Goal: Task Accomplishment & Management: Complete application form

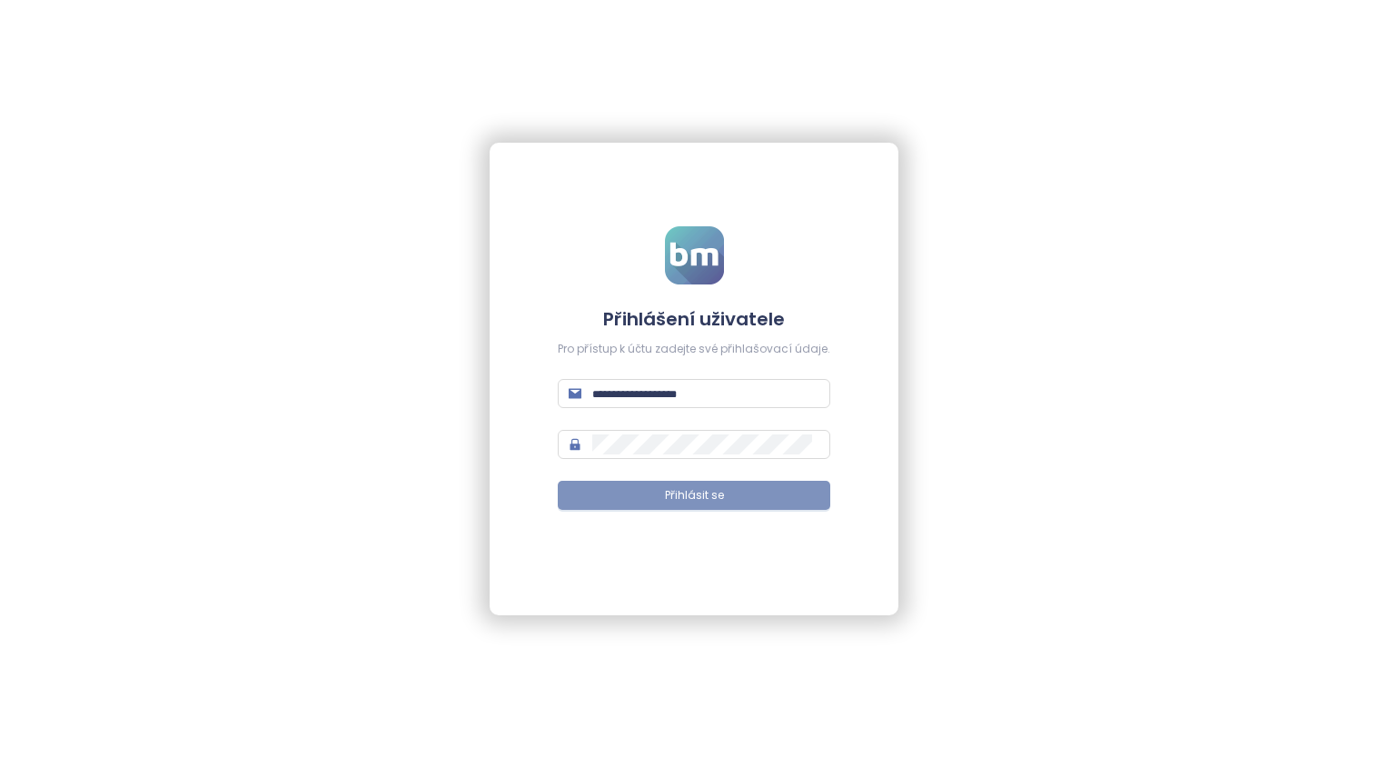
type input "**********"
click at [656, 497] on button "Přihlásit se" at bounding box center [694, 495] width 273 height 29
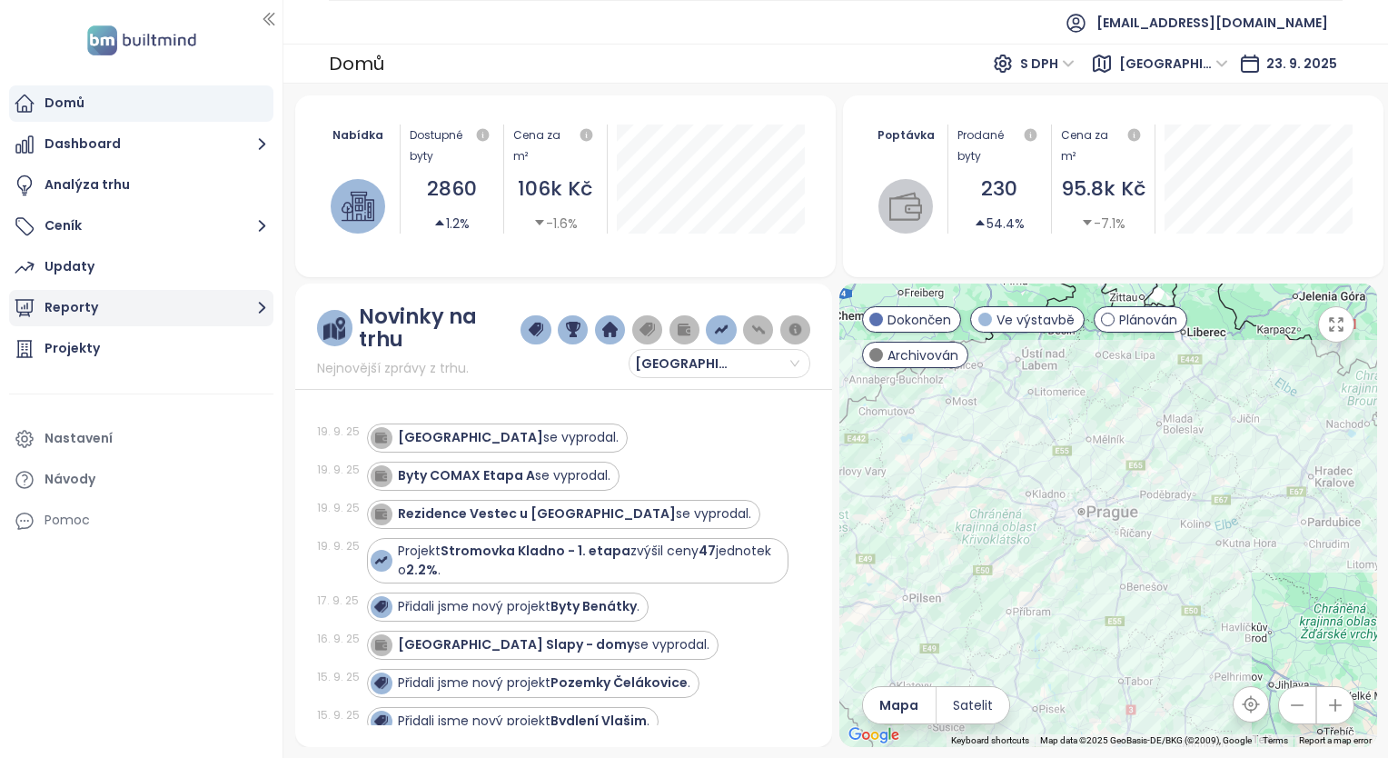
click at [101, 313] on button "Reporty" at bounding box center [141, 308] width 264 height 36
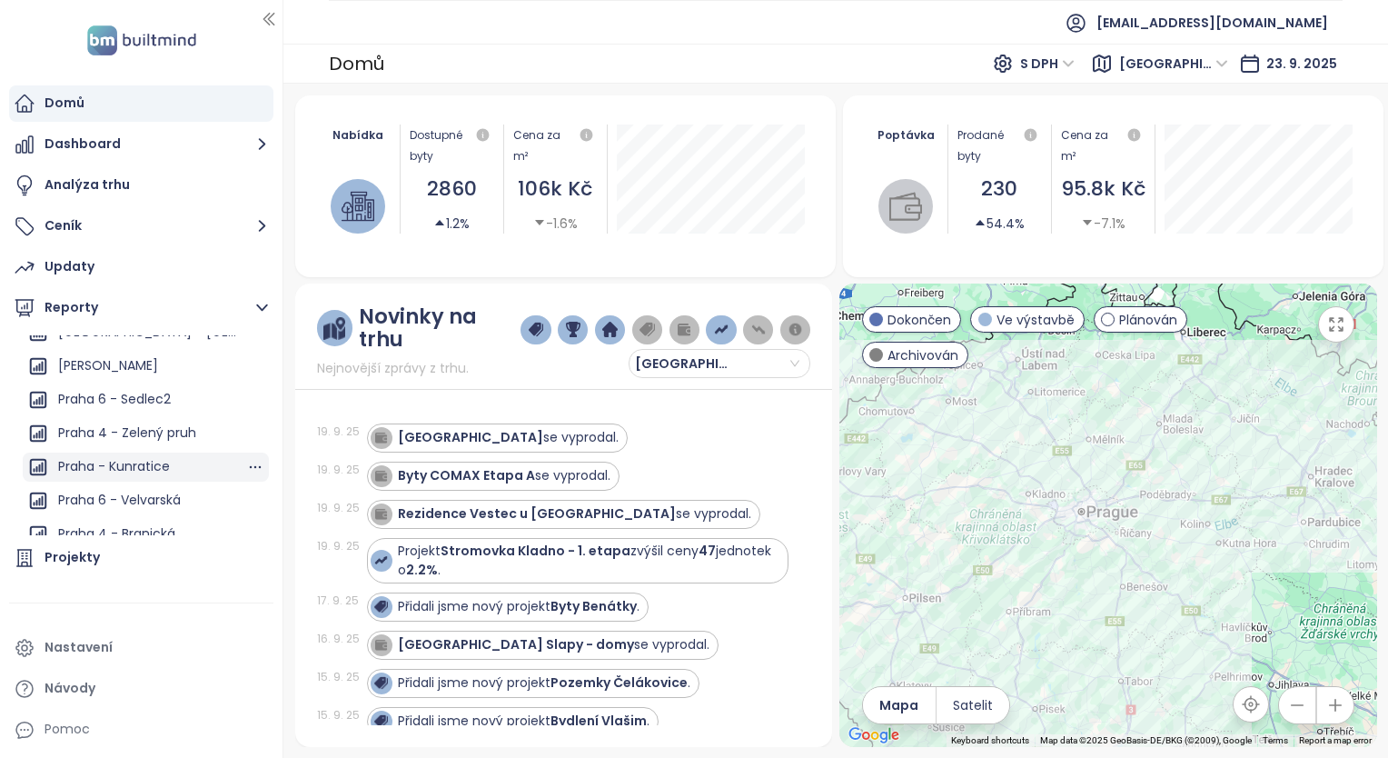
scroll to position [1846, 0]
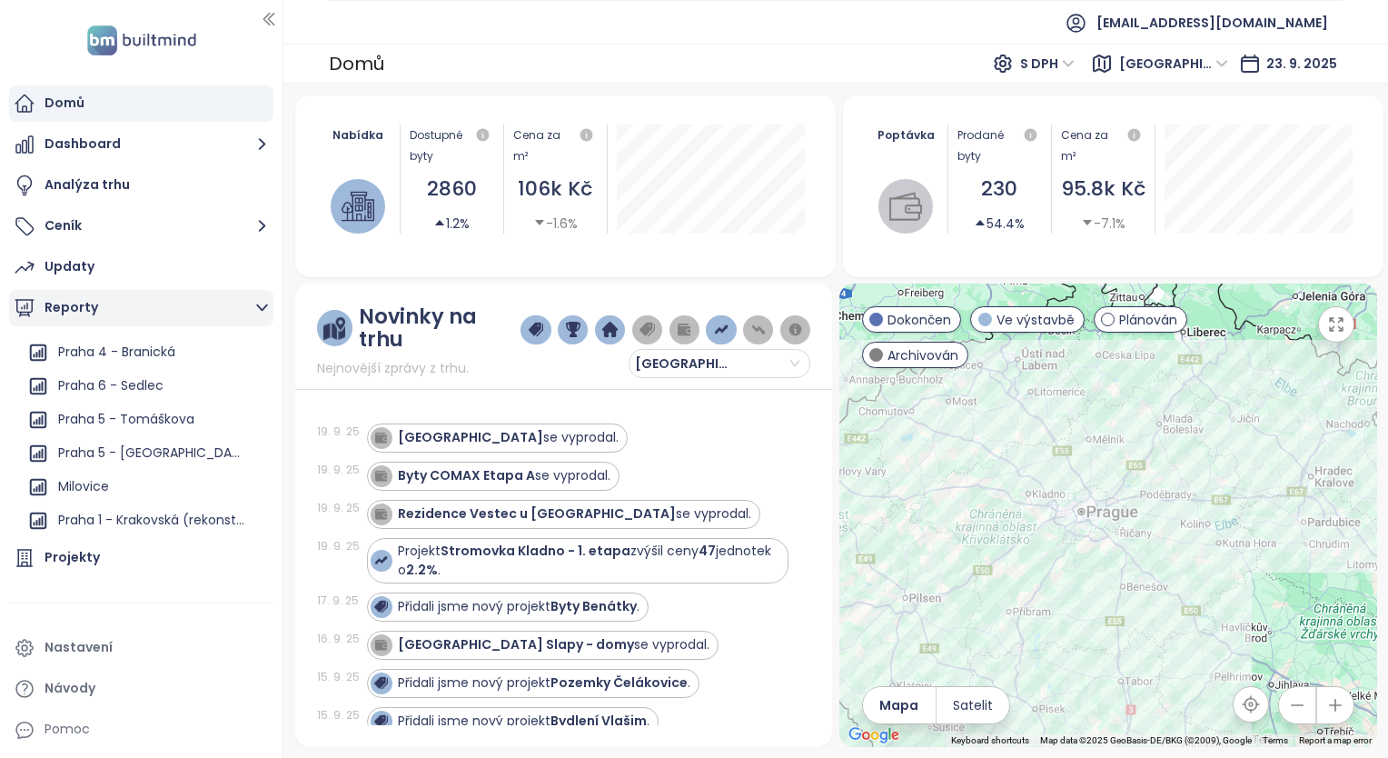
click at [263, 314] on icon "button" at bounding box center [262, 307] width 23 height 23
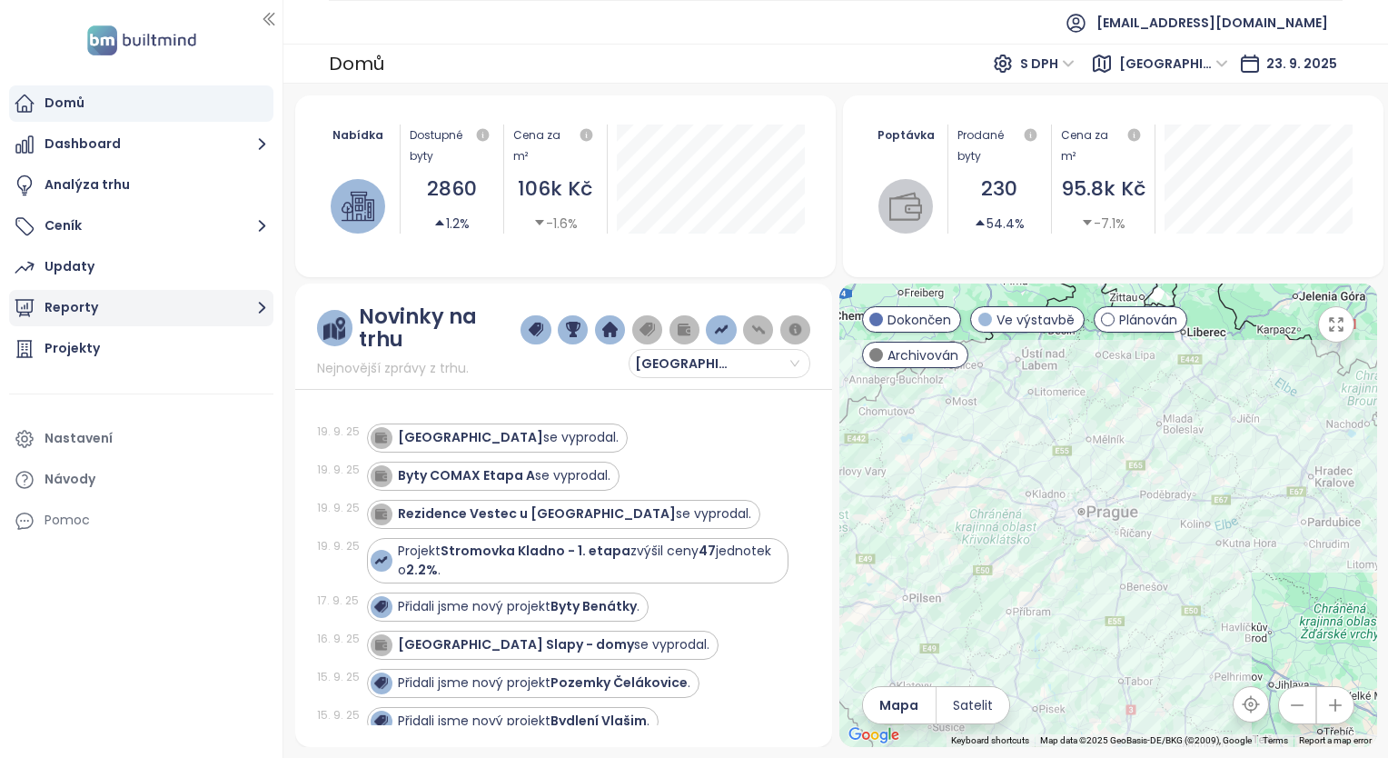
click at [47, 306] on button "Reporty" at bounding box center [141, 308] width 264 height 36
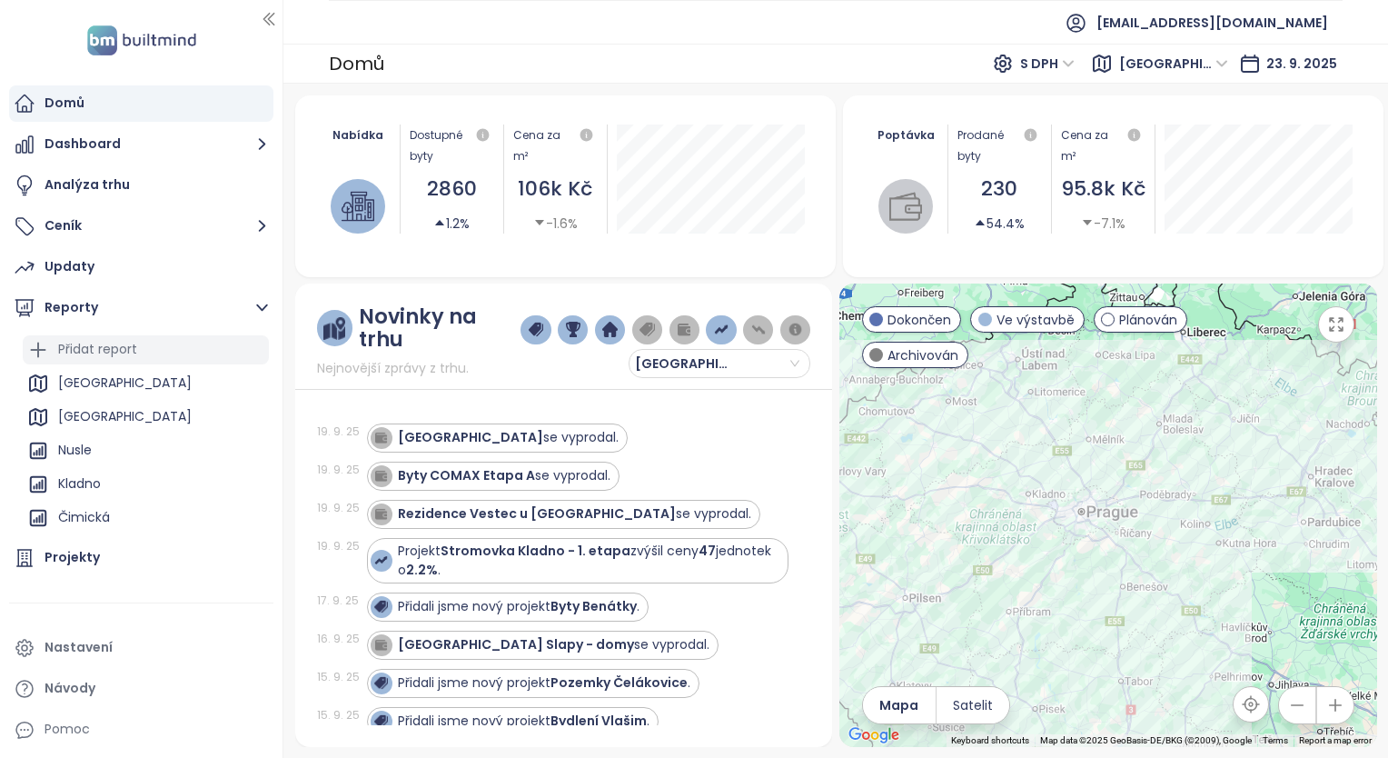
click at [98, 340] on div "Přidat report" at bounding box center [97, 349] width 79 height 23
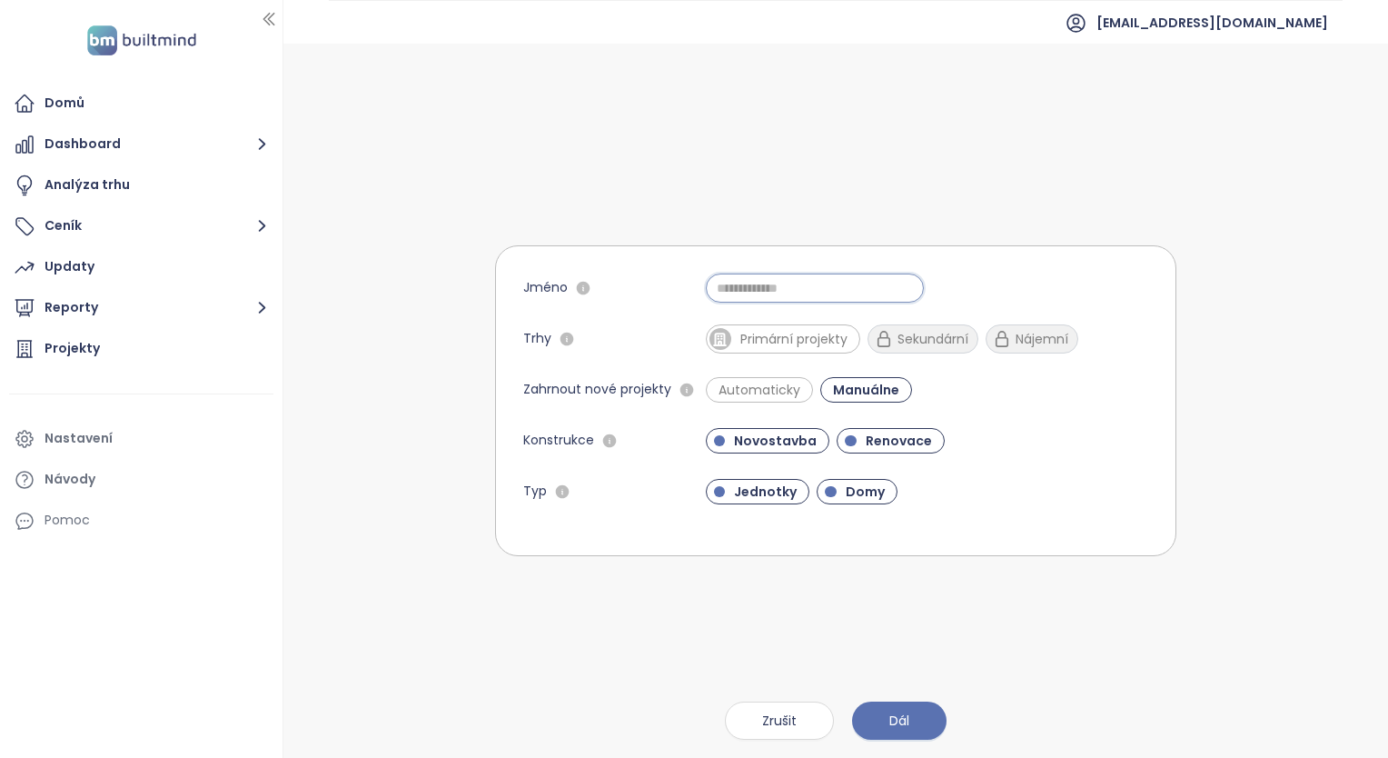
click at [770, 293] on input "Jméno" at bounding box center [815, 287] width 218 height 29
type input "**********"
click at [760, 496] on span "Jednotky" at bounding box center [765, 491] width 81 height 18
click at [763, 445] on span "Novostavba" at bounding box center [775, 441] width 101 height 18
click at [761, 442] on span "Novostavba" at bounding box center [772, 441] width 94 height 18
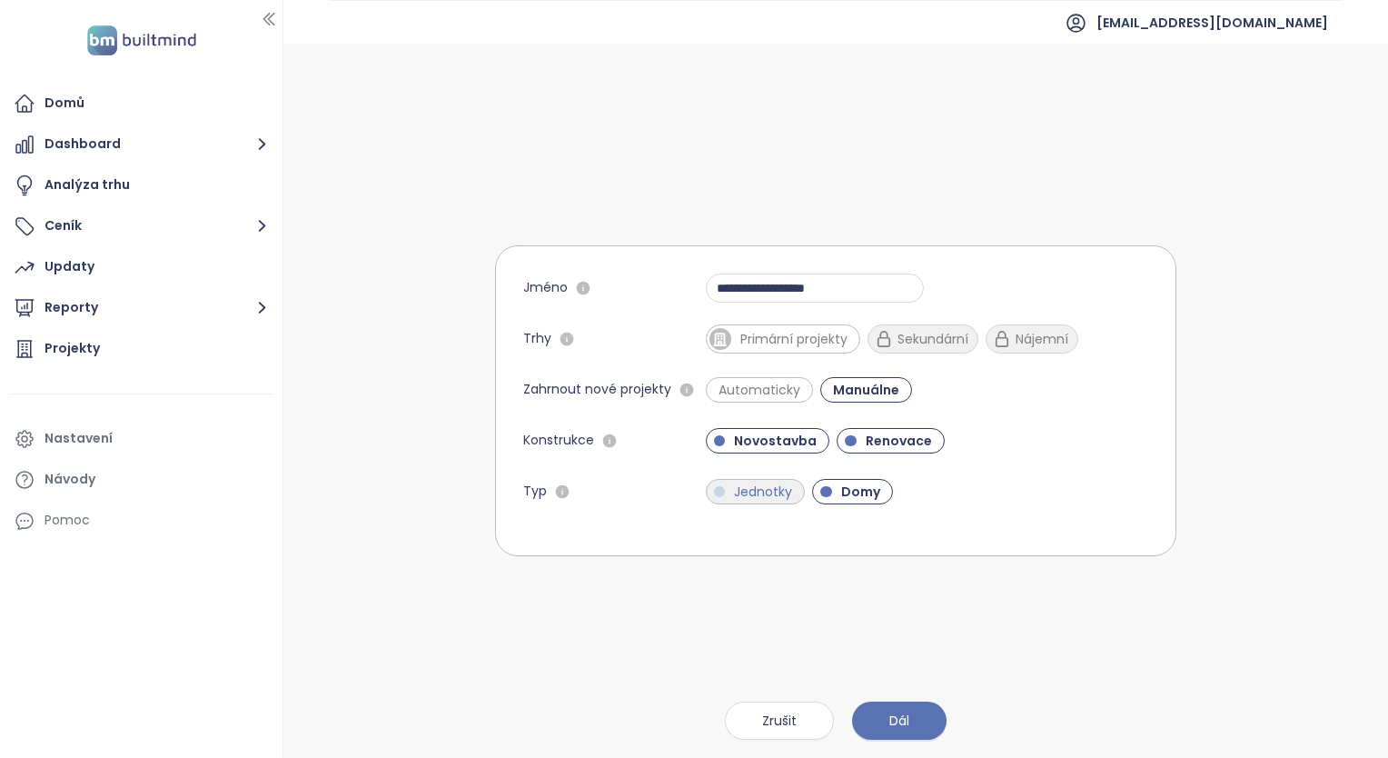
click at [748, 489] on span "Jednotky" at bounding box center [763, 491] width 76 height 18
click at [764, 393] on span "Automaticky" at bounding box center [760, 390] width 100 height 18
click at [866, 442] on span "Renovace" at bounding box center [899, 441] width 84 height 18
click at [850, 492] on span "Domy" at bounding box center [865, 491] width 57 height 18
click at [894, 736] on button "Dál" at bounding box center [899, 720] width 94 height 38
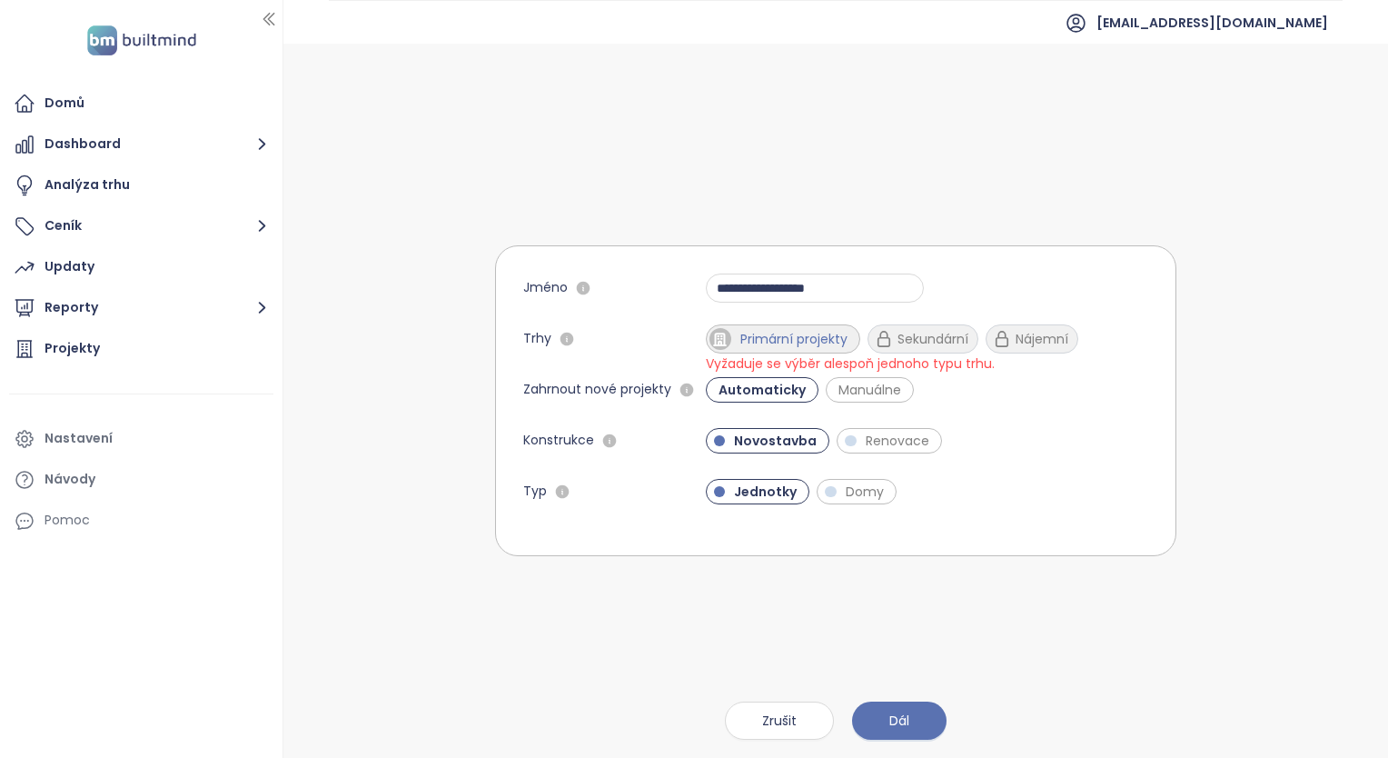
click at [789, 339] on span "Primární projekty" at bounding box center [793, 339] width 125 height 18
click at [889, 718] on span "Dál" at bounding box center [899, 721] width 20 height 20
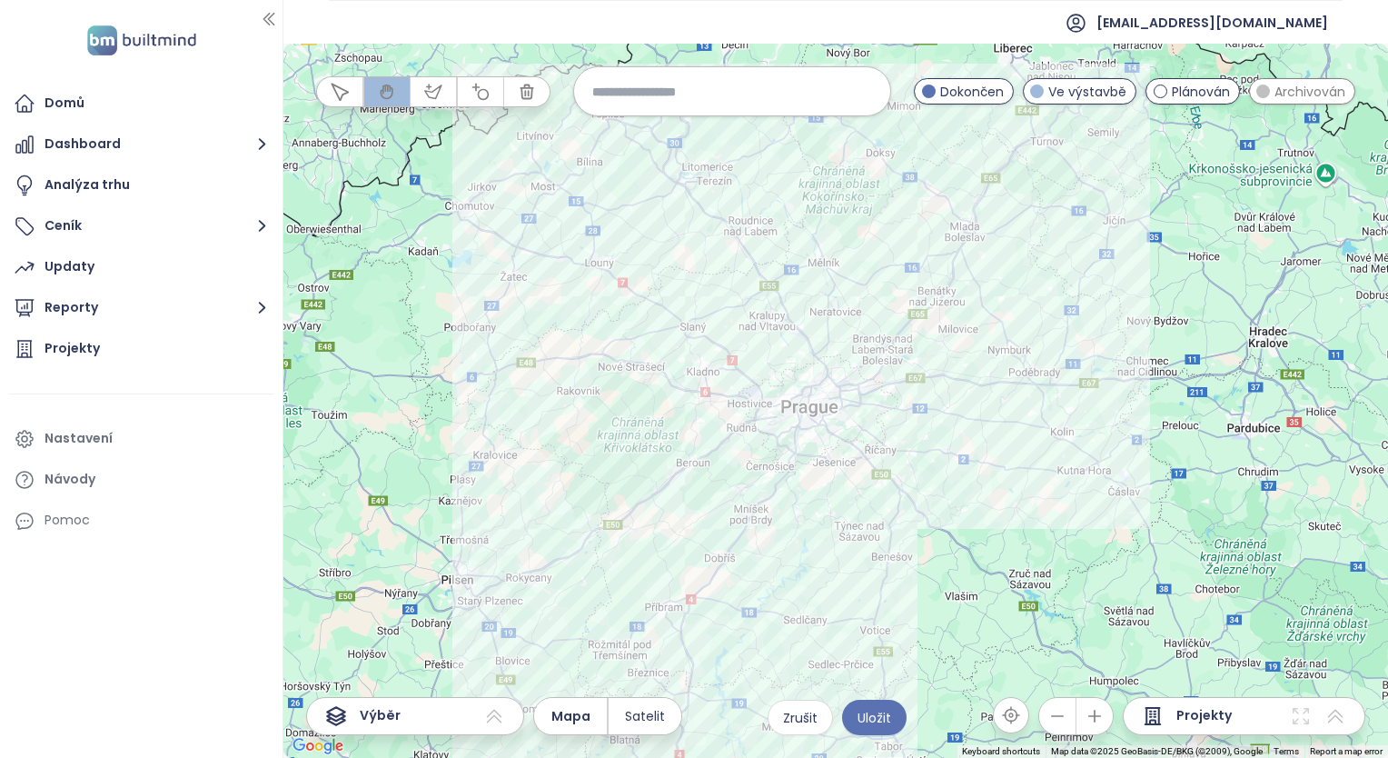
click at [741, 99] on input at bounding box center [732, 91] width 280 height 39
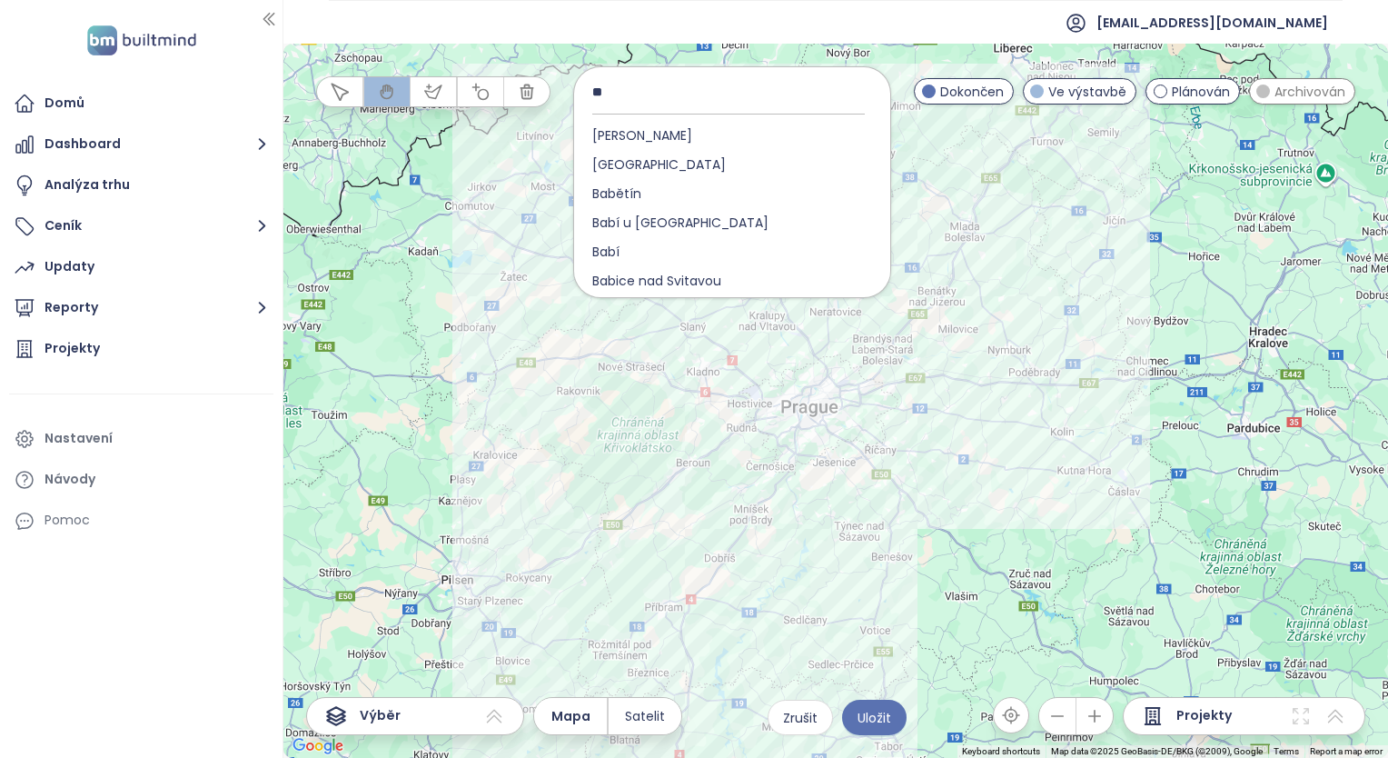
type input "*"
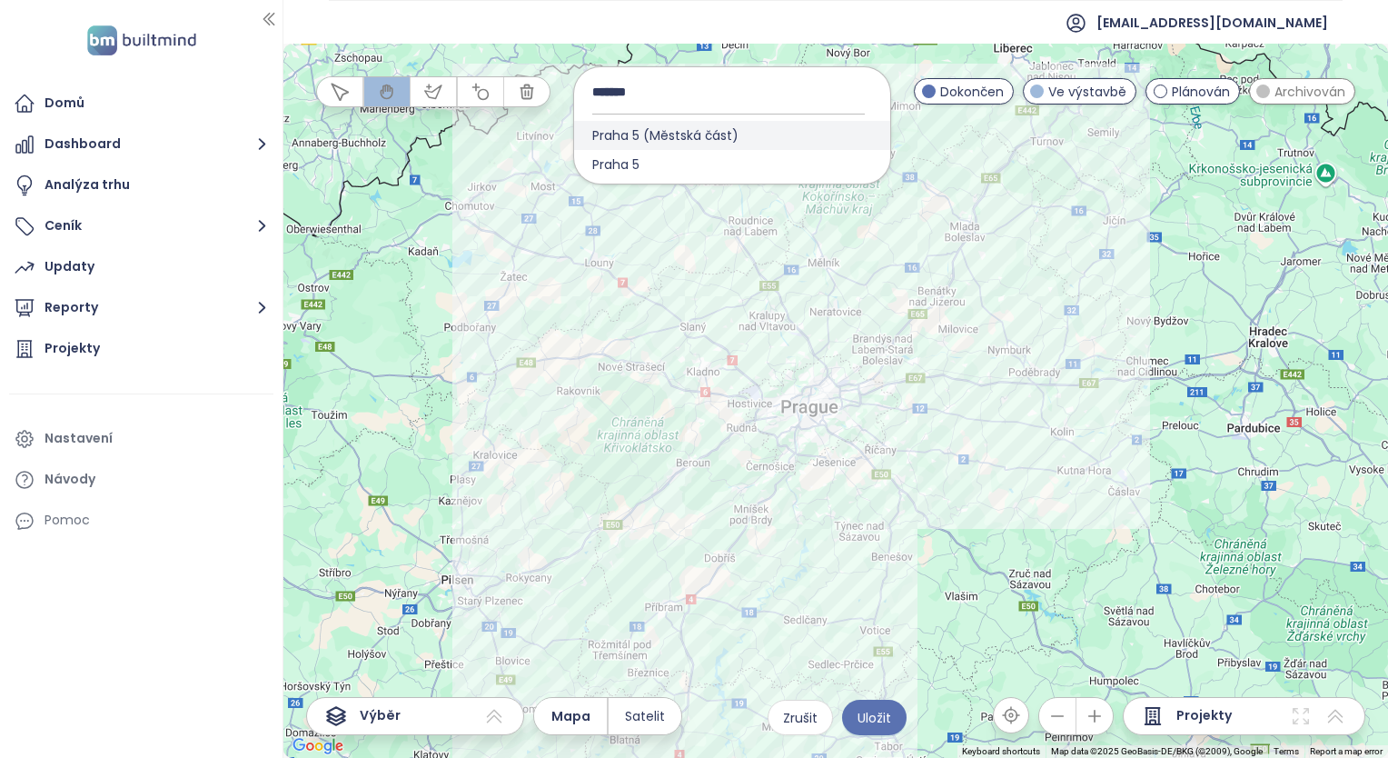
type input "*******"
click at [682, 135] on span "Praha 5 (Městská část)" at bounding box center [665, 135] width 183 height 29
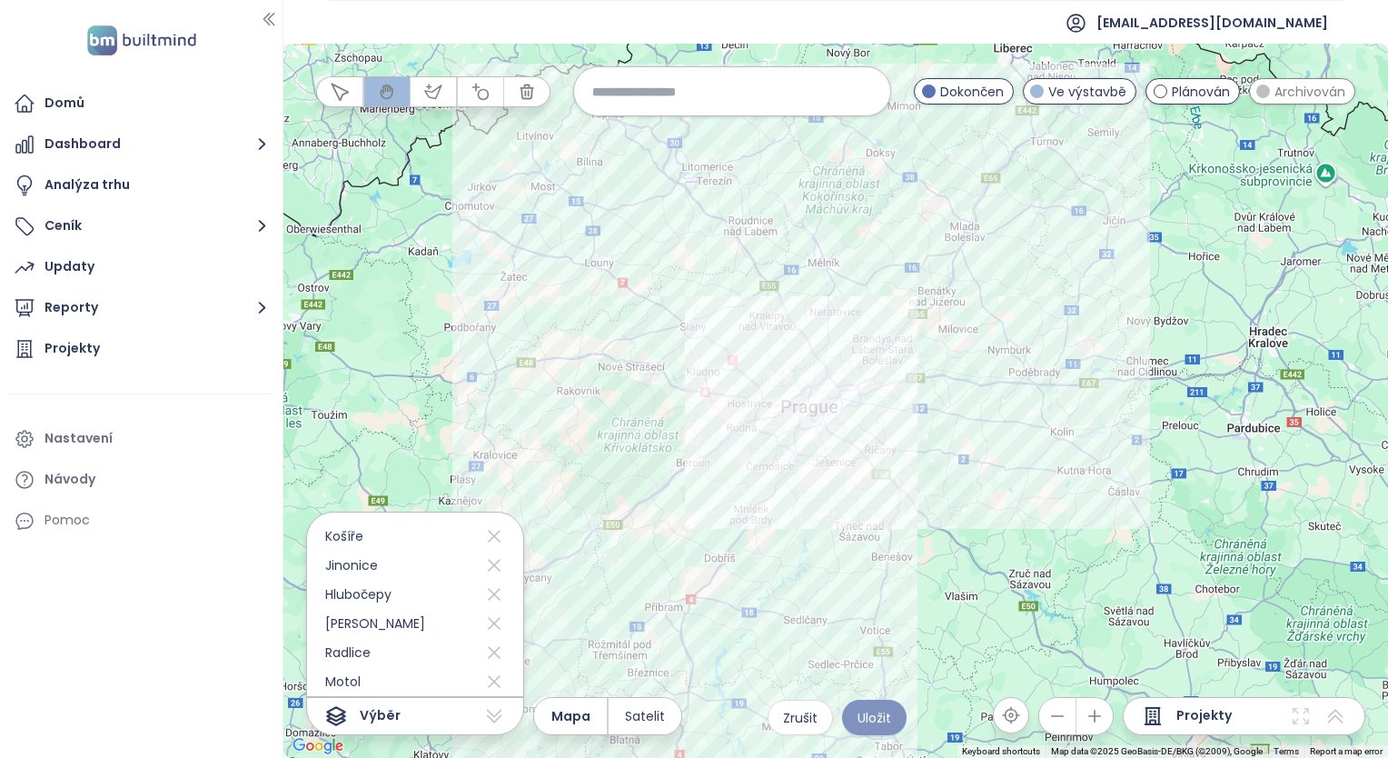
click at [868, 725] on span "Uložit" at bounding box center [875, 718] width 34 height 20
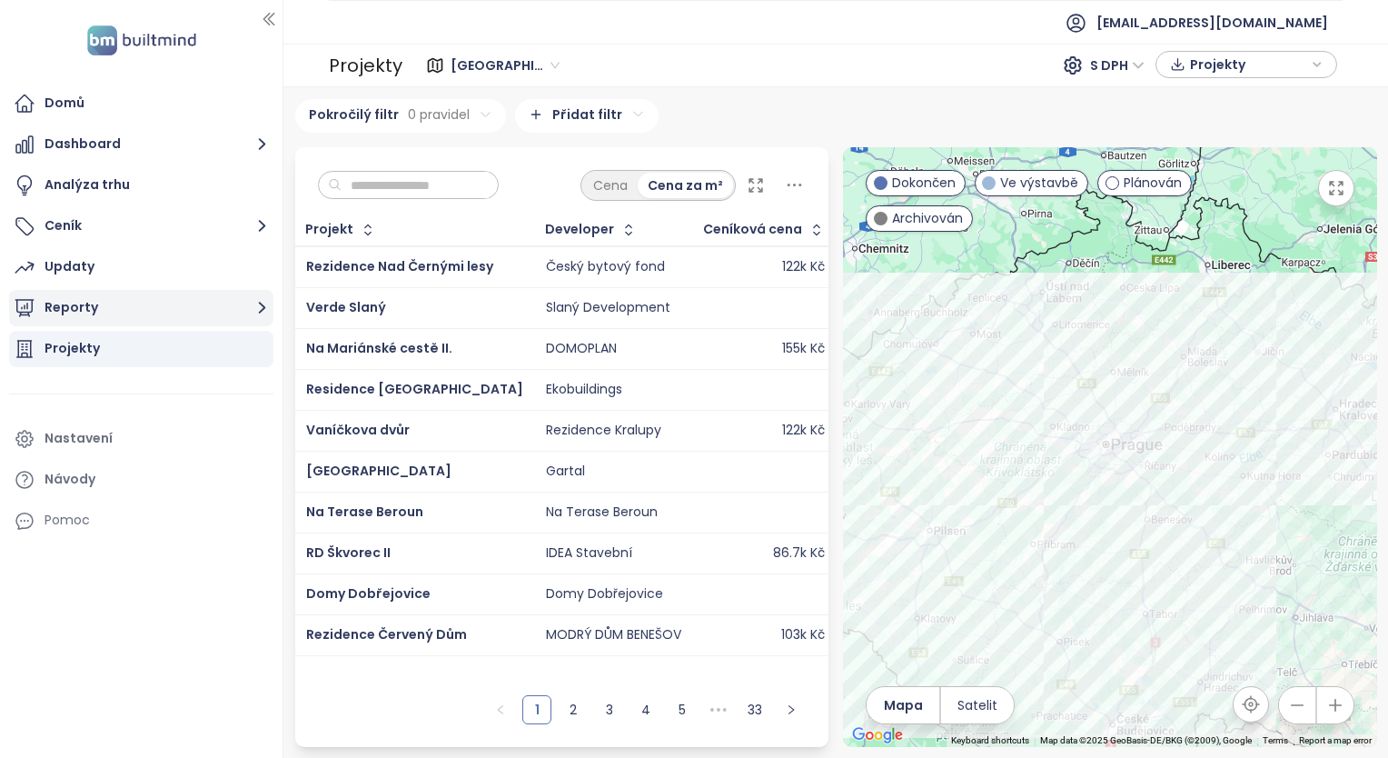
click at [63, 302] on button "Reporty" at bounding box center [141, 308] width 264 height 36
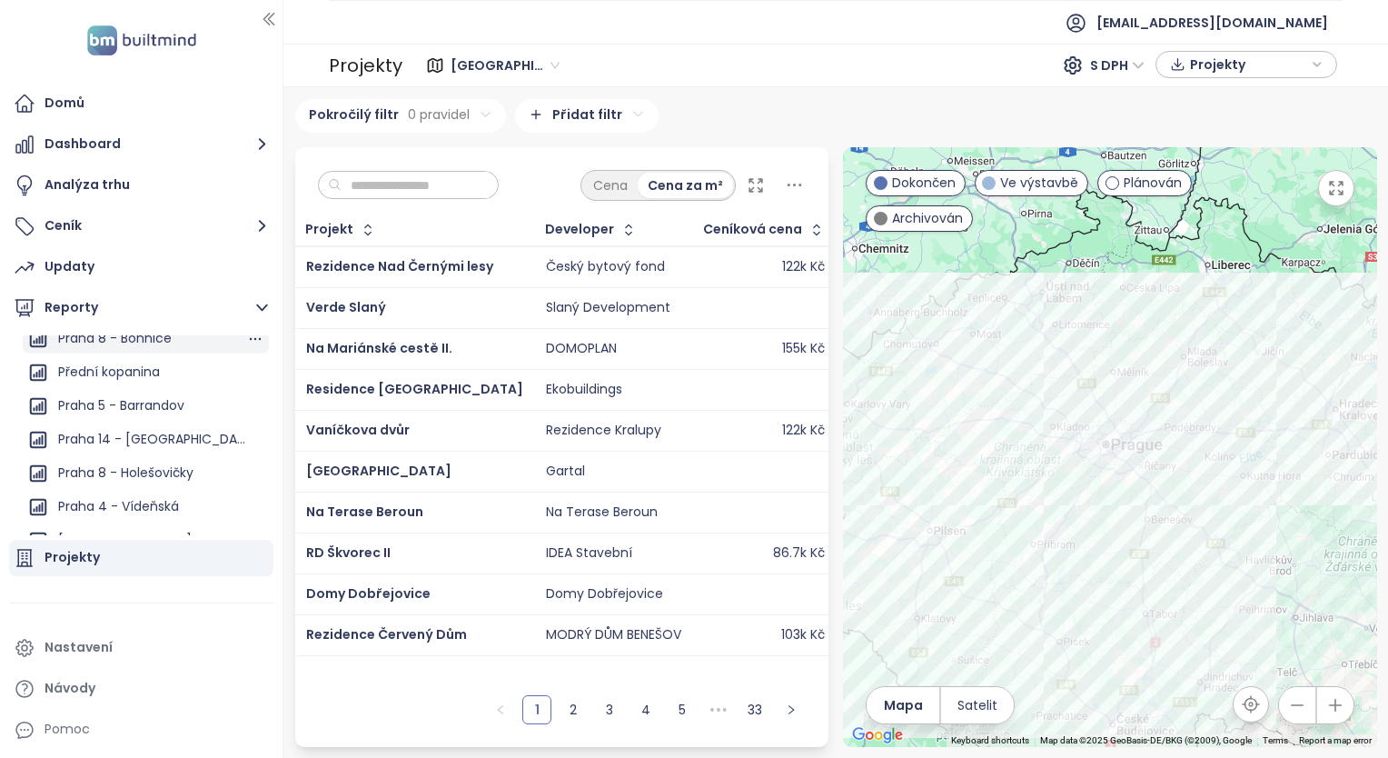
scroll to position [1090, 0]
click at [105, 398] on div "Praha 5 - Barrandov" at bounding box center [121, 402] width 126 height 23
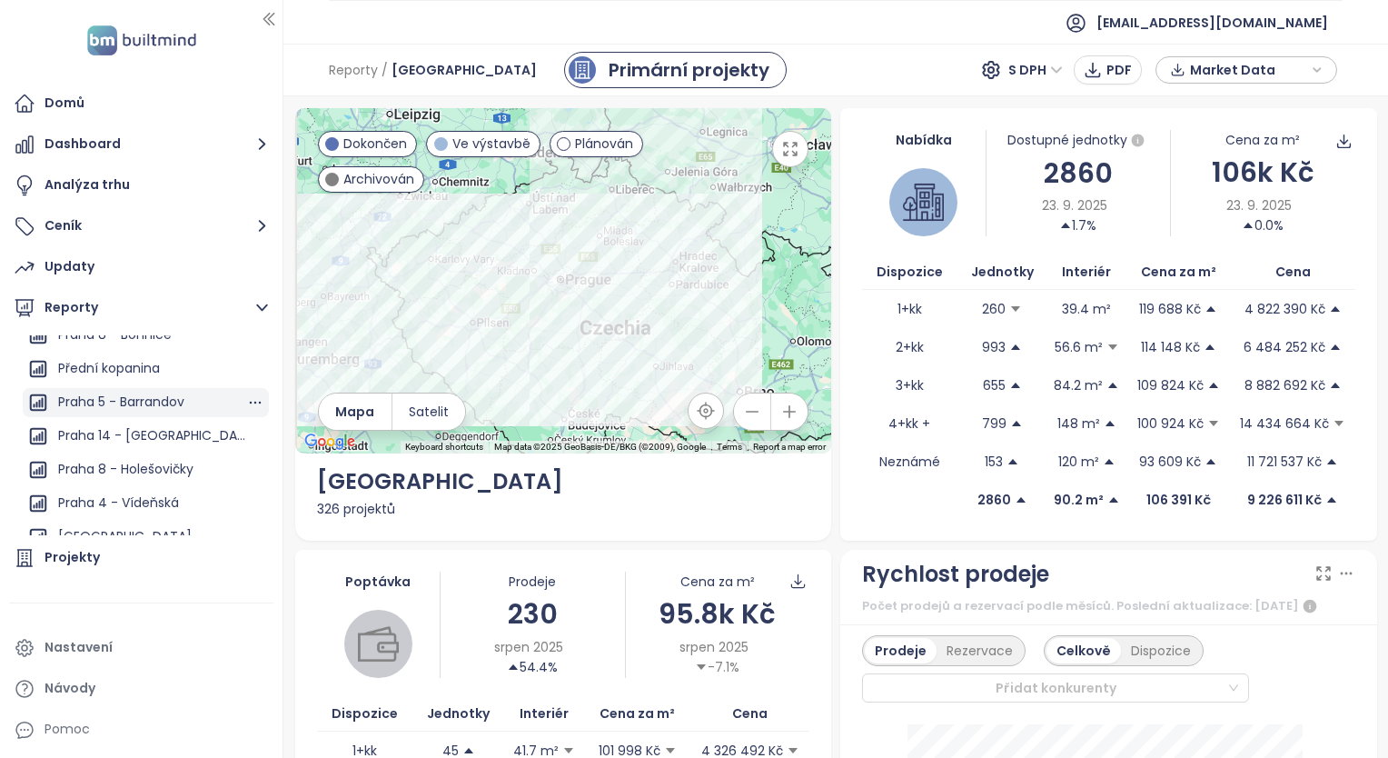
click at [111, 402] on div "Praha 5 - Barrandov" at bounding box center [121, 402] width 126 height 23
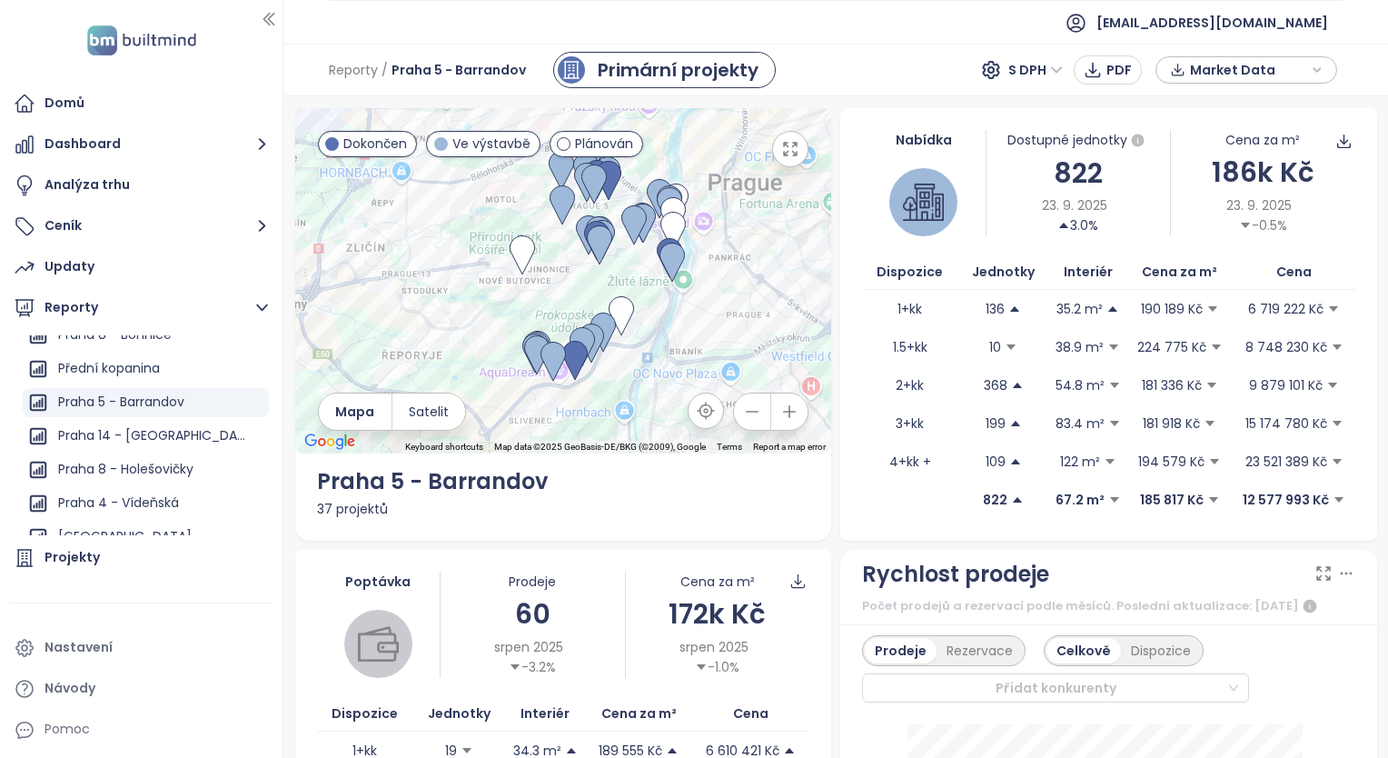
click at [163, 287] on ul "Domů Dashboard Analýza trhu Ceník Updaty Reporty Přidat report Středočeský kraj…" at bounding box center [141, 416] width 264 height 662
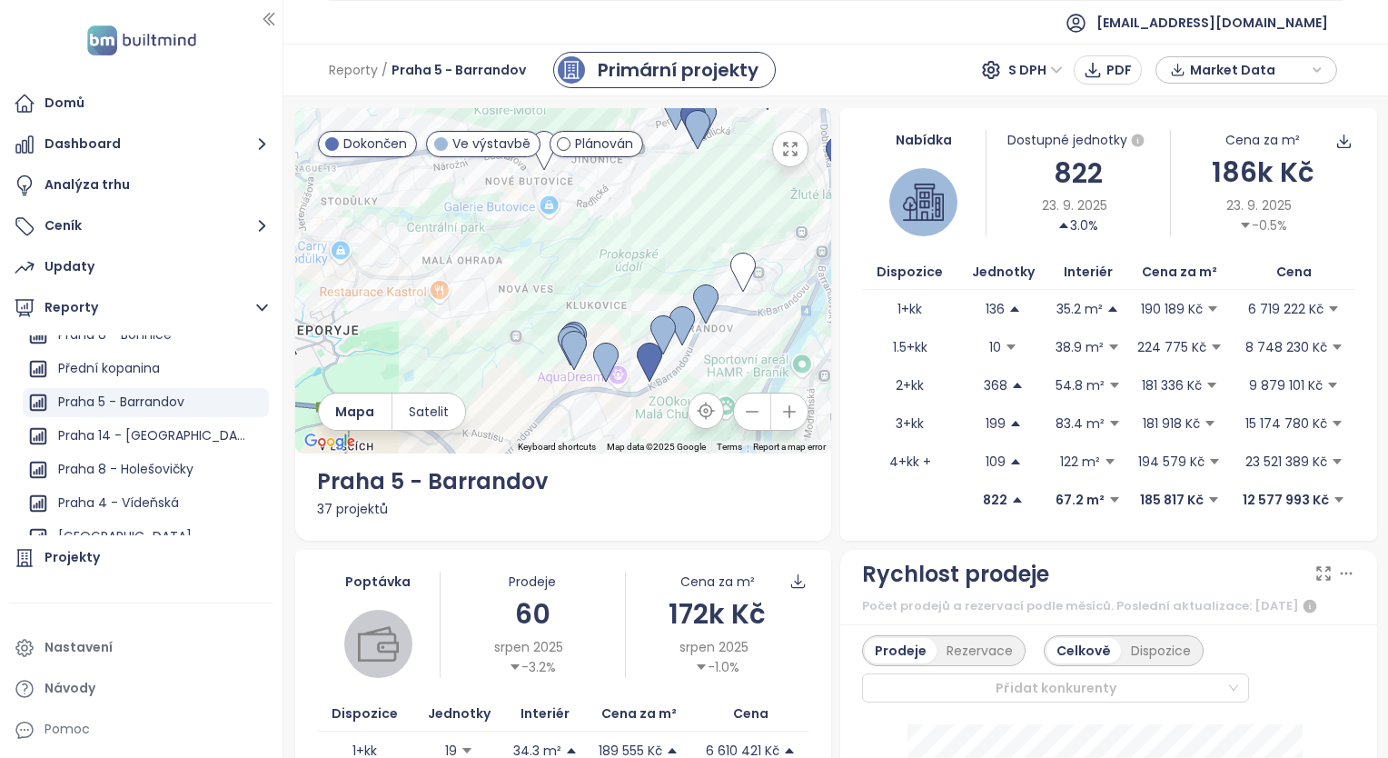
drag, startPoint x: 505, startPoint y: 320, endPoint x: 624, endPoint y: 238, distance: 144.4
click at [624, 238] on div at bounding box center [563, 280] width 537 height 345
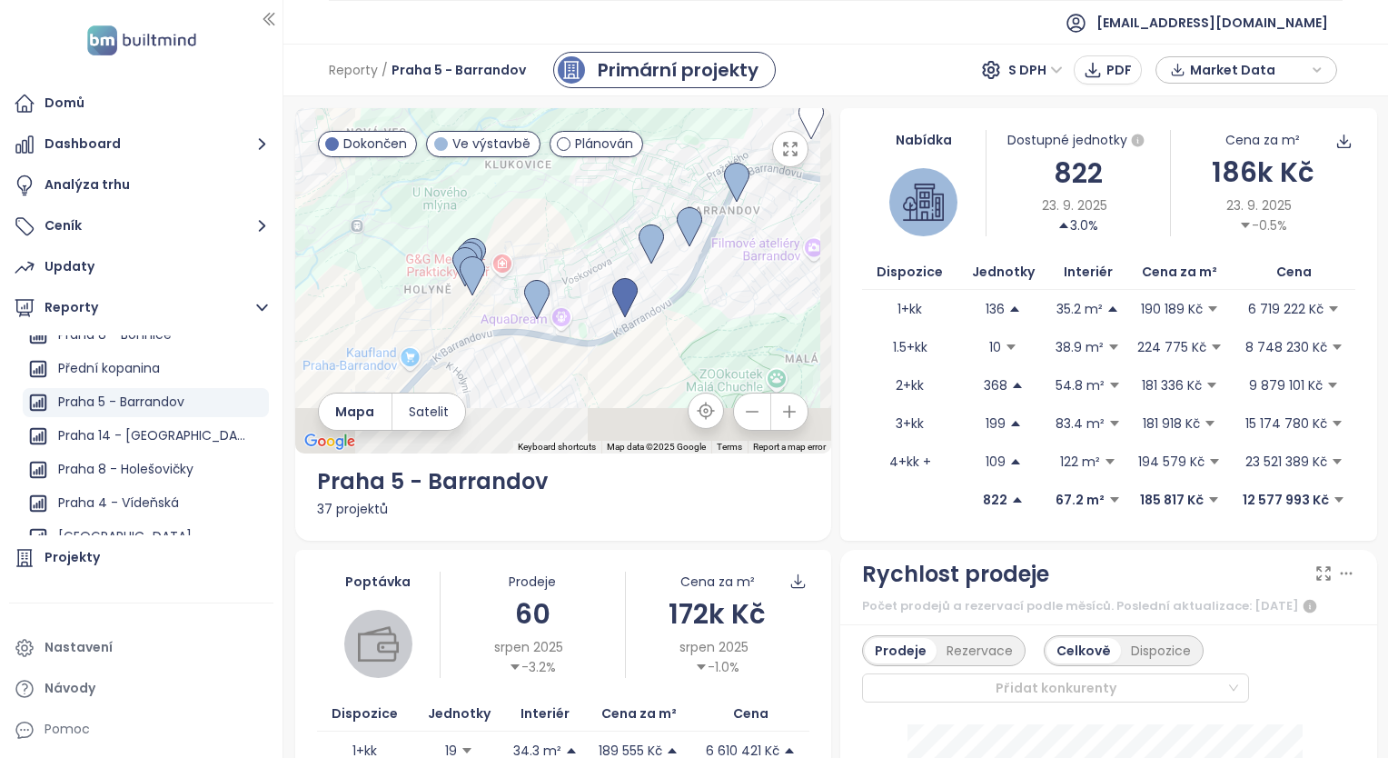
drag, startPoint x: 625, startPoint y: 353, endPoint x: 567, endPoint y: 181, distance: 182.2
click at [567, 181] on div at bounding box center [563, 280] width 537 height 345
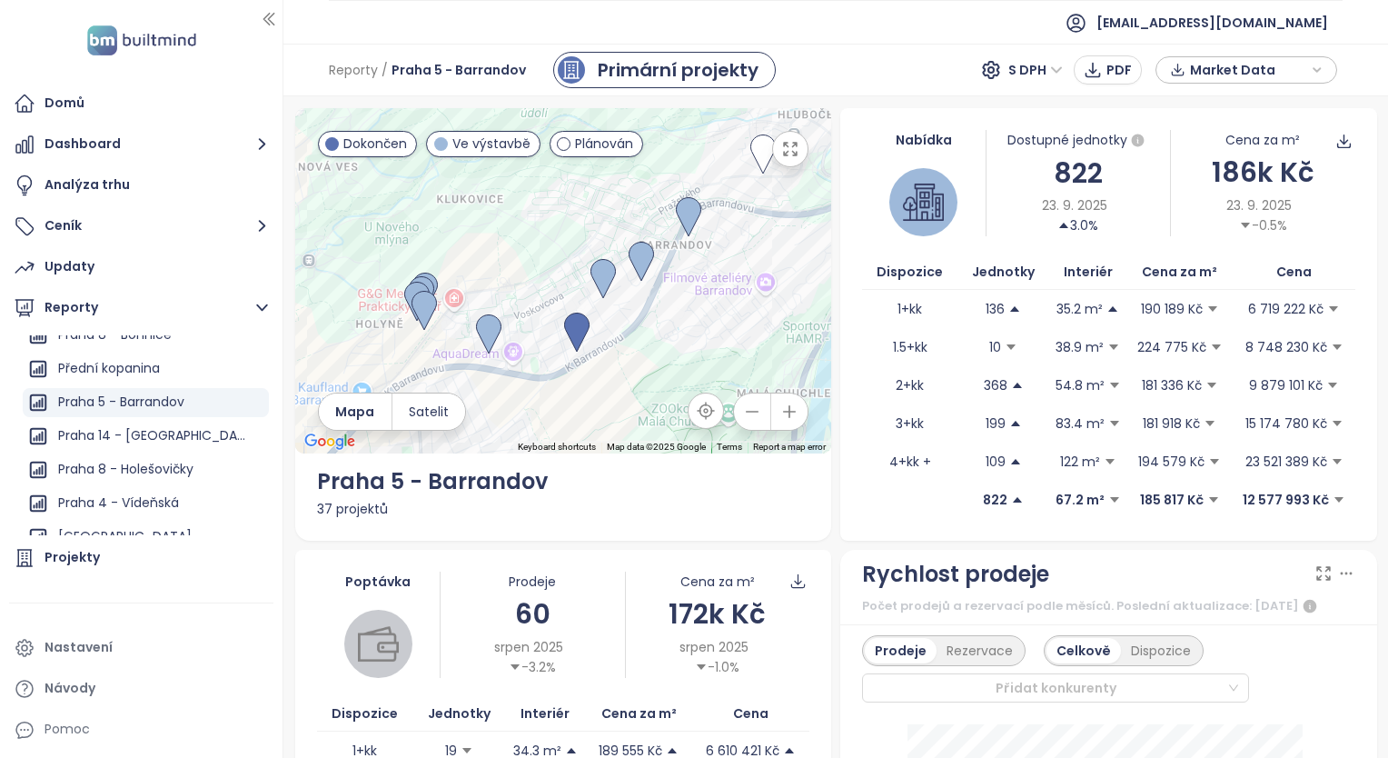
drag, startPoint x: 607, startPoint y: 219, endPoint x: 562, endPoint y: 236, distance: 47.8
click at [553, 240] on div at bounding box center [563, 280] width 537 height 345
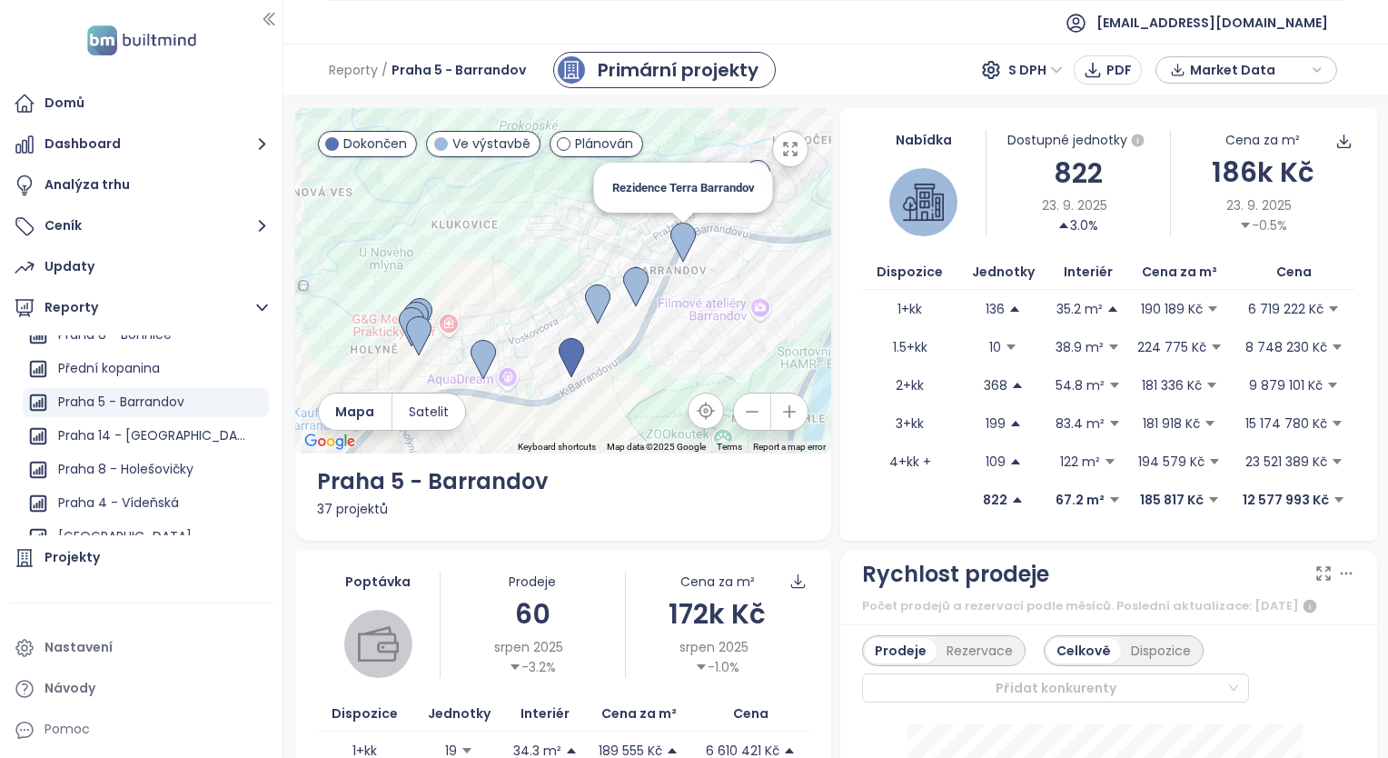
click at [680, 234] on img at bounding box center [683, 243] width 25 height 40
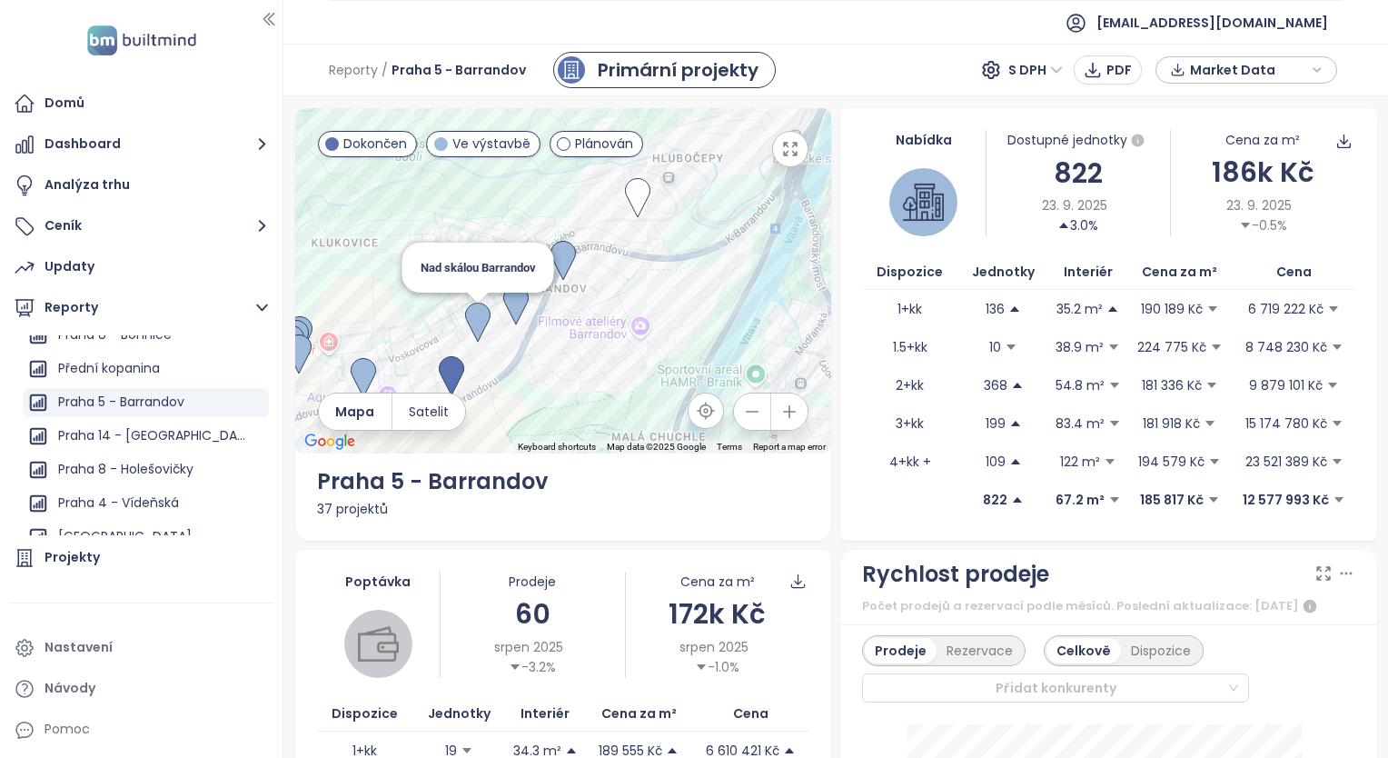
click at [474, 307] on img at bounding box center [477, 323] width 25 height 40
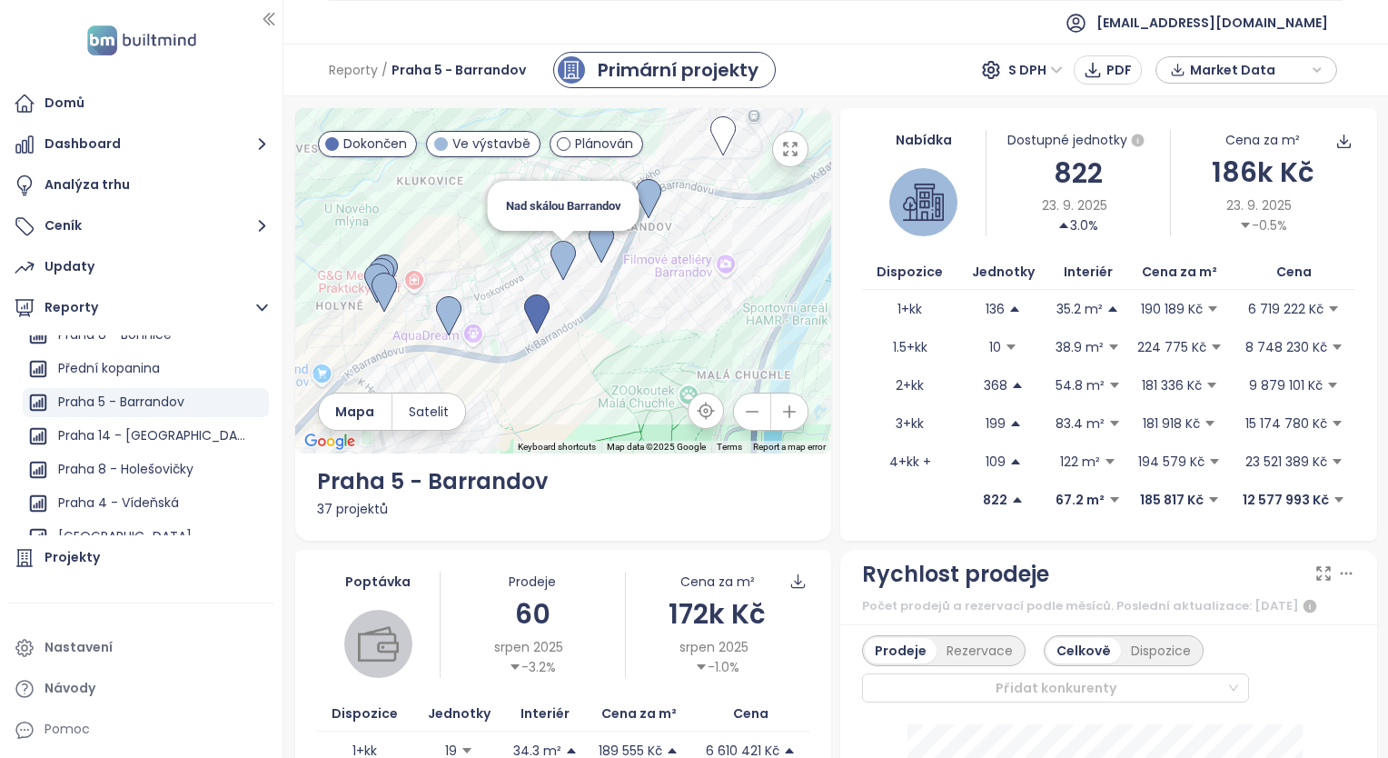
click at [556, 255] on img at bounding box center [563, 261] width 25 height 40
click at [551, 255] on img at bounding box center [563, 261] width 25 height 40
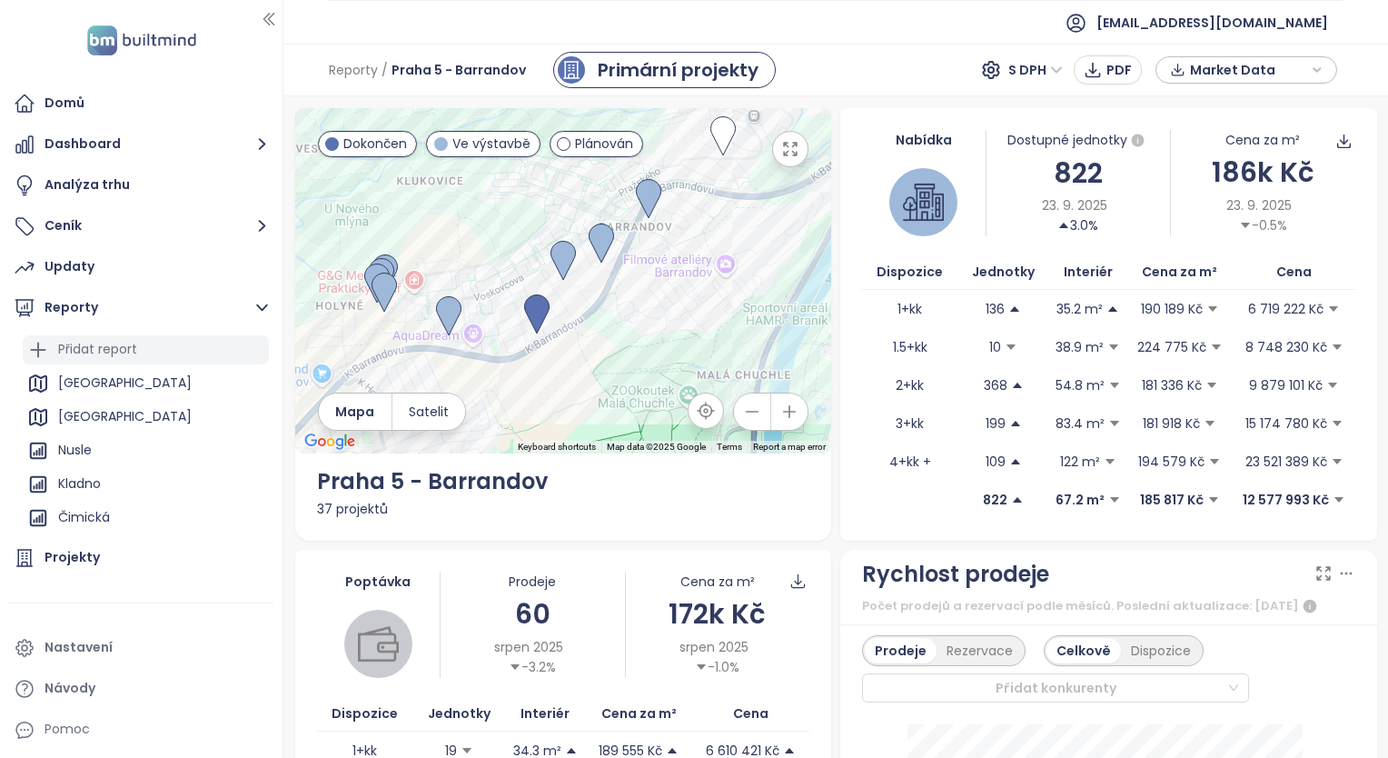
click at [123, 351] on div "Přidat report" at bounding box center [97, 349] width 79 height 23
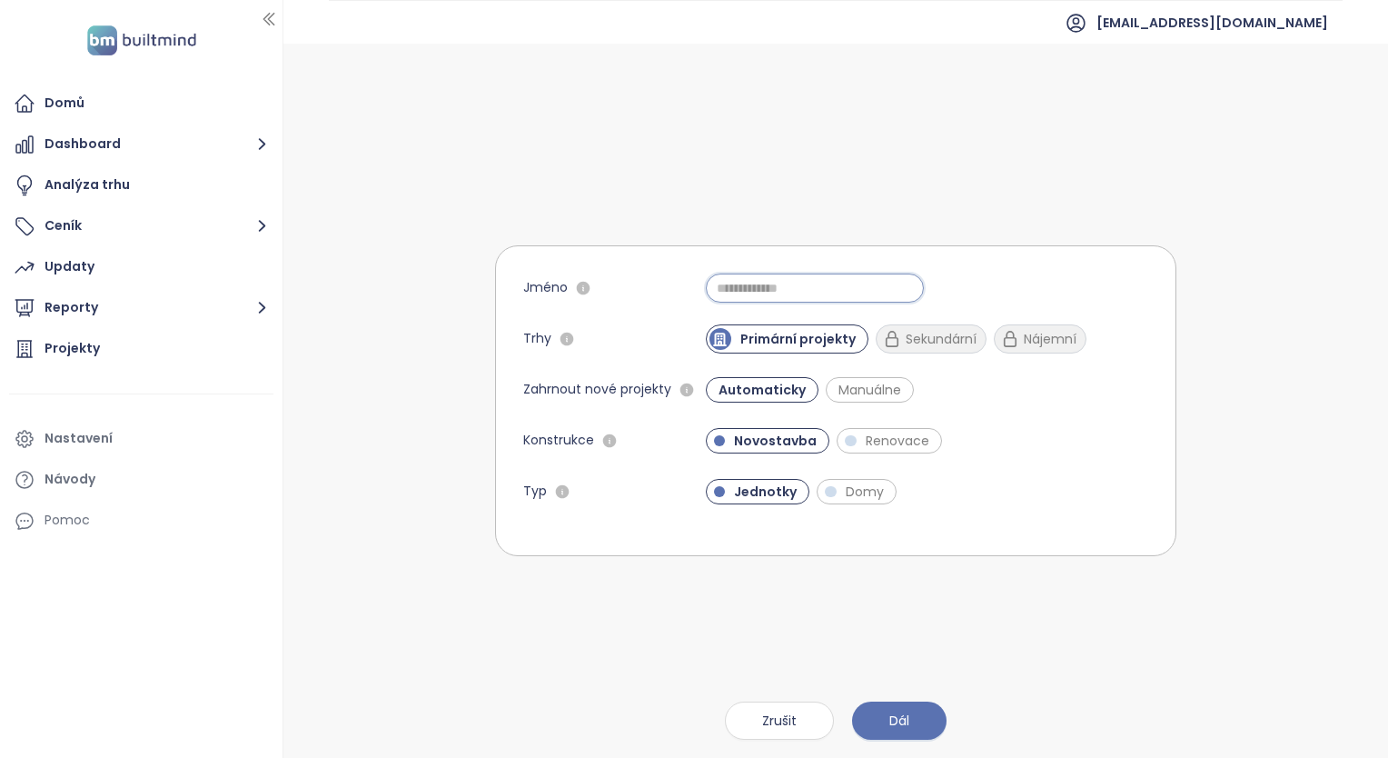
click at [749, 280] on input "Jméno" at bounding box center [815, 287] width 218 height 29
type input "*"
type input "*********"
click at [900, 717] on span "Dál" at bounding box center [899, 721] width 20 height 20
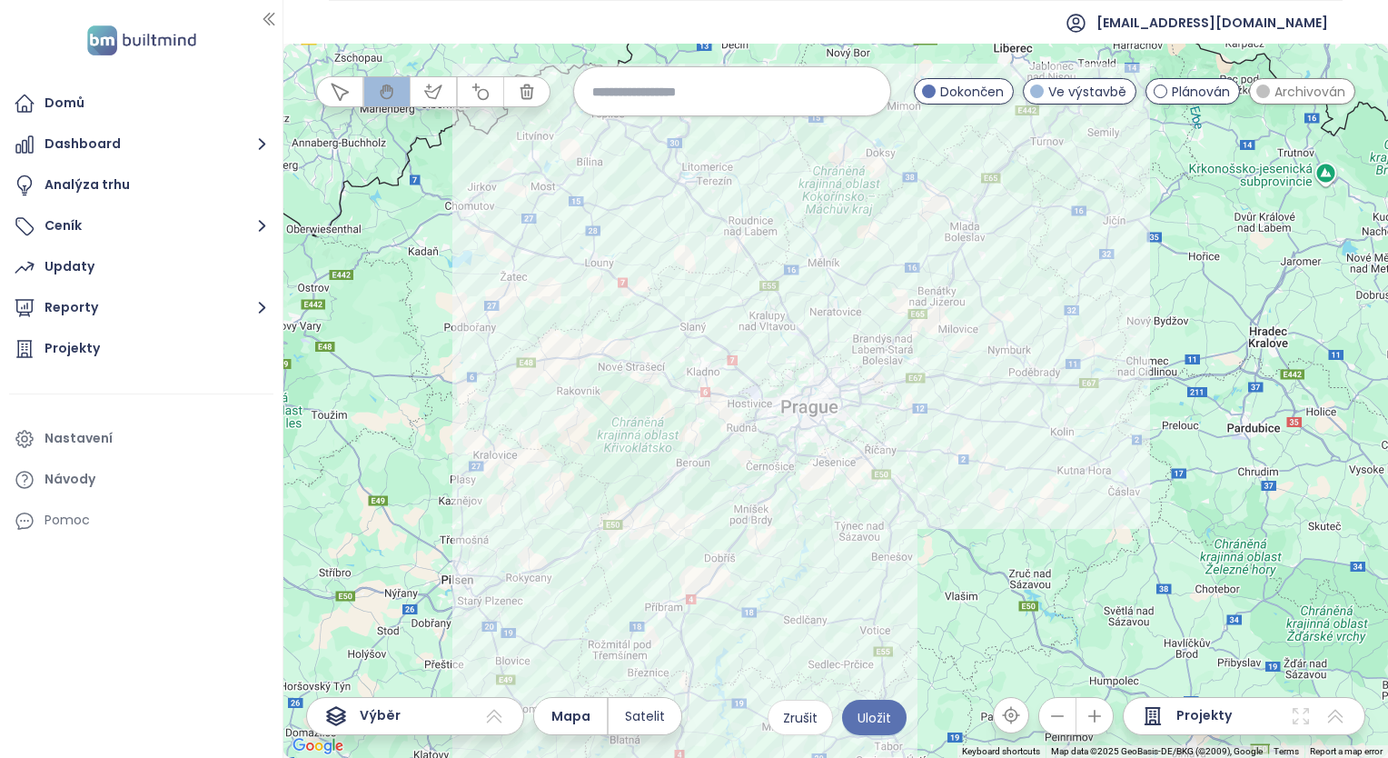
click at [699, 96] on input at bounding box center [732, 91] width 280 height 39
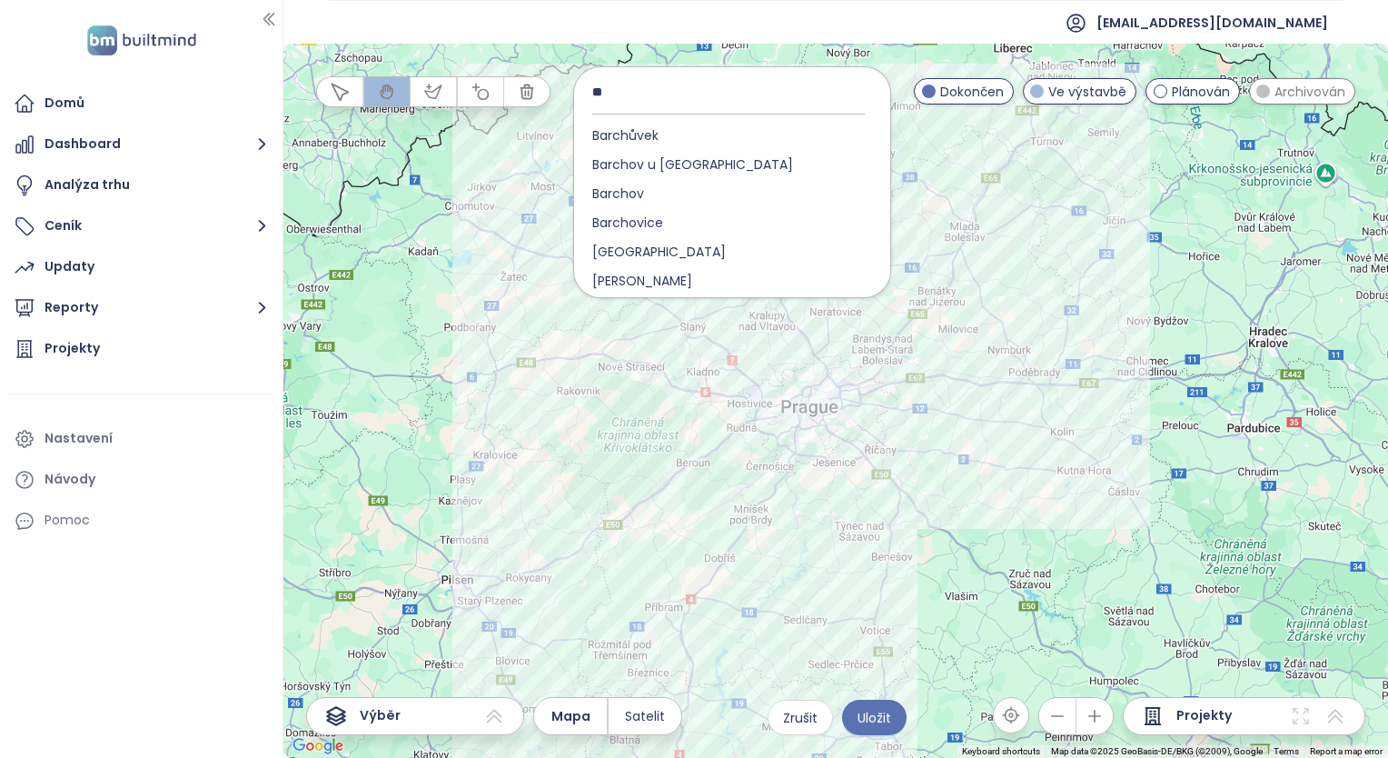
type input "*"
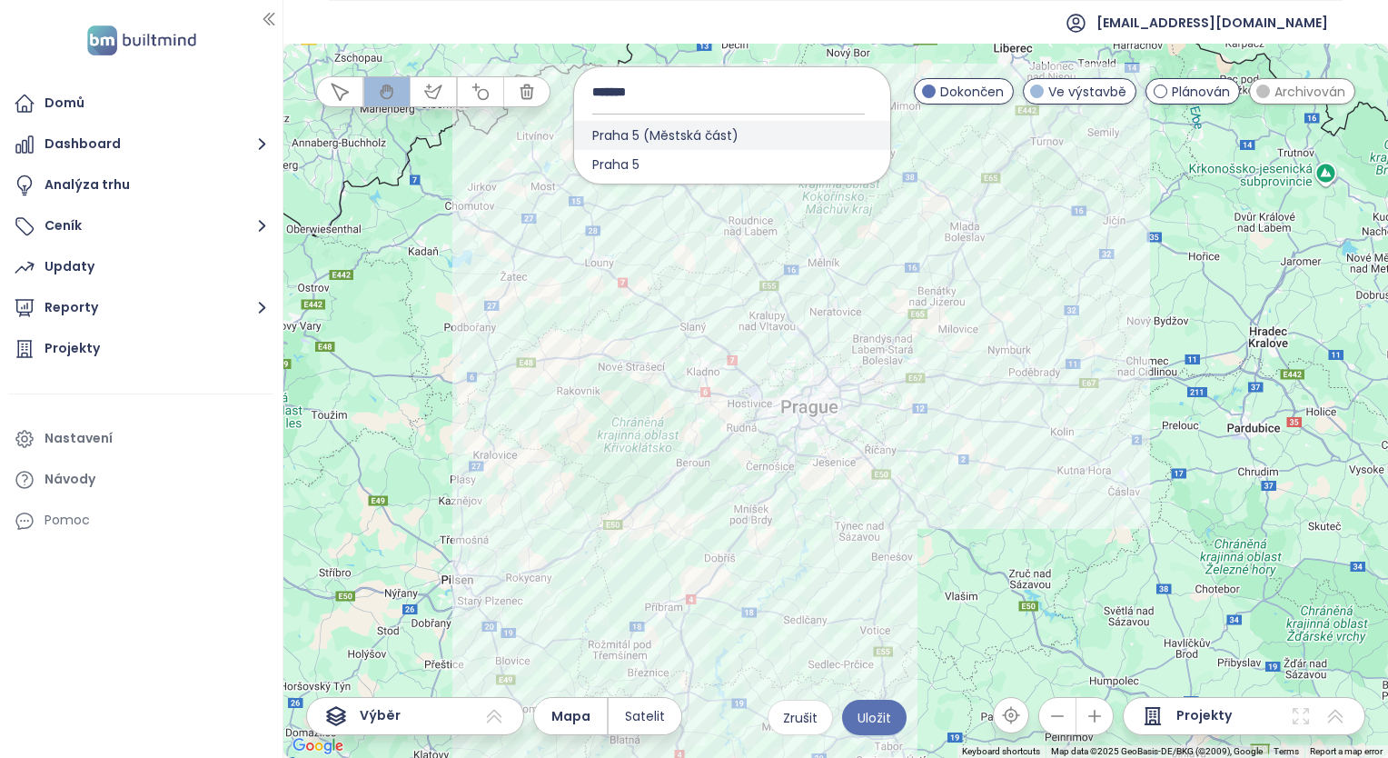
type input "*******"
click at [671, 134] on span "Praha 5 (Městská část)" at bounding box center [665, 135] width 183 height 29
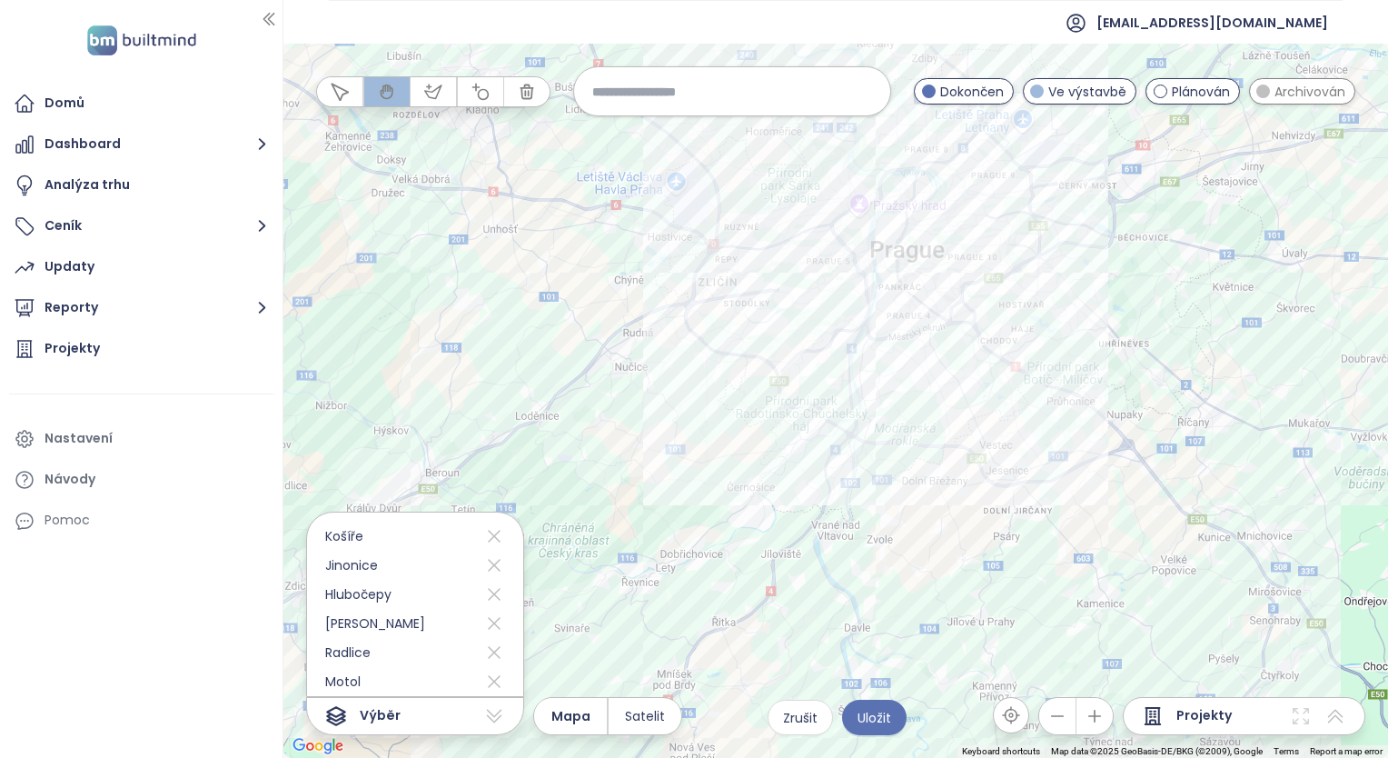
drag, startPoint x: 725, startPoint y: 511, endPoint x: 852, endPoint y: 587, distance: 148.3
click at [852, 587] on div at bounding box center [835, 401] width 1105 height 714
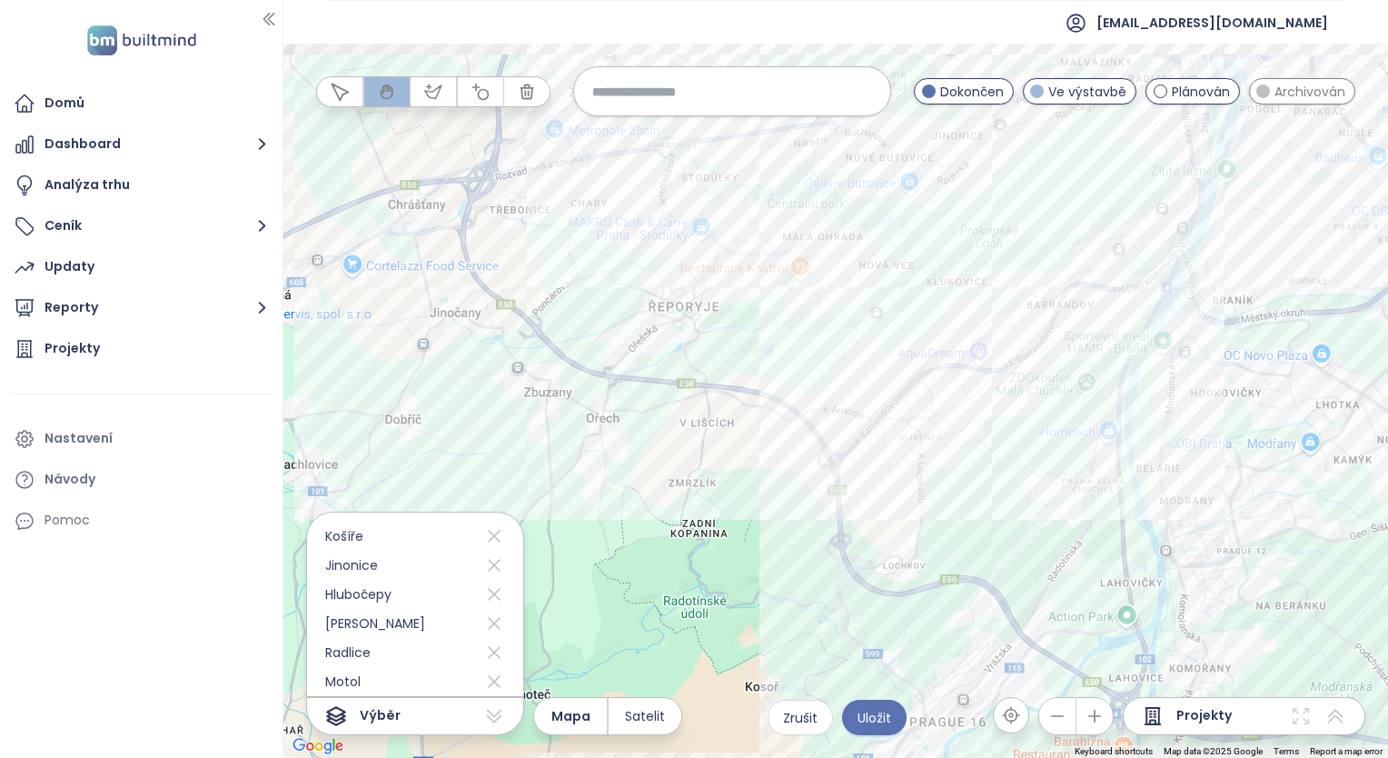
drag, startPoint x: 952, startPoint y: 441, endPoint x: 811, endPoint y: 598, distance: 211.0
click at [780, 621] on div at bounding box center [835, 401] width 1105 height 714
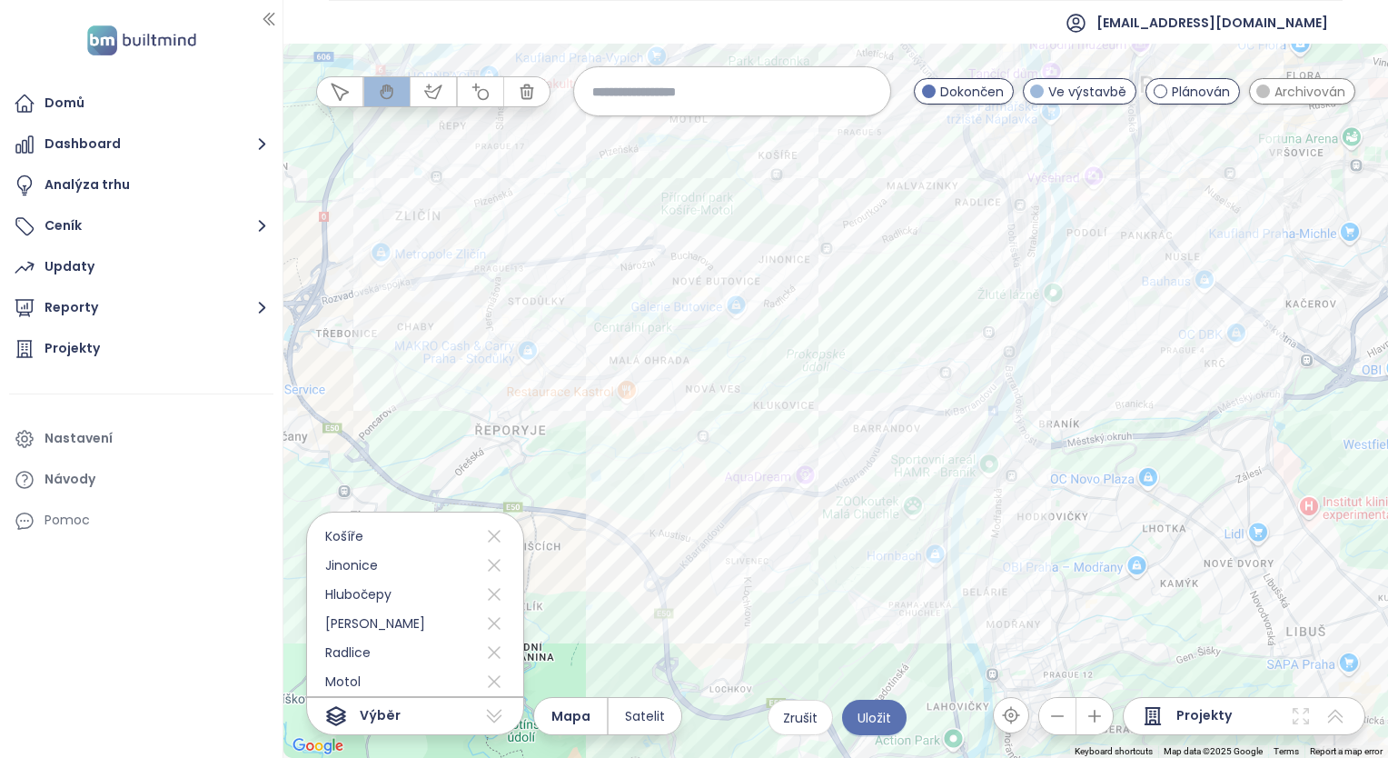
drag, startPoint x: 929, startPoint y: 512, endPoint x: 787, endPoint y: 611, distance: 173.7
click at [787, 611] on div at bounding box center [835, 401] width 1105 height 714
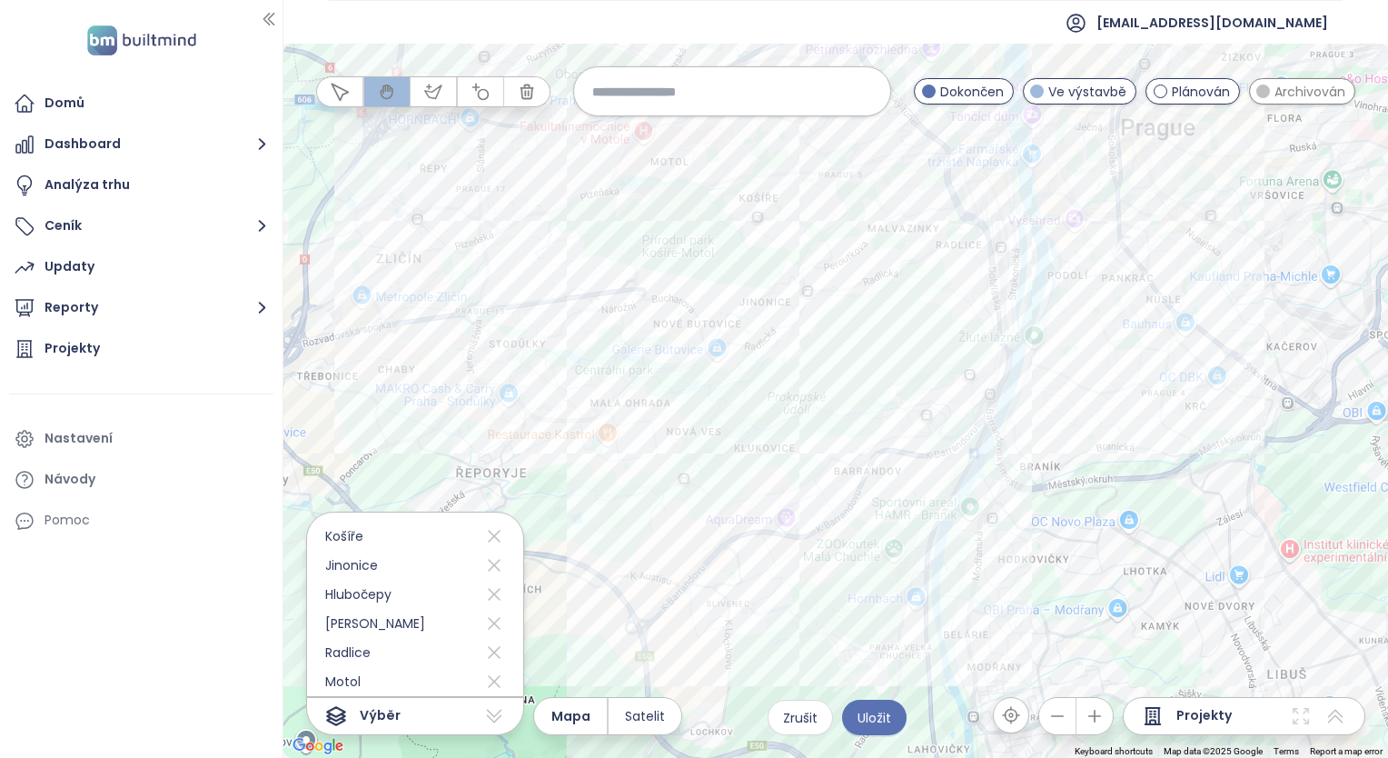
drag, startPoint x: 665, startPoint y: 504, endPoint x: 641, endPoint y: 554, distance: 55.7
click at [641, 554] on div at bounding box center [835, 401] width 1105 height 714
click at [487, 623] on icon at bounding box center [494, 623] width 22 height 29
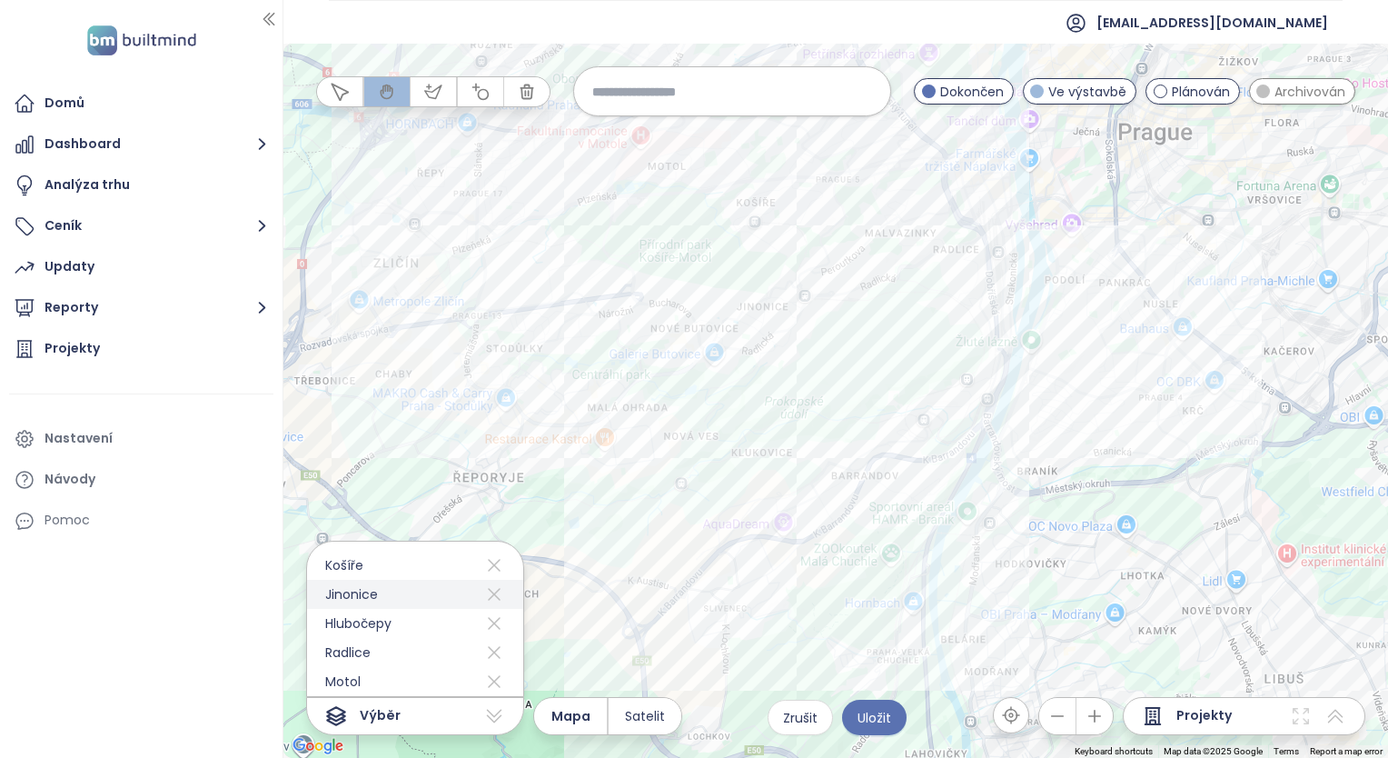
click at [483, 595] on icon at bounding box center [494, 594] width 22 height 29
click at [483, 599] on icon at bounding box center [494, 594] width 22 height 29
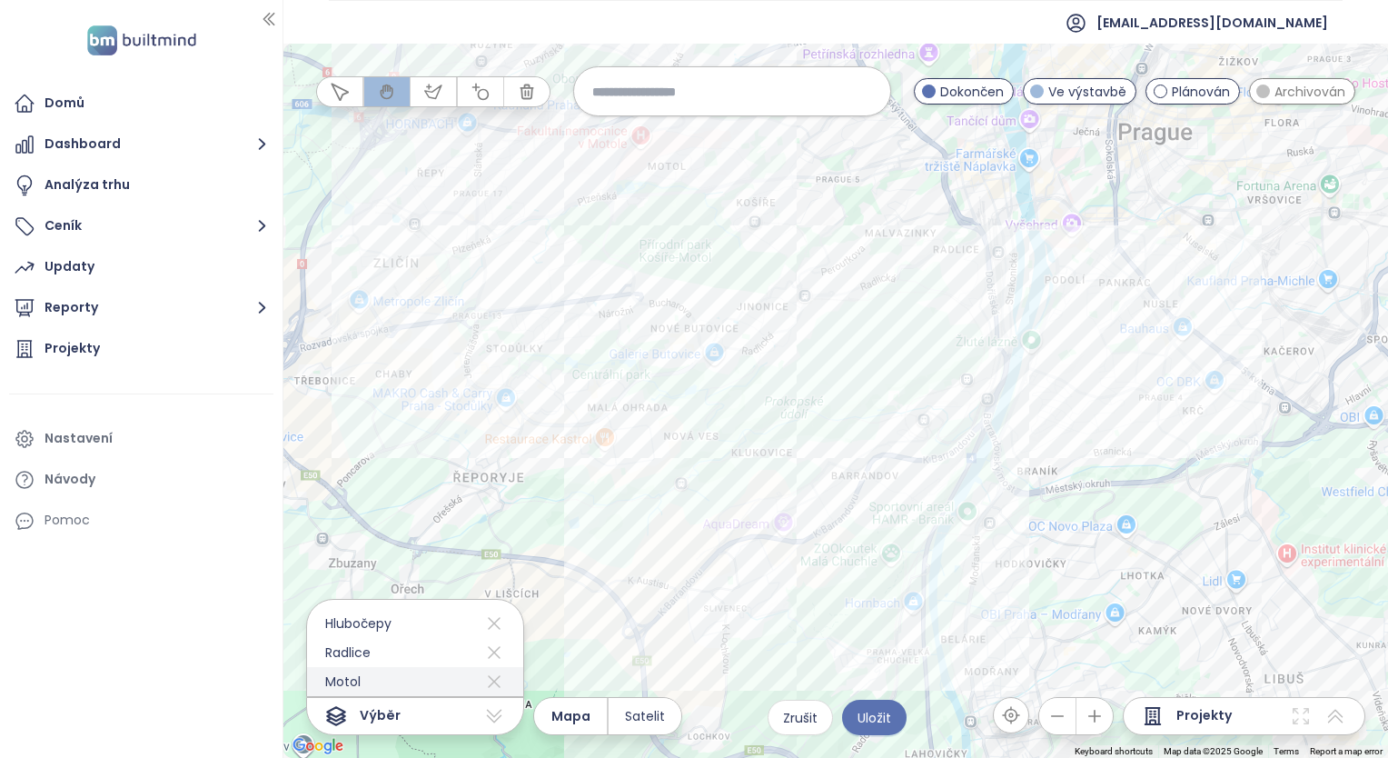
click at [488, 683] on icon at bounding box center [494, 681] width 13 height 13
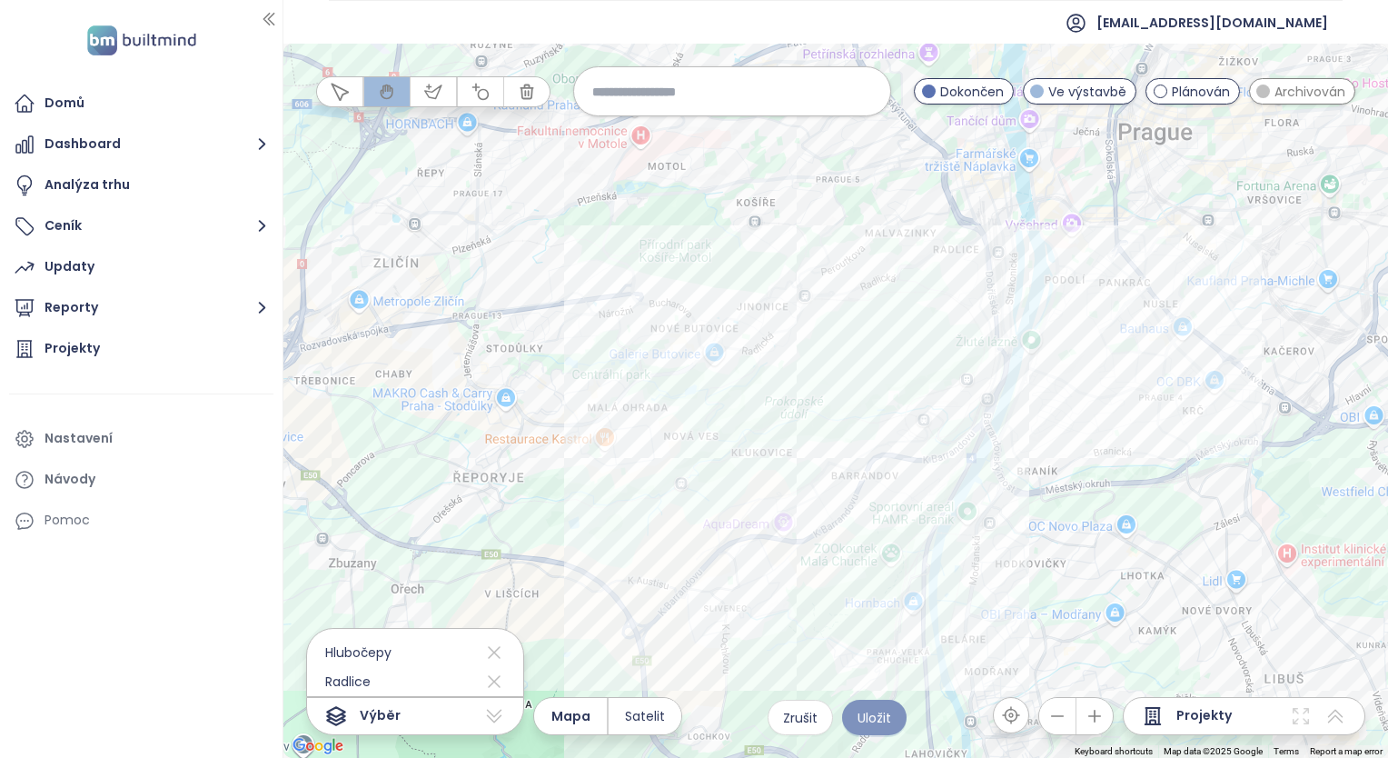
click at [886, 716] on span "Uložit" at bounding box center [875, 718] width 34 height 20
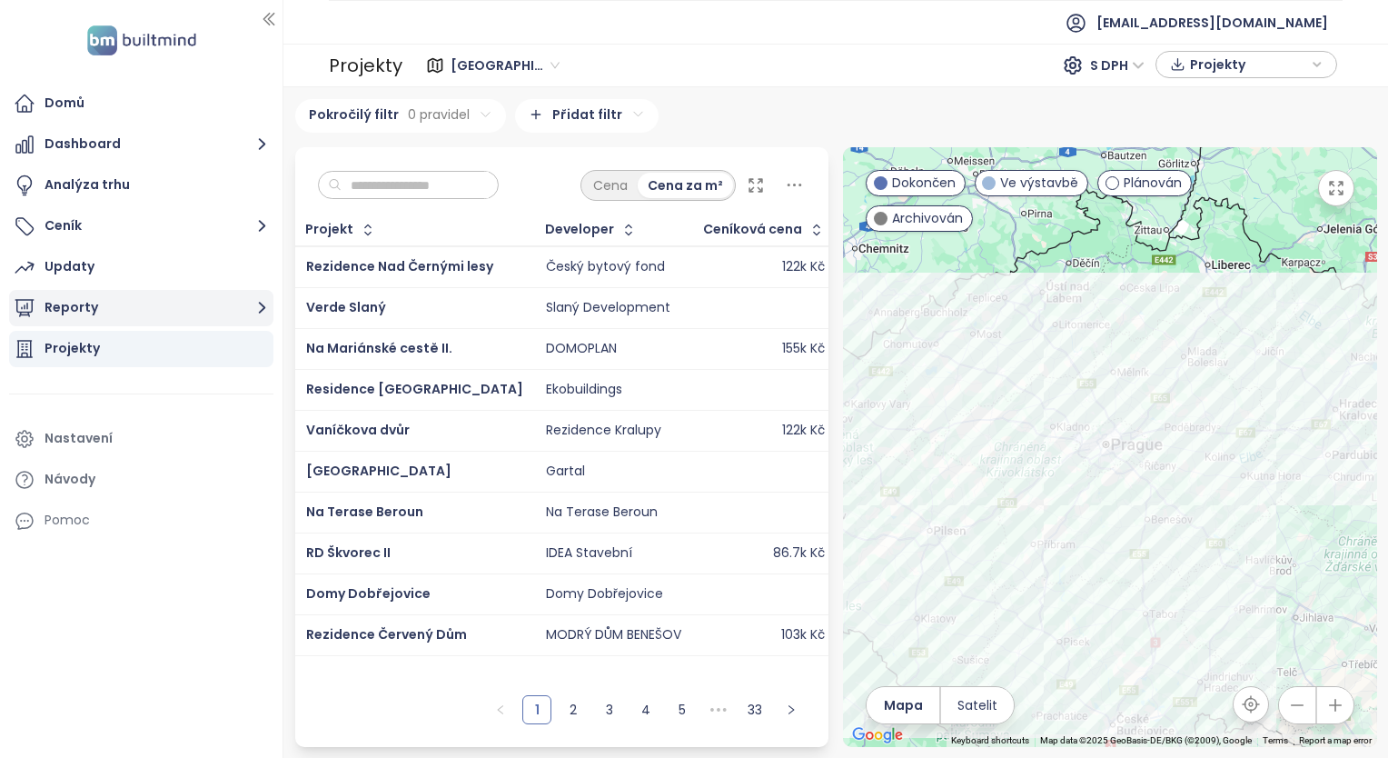
click at [81, 313] on button "Reporty" at bounding box center [141, 308] width 264 height 36
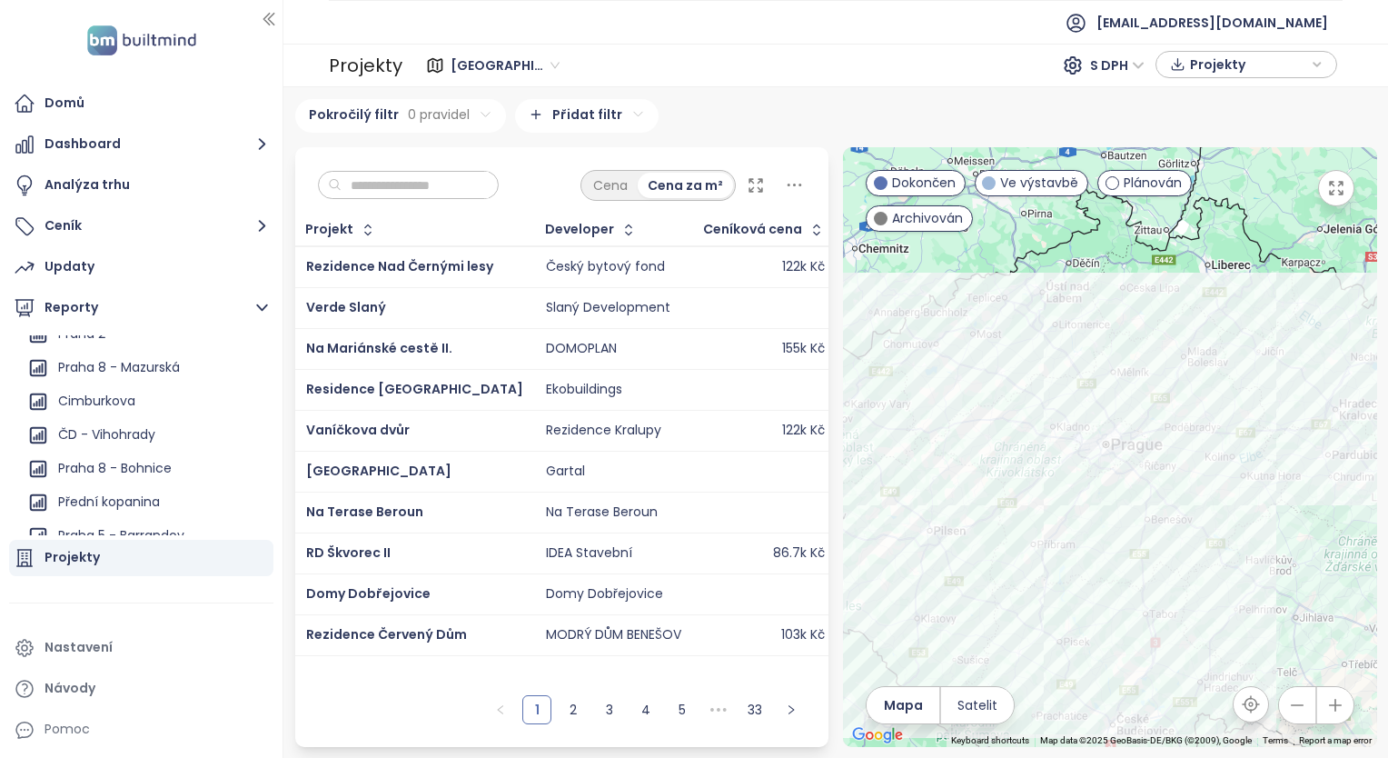
scroll to position [999, 0]
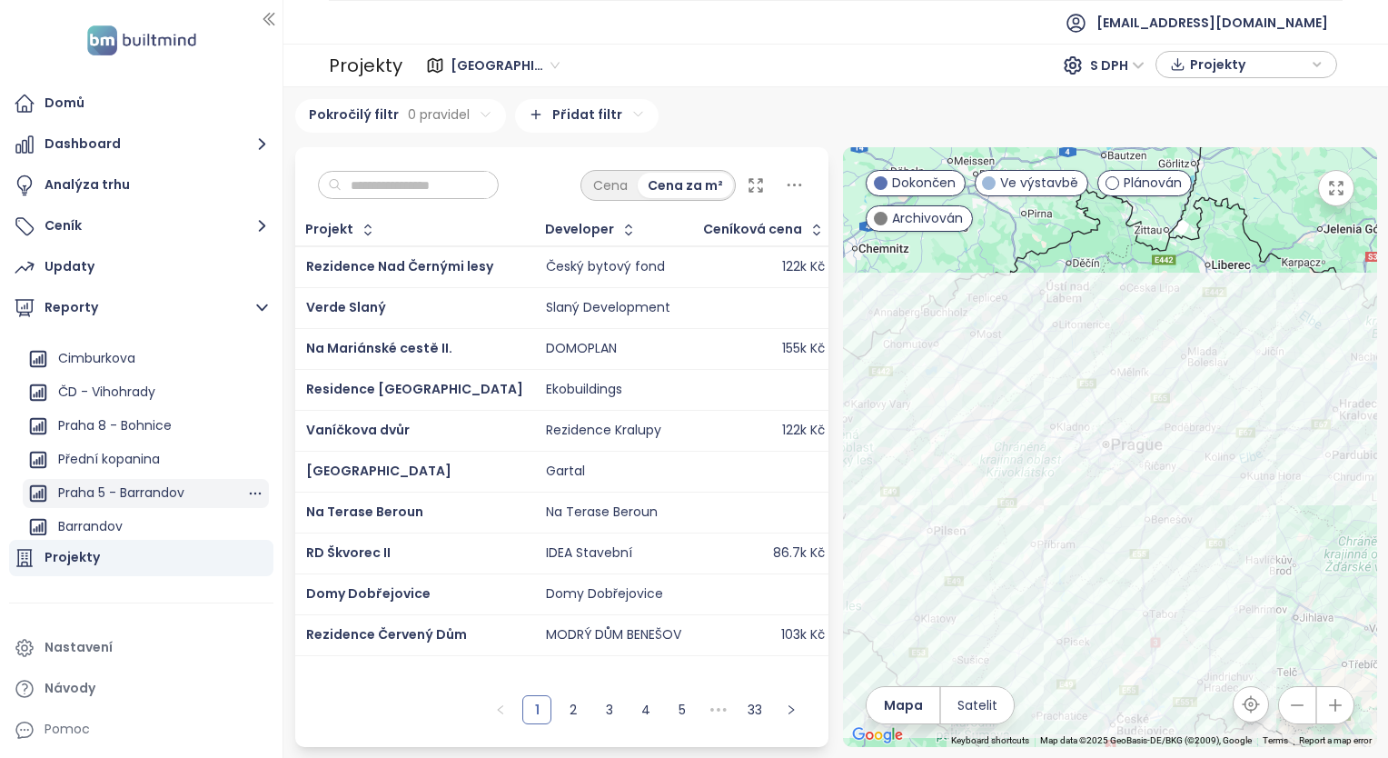
click at [118, 485] on div "Praha 5 - Barrandov" at bounding box center [121, 493] width 126 height 23
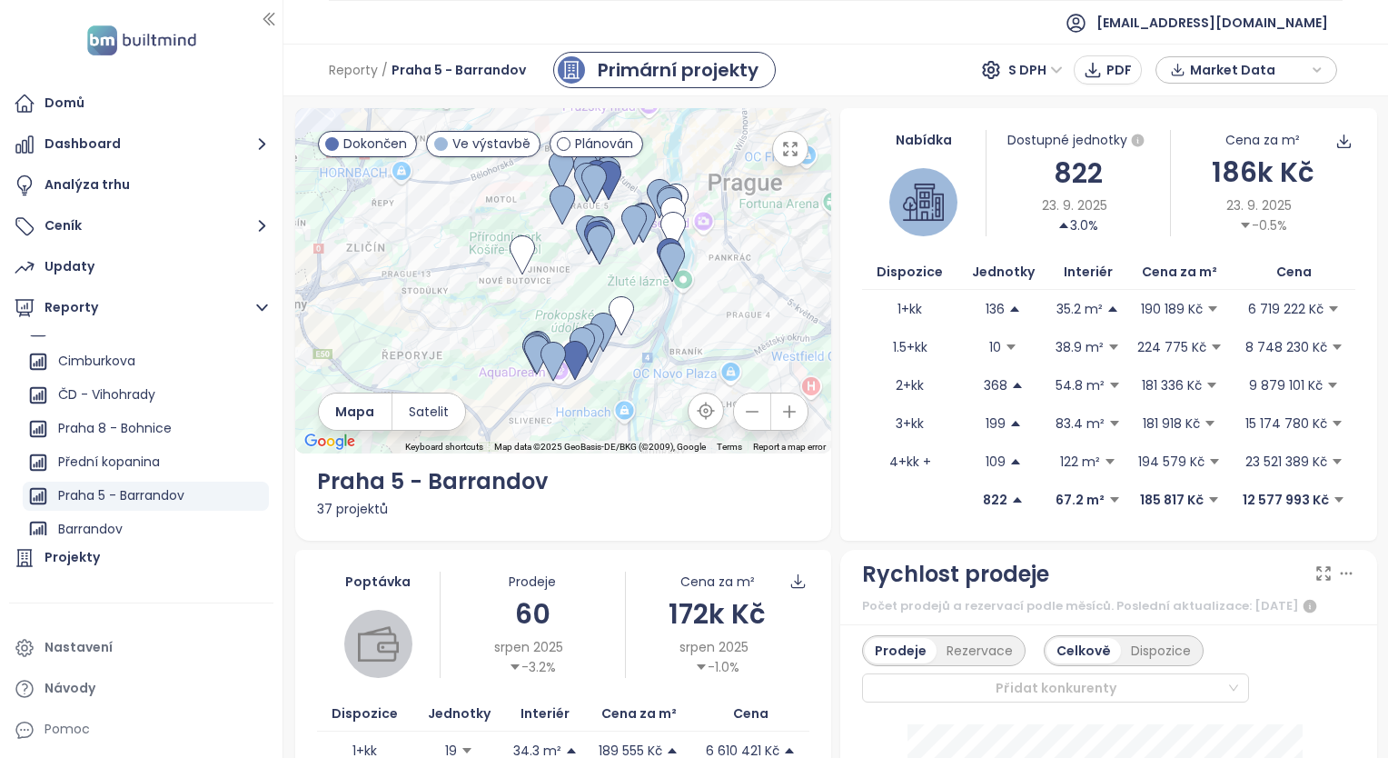
scroll to position [999, 0]
click at [113, 526] on div "Barrandov" at bounding box center [90, 526] width 65 height 23
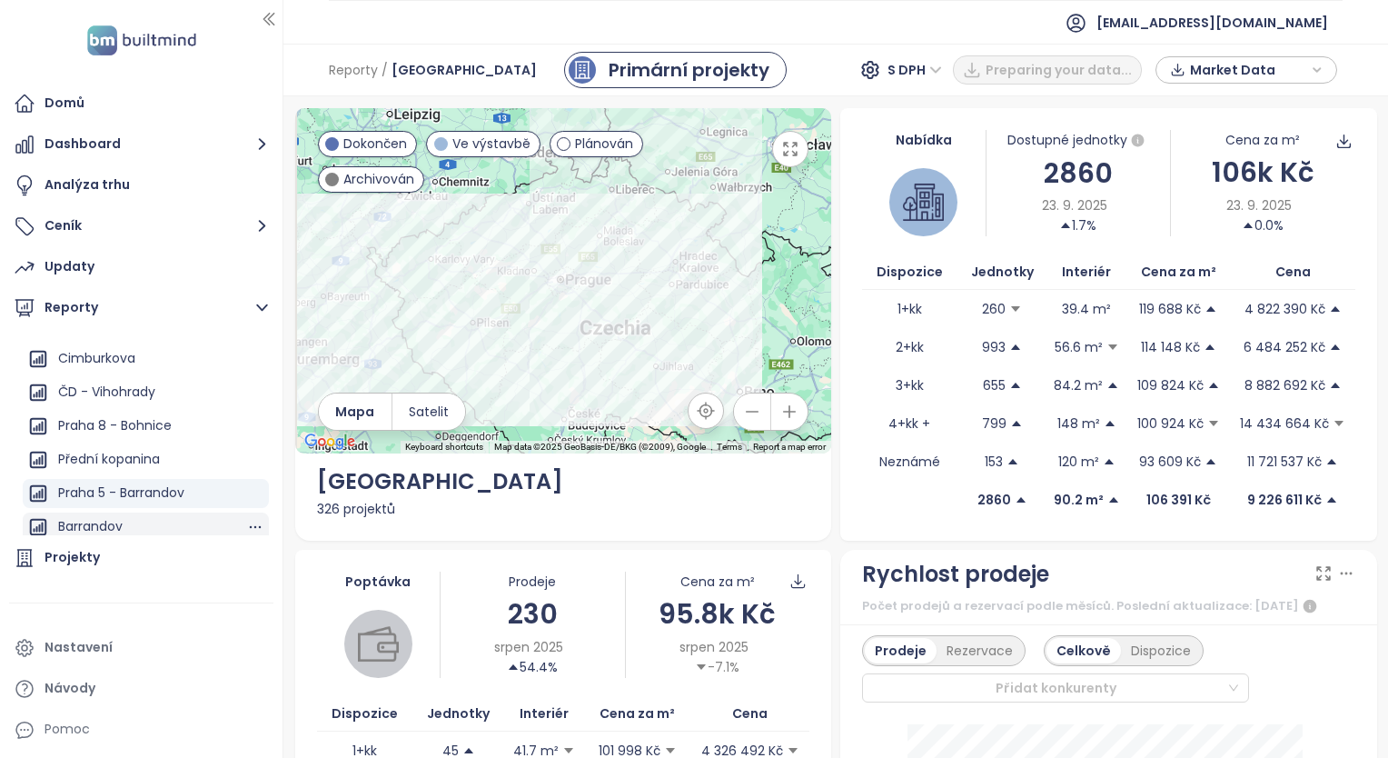
click at [106, 526] on div "Barrandov" at bounding box center [90, 526] width 65 height 23
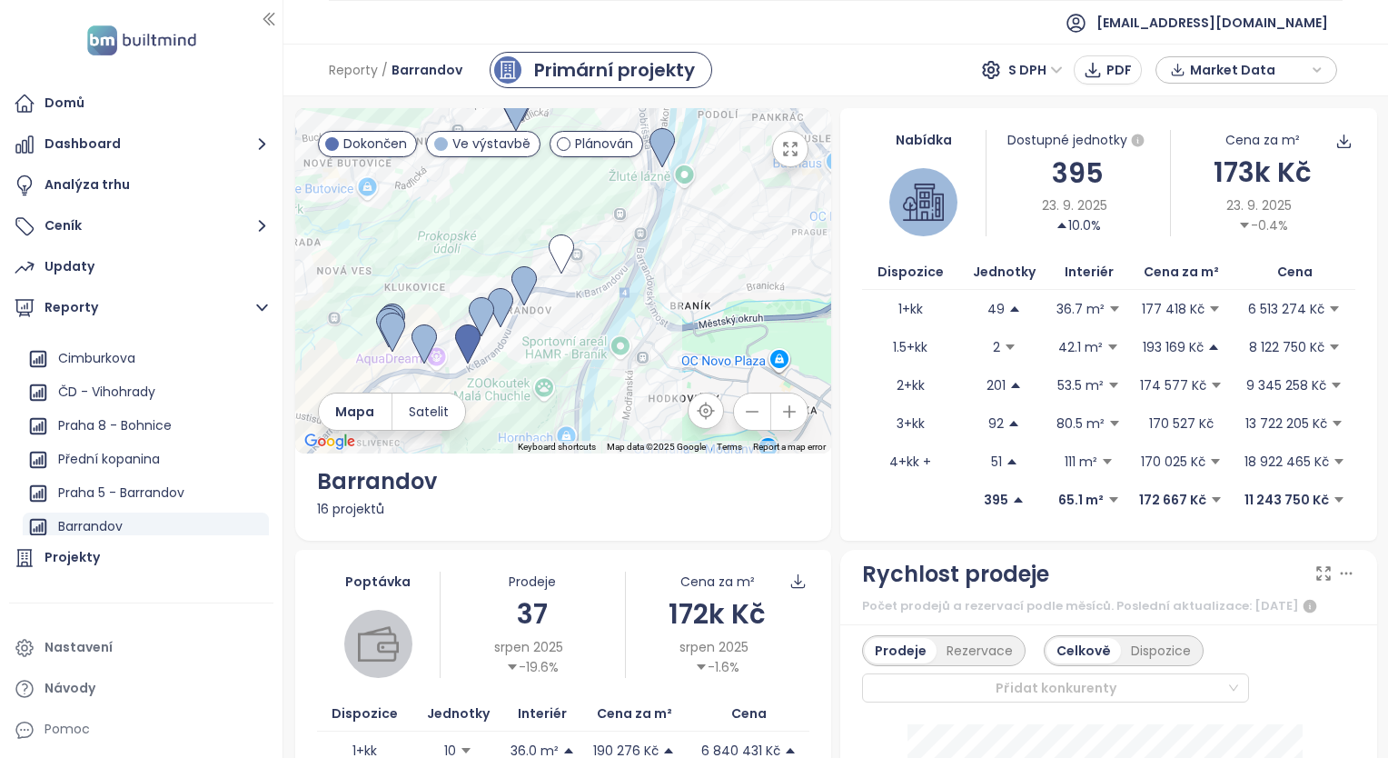
drag, startPoint x: 695, startPoint y: 279, endPoint x: 703, endPoint y: 311, distance: 32.8
click at [703, 311] on div at bounding box center [563, 280] width 537 height 345
click at [494, 293] on img at bounding box center [500, 308] width 25 height 40
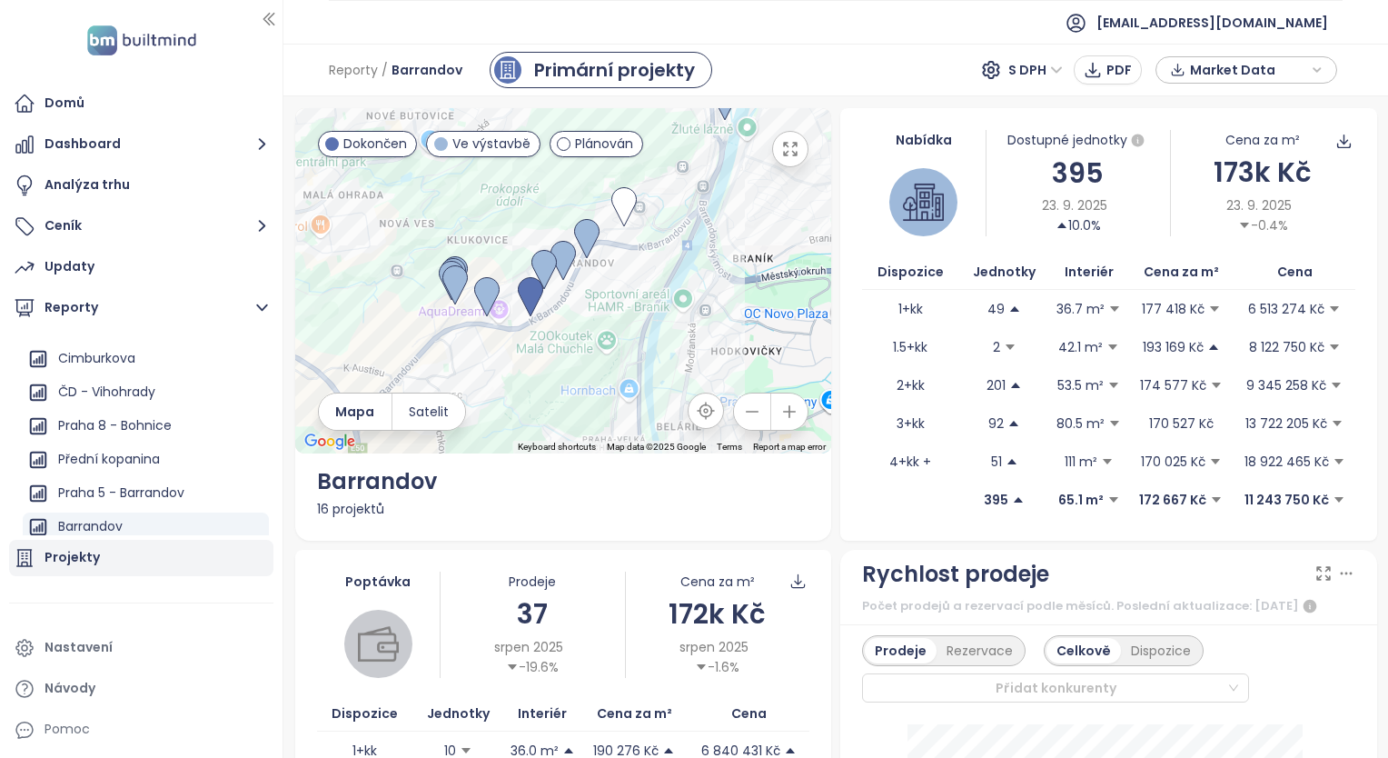
click at [78, 552] on div "Projekty" at bounding box center [72, 557] width 55 height 23
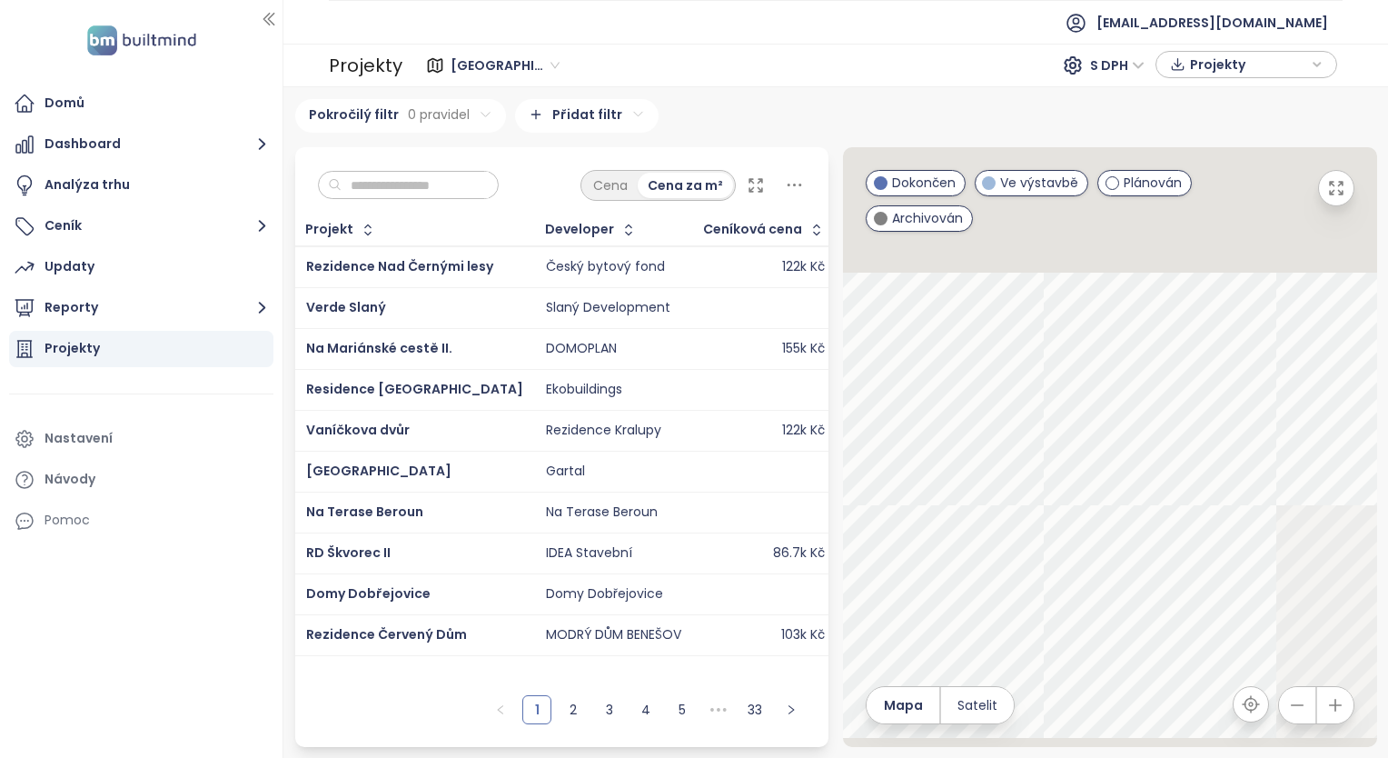
click at [546, 65] on span "Středočeský kraj" at bounding box center [505, 65] width 109 height 27
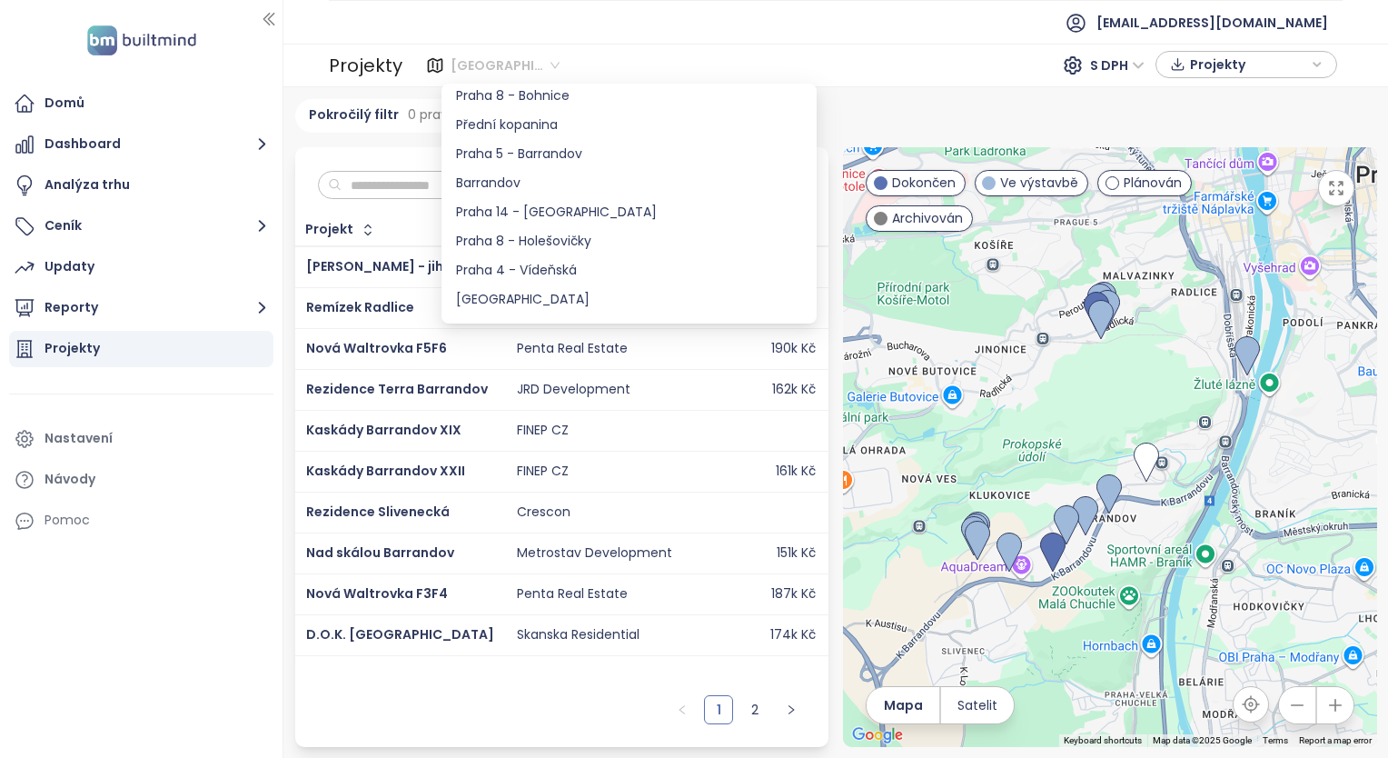
scroll to position [909, 0]
click at [525, 176] on div "Barrandov" at bounding box center [629, 182] width 346 height 20
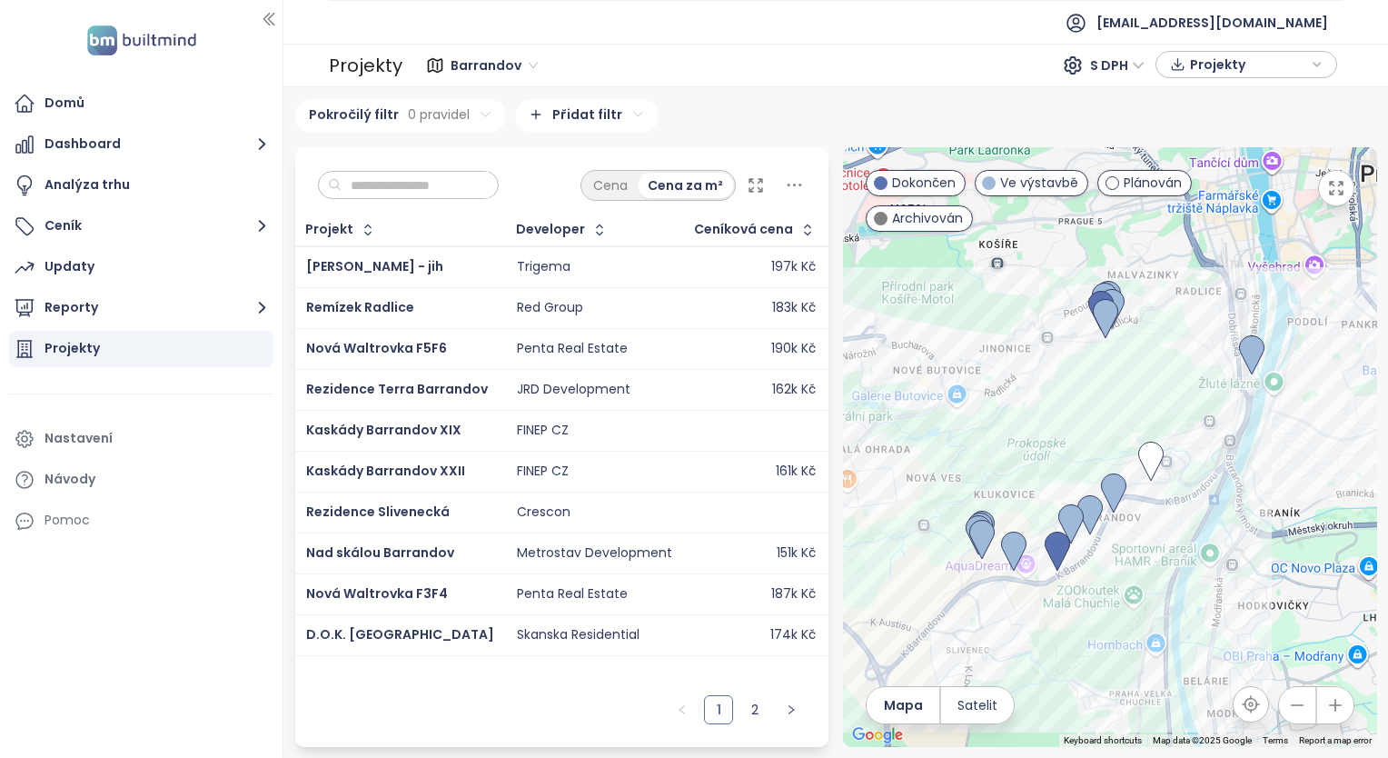
click at [522, 67] on span "Barrandov" at bounding box center [494, 65] width 87 height 27
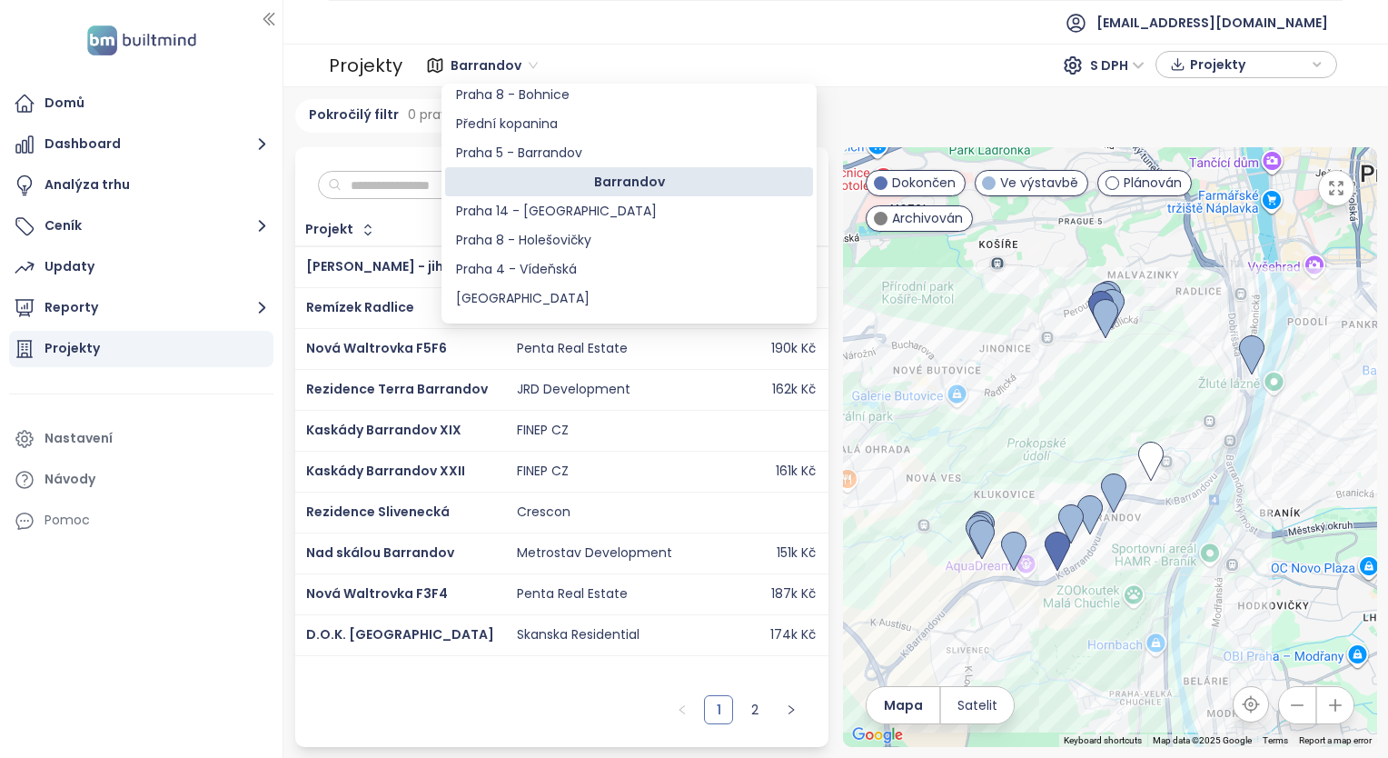
click at [522, 67] on span "Barrandov" at bounding box center [494, 65] width 87 height 27
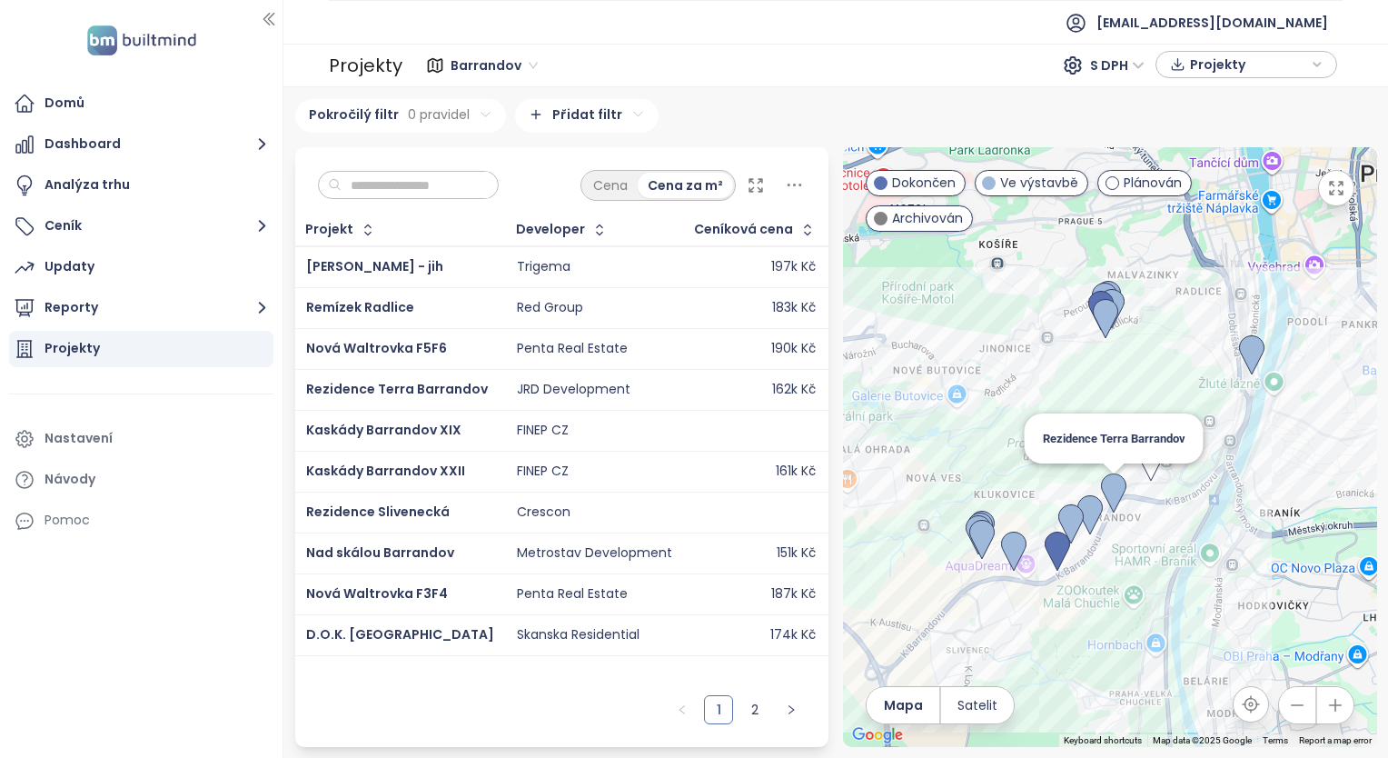
click at [1112, 498] on img at bounding box center [1113, 493] width 25 height 40
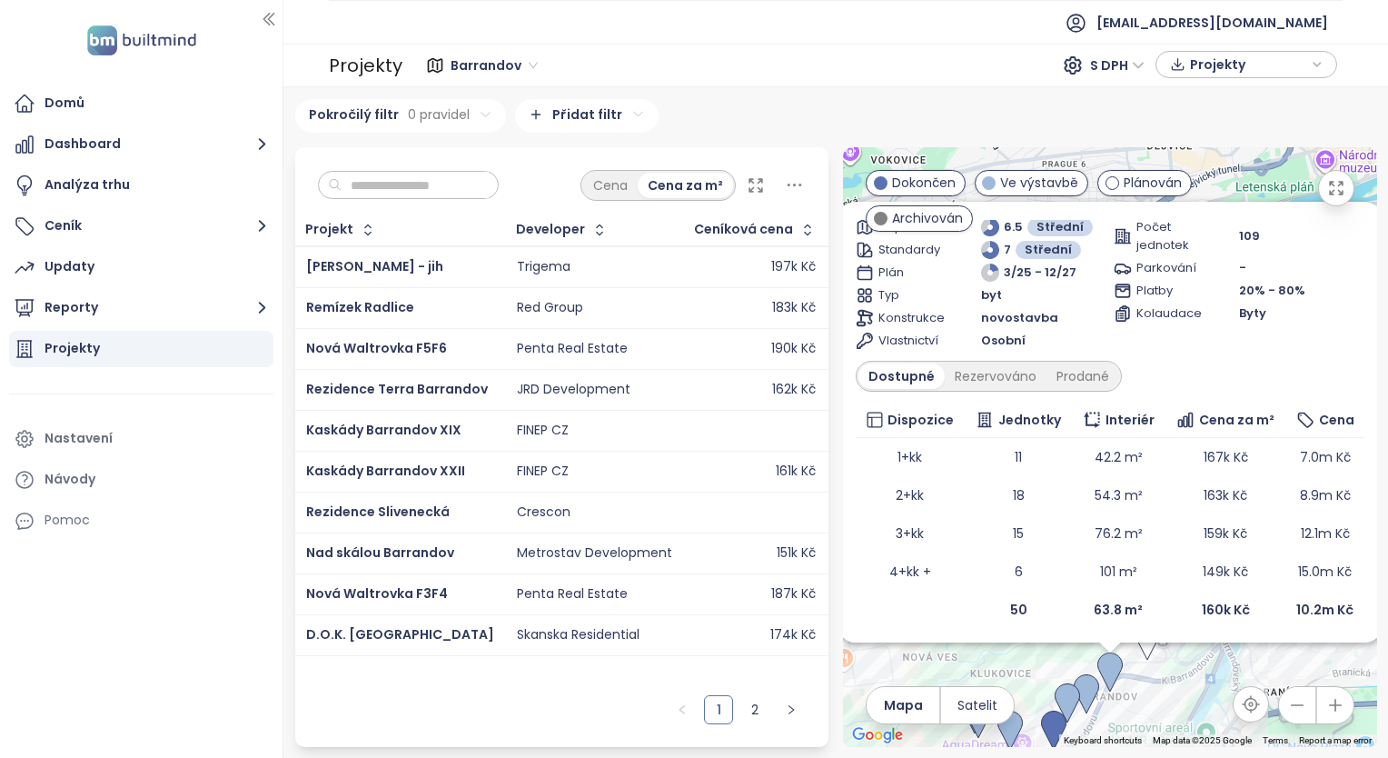
scroll to position [109, 0]
click at [1291, 236] on div "109" at bounding box center [1301, 233] width 125 height 18
click at [790, 675] on div "Projekt Developer Ceníková cena Adresa Prodané jednotky Začátek výstavby Začáte…" at bounding box center [562, 450] width 534 height 472
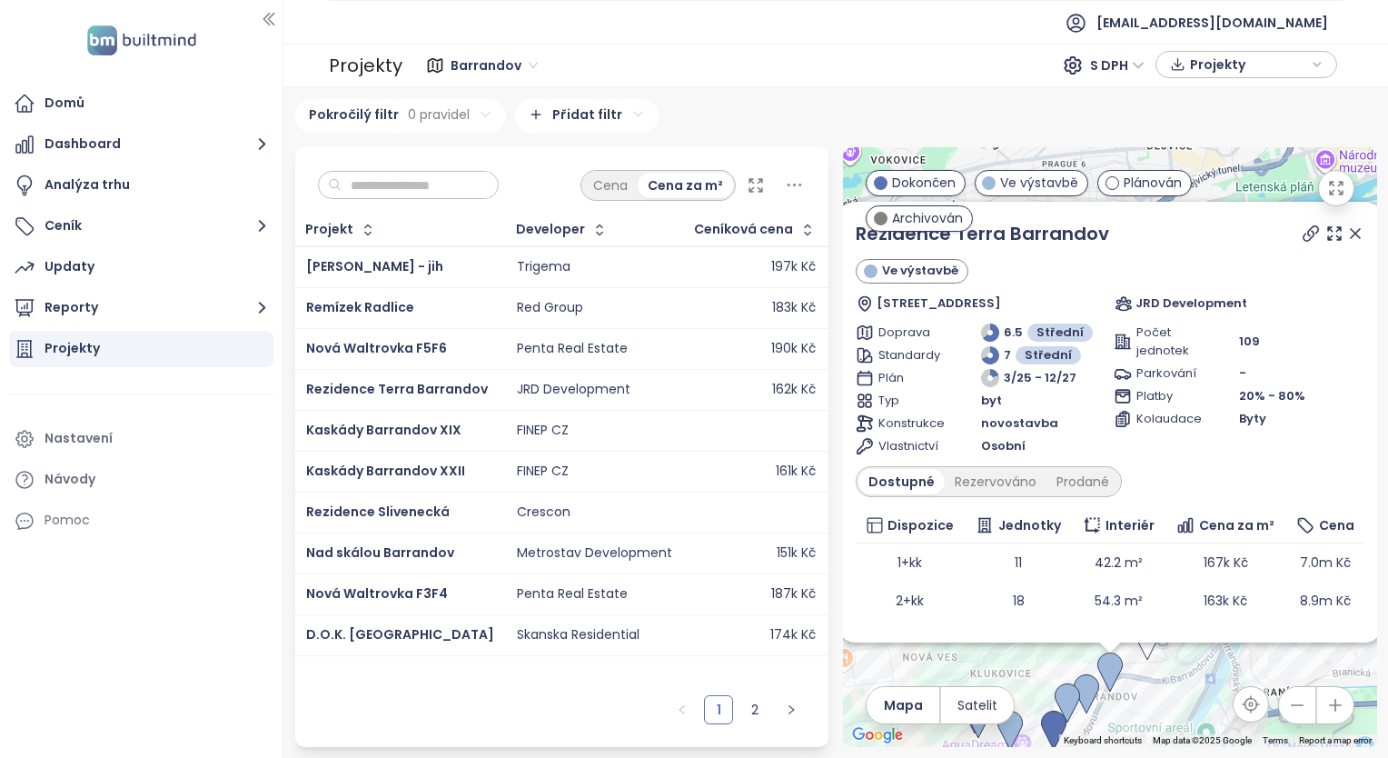
scroll to position [0, 0]
click at [1347, 233] on icon at bounding box center [1356, 233] width 18 height 18
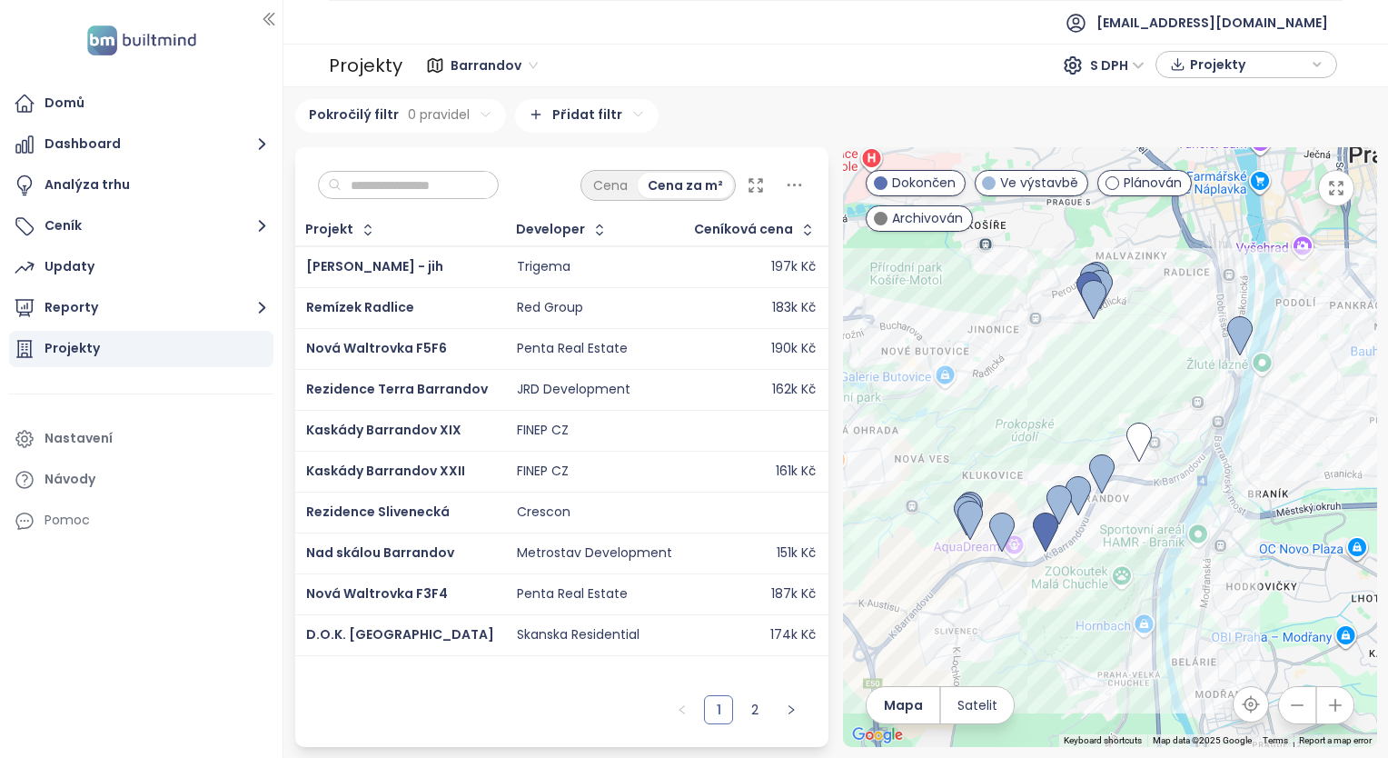
drag, startPoint x: 977, startPoint y: 467, endPoint x: 919, endPoint y: 290, distance: 186.2
click at [919, 290] on div at bounding box center [1110, 447] width 534 height 600
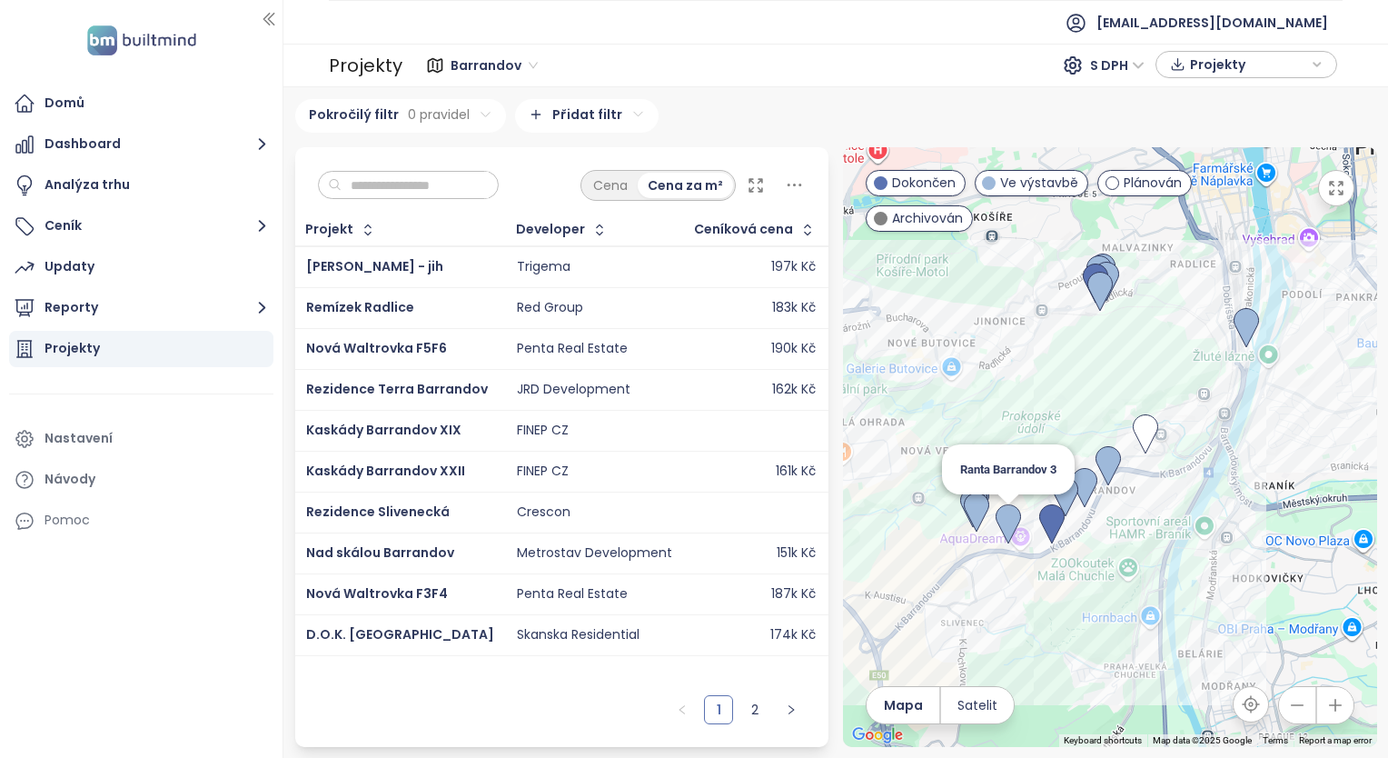
click at [1010, 524] on img at bounding box center [1008, 524] width 25 height 40
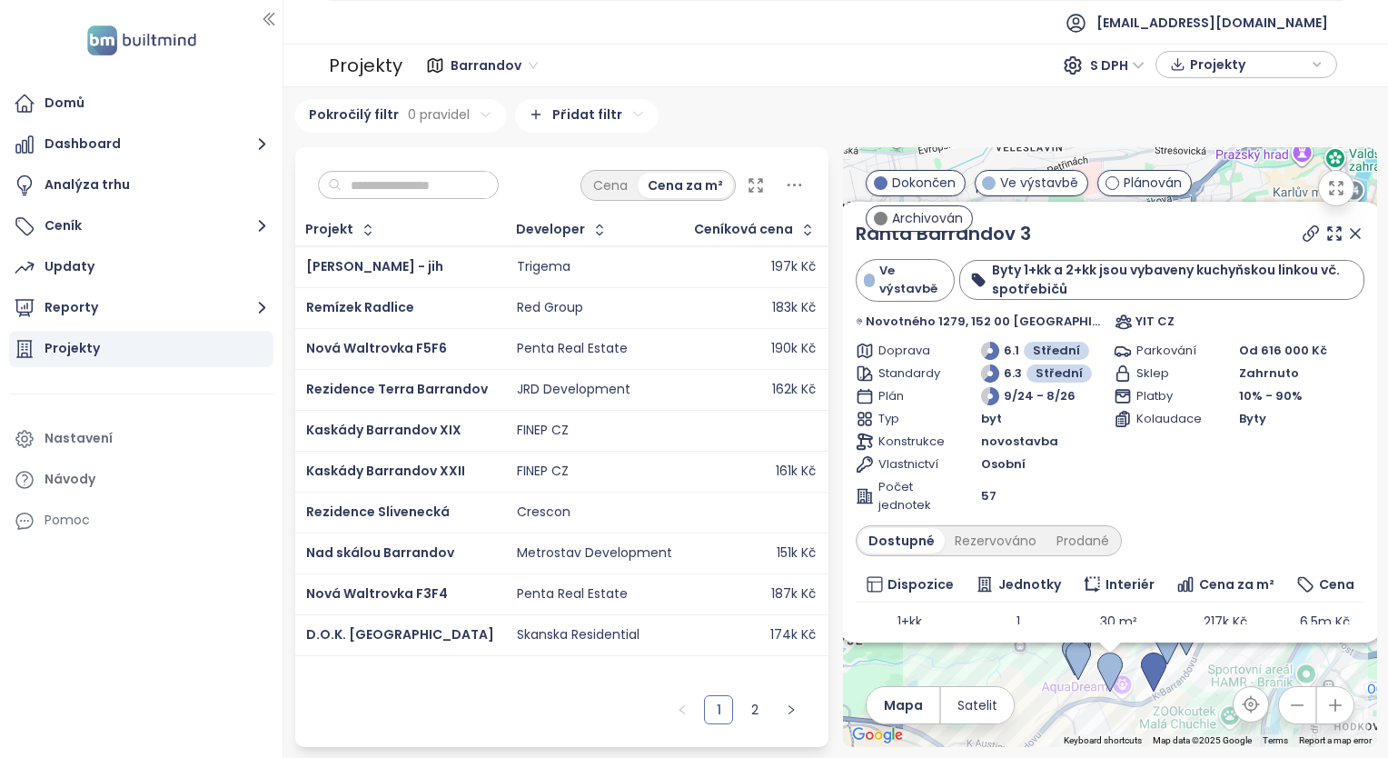
click at [1351, 232] on icon at bounding box center [1355, 233] width 9 height 9
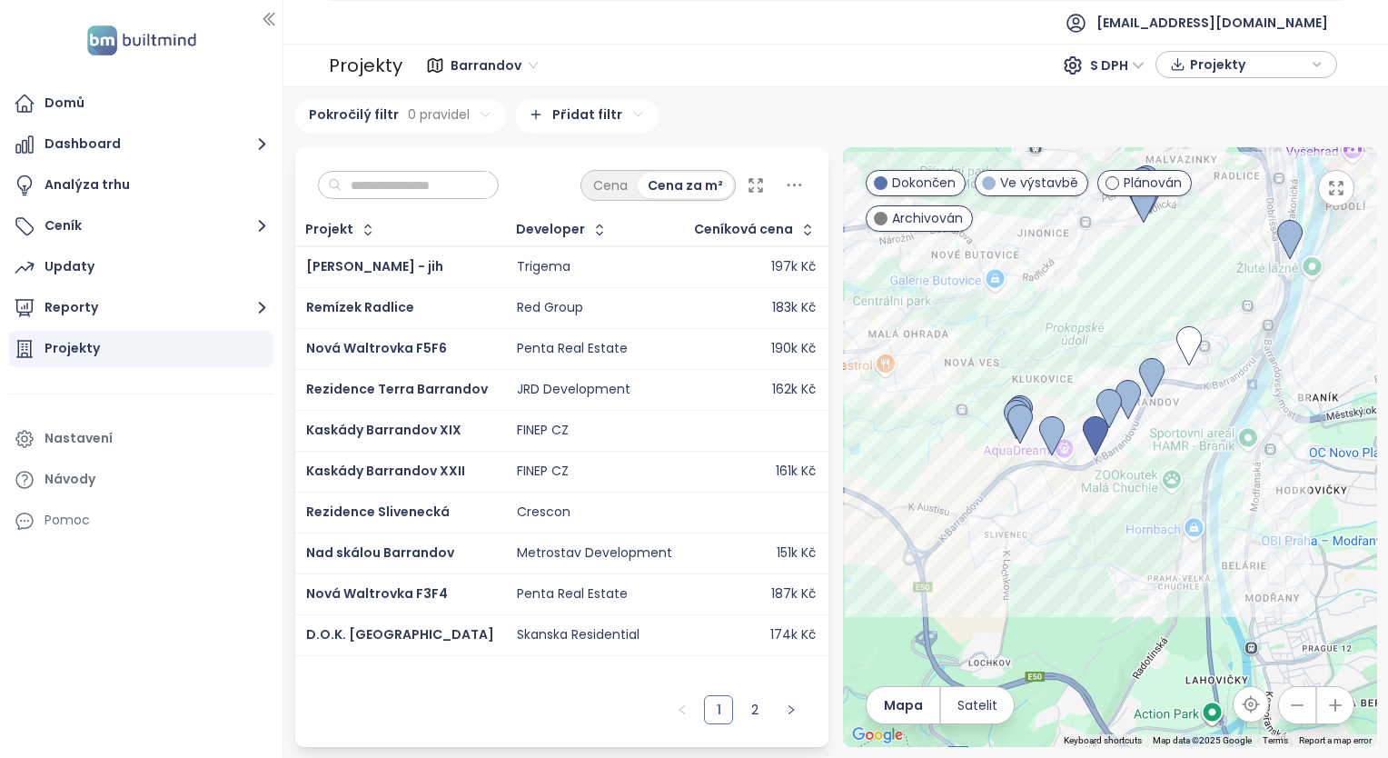
drag, startPoint x: 1160, startPoint y: 554, endPoint x: 1101, endPoint y: 314, distance: 247.0
click at [1101, 314] on div at bounding box center [1110, 447] width 534 height 600
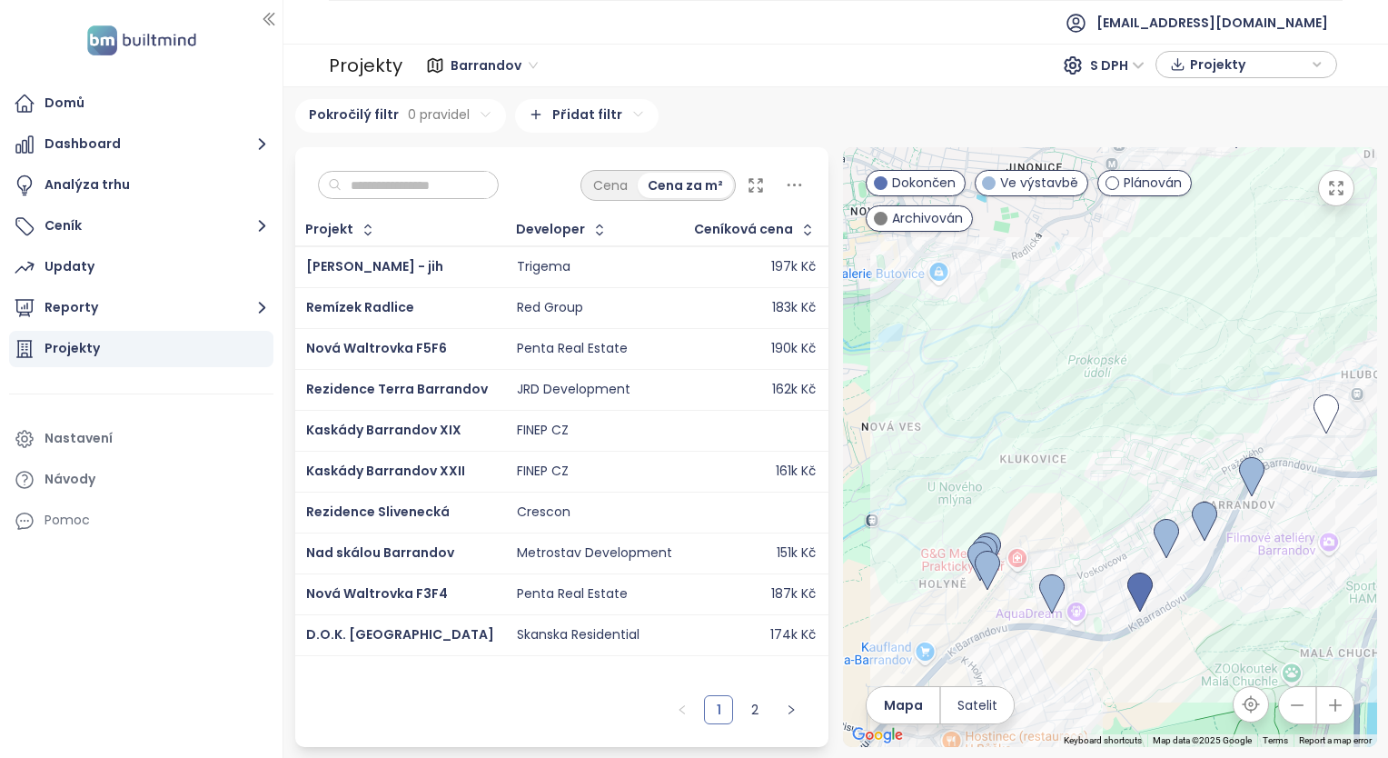
drag, startPoint x: 1163, startPoint y: 594, endPoint x: 1067, endPoint y: 593, distance: 96.3
click at [1093, 594] on div at bounding box center [1110, 447] width 534 height 600
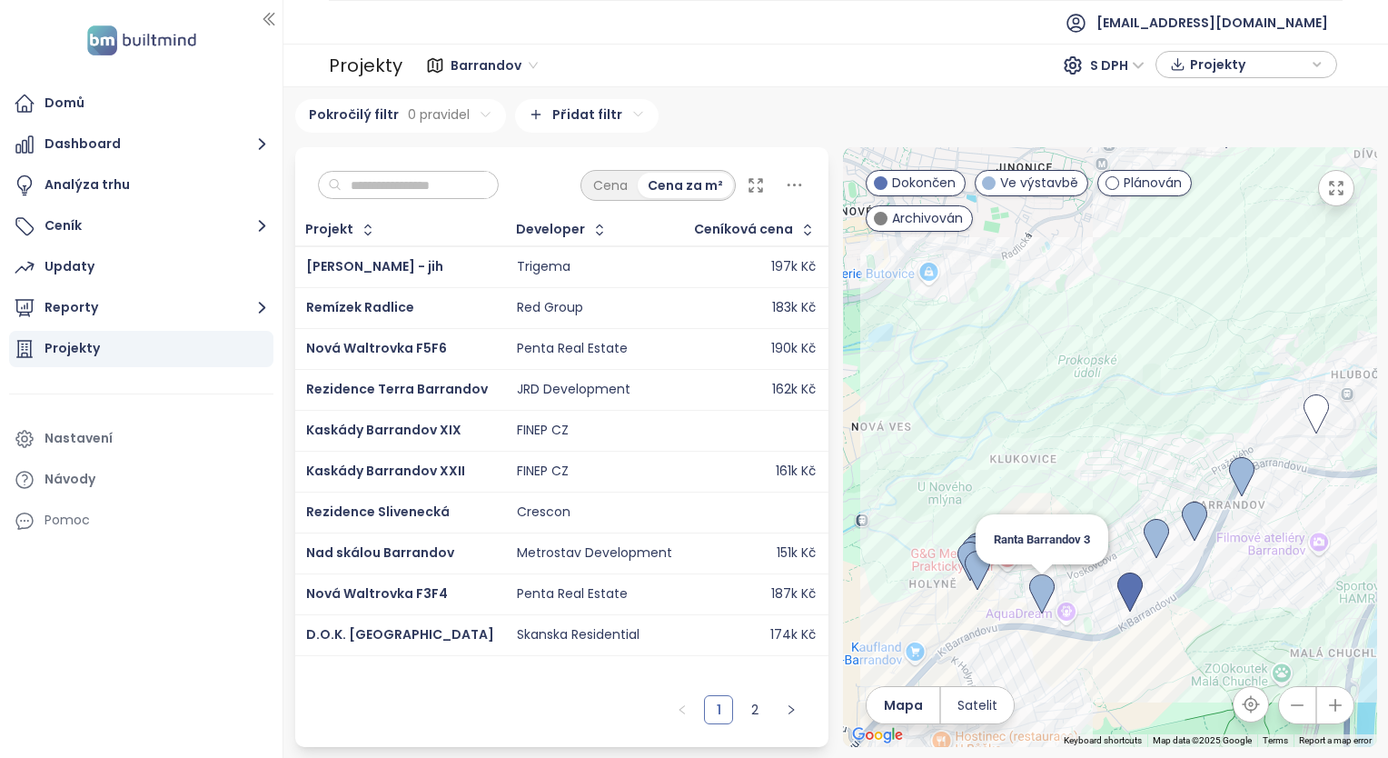
click at [1043, 590] on img at bounding box center [1041, 594] width 25 height 40
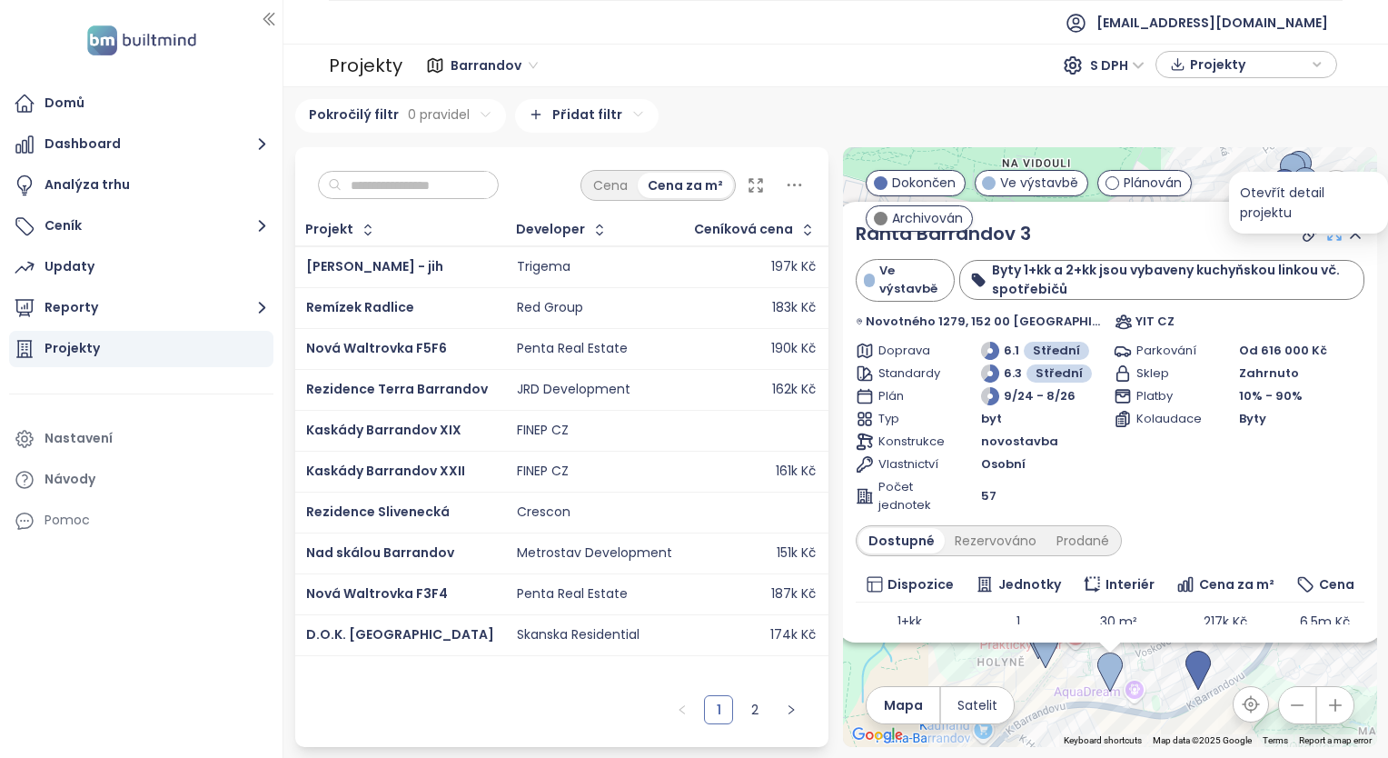
click at [1326, 235] on icon at bounding box center [1335, 233] width 18 height 18
drag, startPoint x: 1341, startPoint y: 231, endPoint x: 1363, endPoint y: 219, distance: 24.8
click at [1347, 231] on icon at bounding box center [1356, 233] width 18 height 18
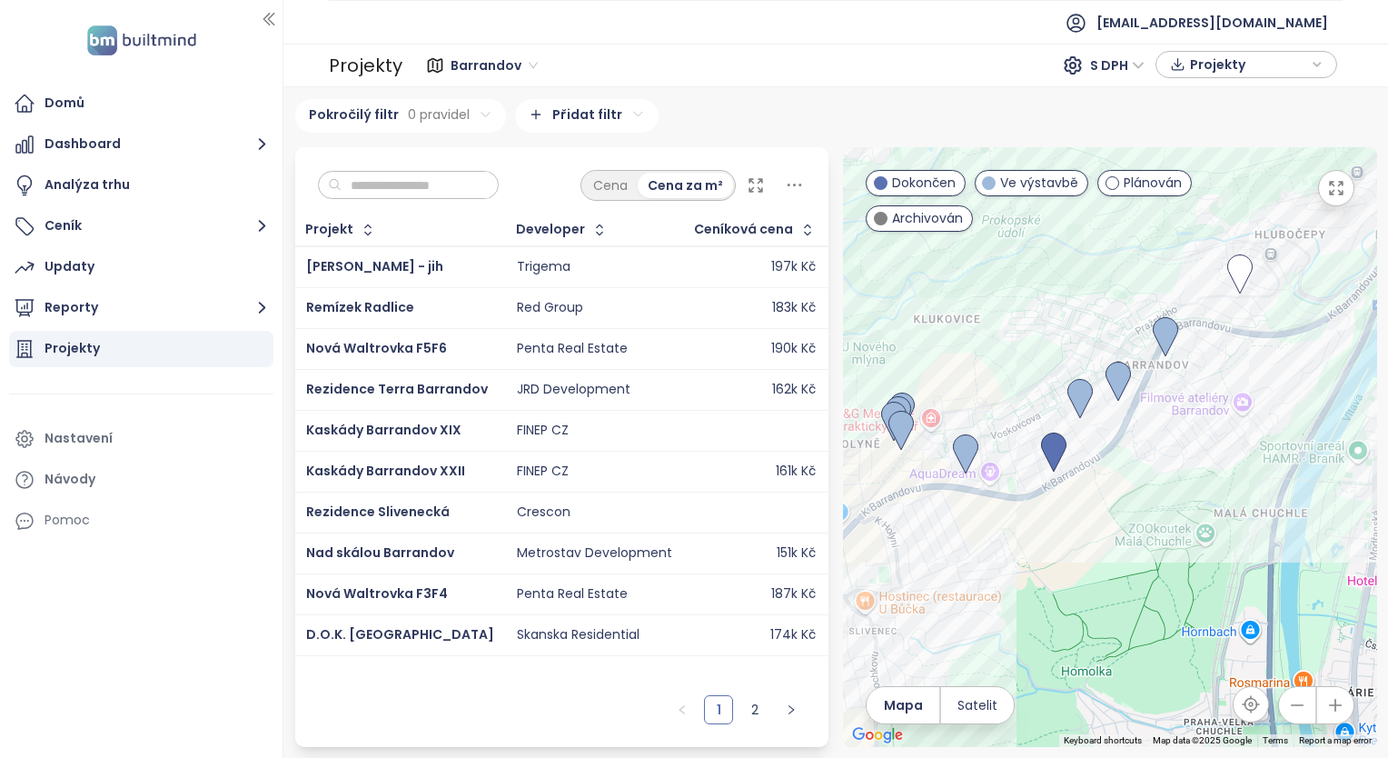
drag, startPoint x: 1167, startPoint y: 423, endPoint x: 1022, endPoint y: 205, distance: 261.6
click at [1022, 205] on div at bounding box center [1110, 447] width 534 height 600
click at [1115, 376] on img at bounding box center [1118, 382] width 25 height 40
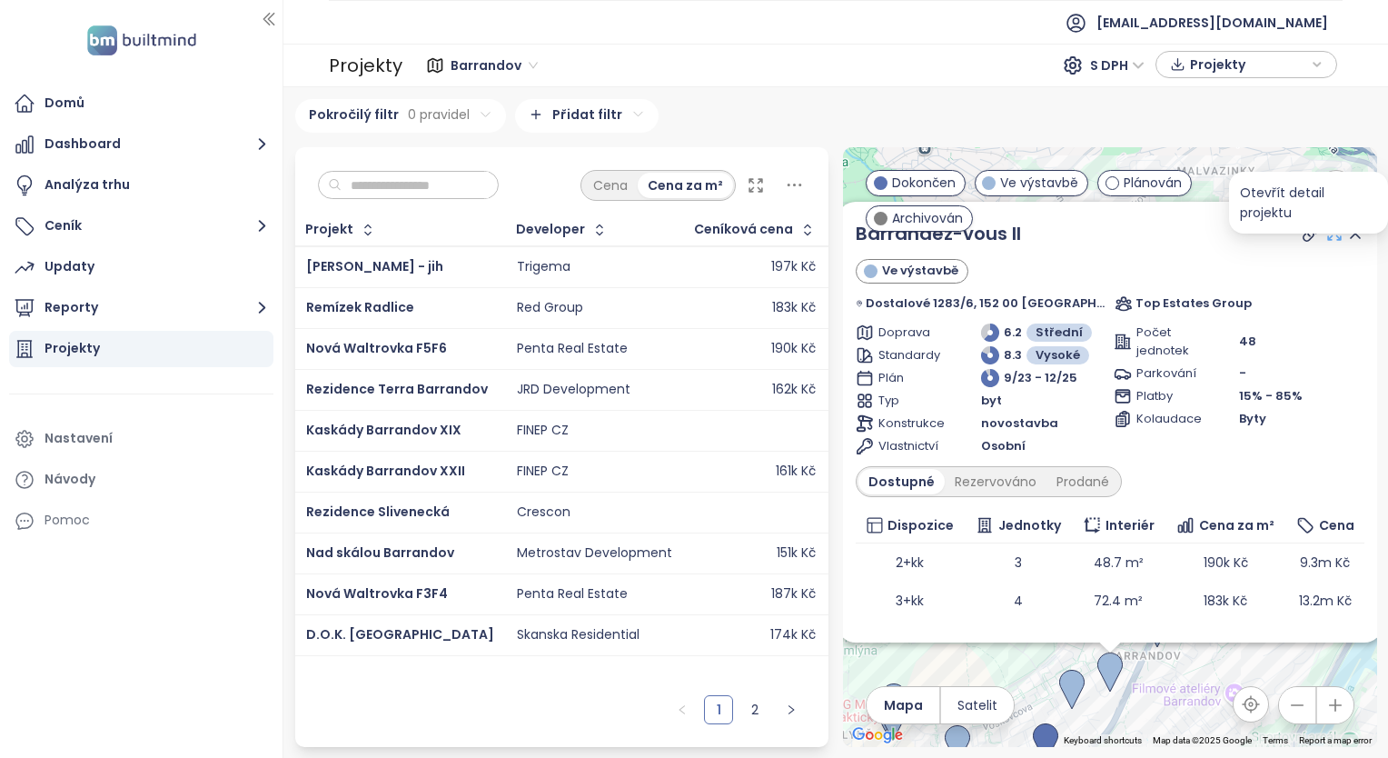
click at [1326, 232] on icon at bounding box center [1335, 233] width 18 height 18
click at [1351, 231] on icon at bounding box center [1355, 233] width 9 height 9
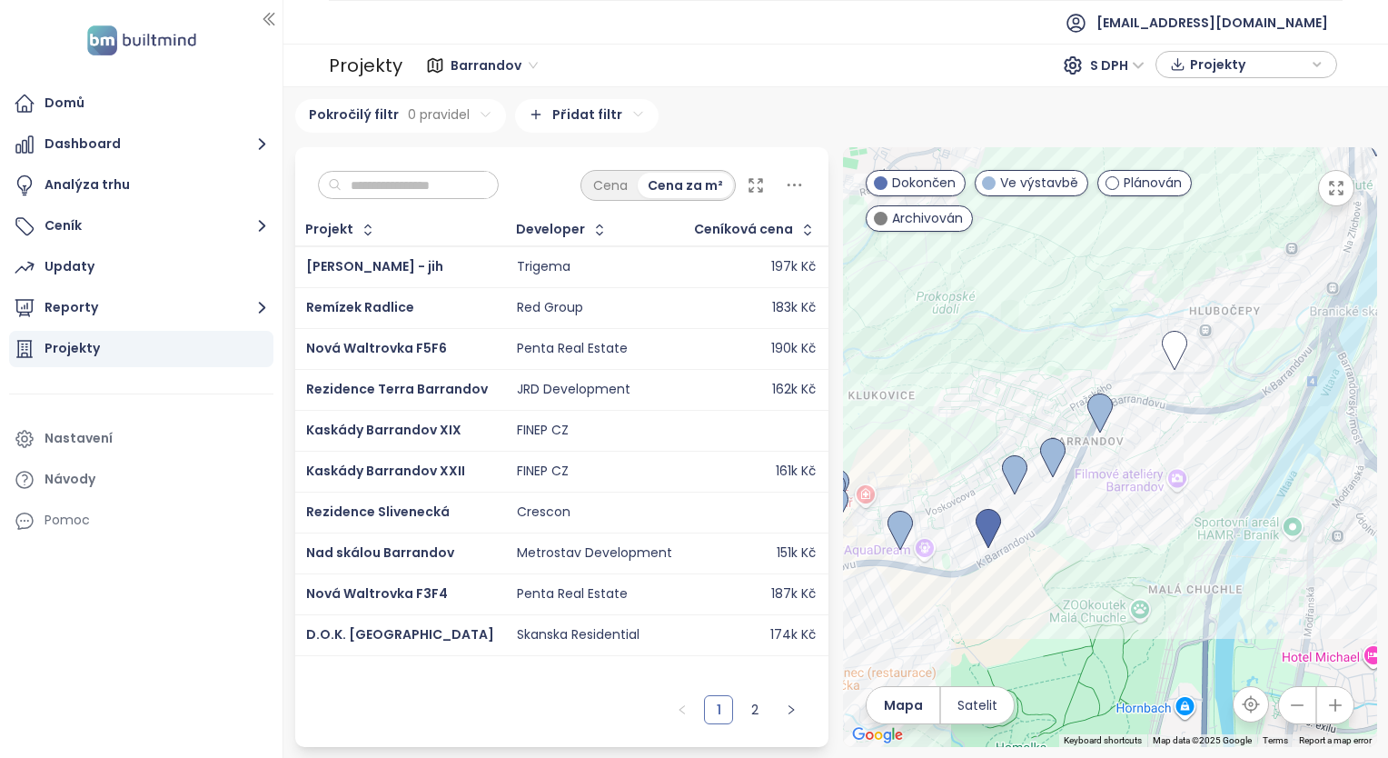
drag, startPoint x: 1100, startPoint y: 498, endPoint x: 1030, endPoint y: 204, distance: 302.6
click at [1030, 204] on div at bounding box center [1110, 447] width 534 height 600
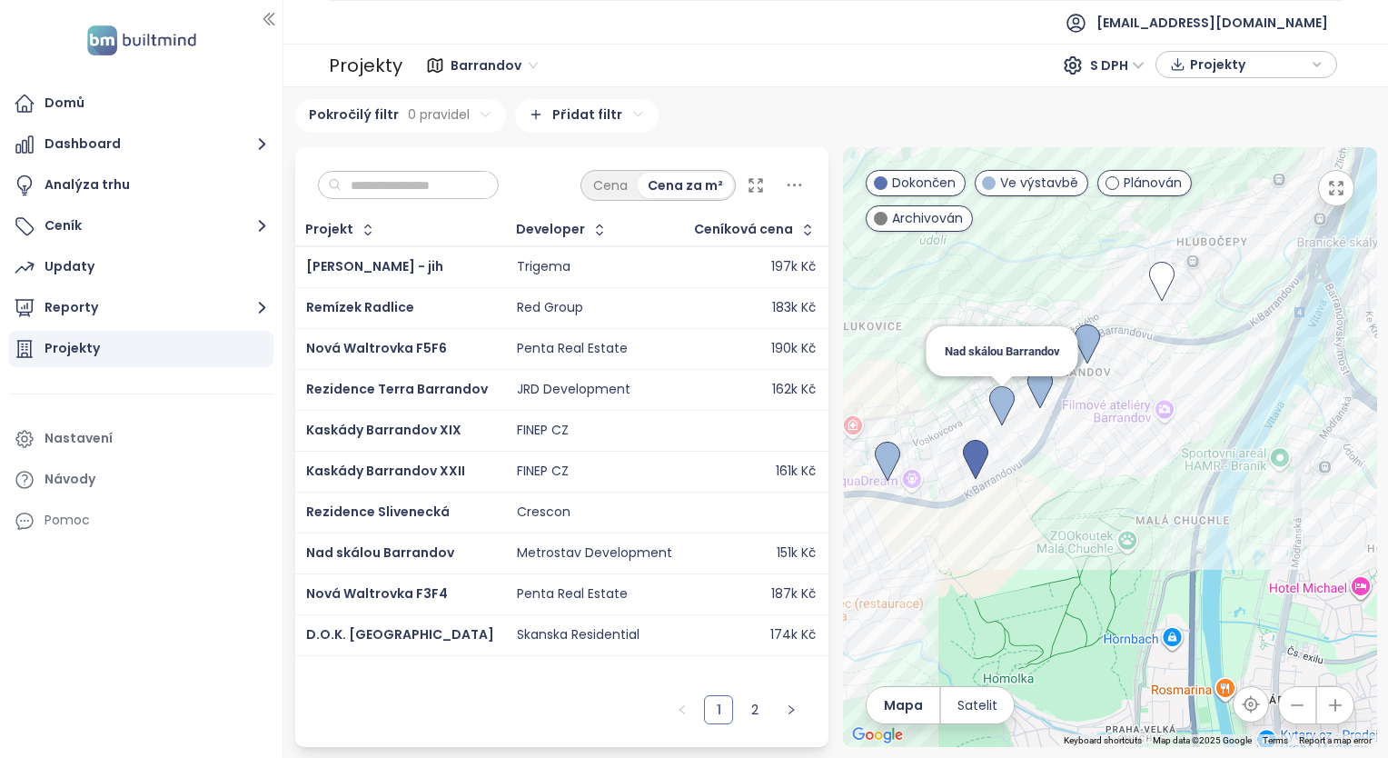
click at [1002, 402] on img at bounding box center [1001, 406] width 25 height 40
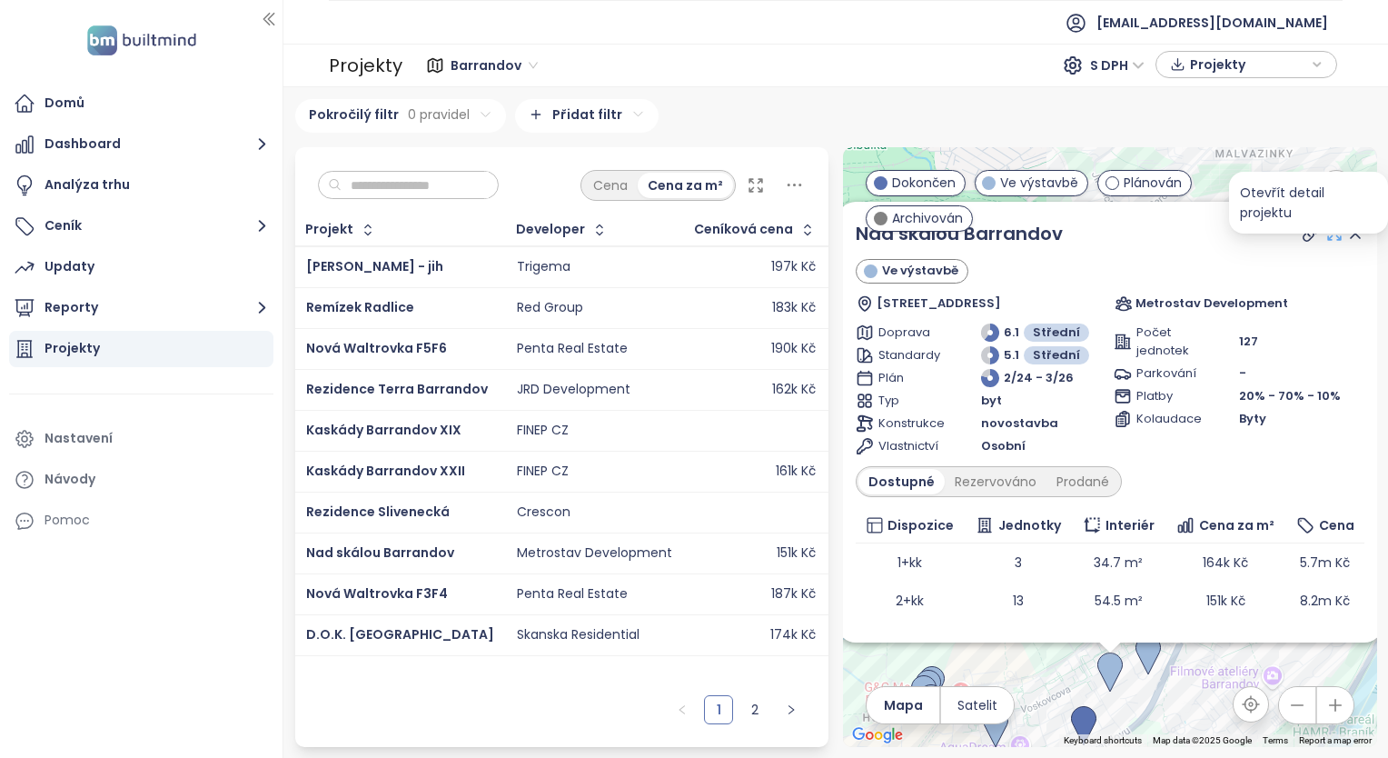
click at [1326, 234] on icon at bounding box center [1335, 233] width 18 height 18
click at [757, 188] on icon at bounding box center [756, 185] width 18 height 18
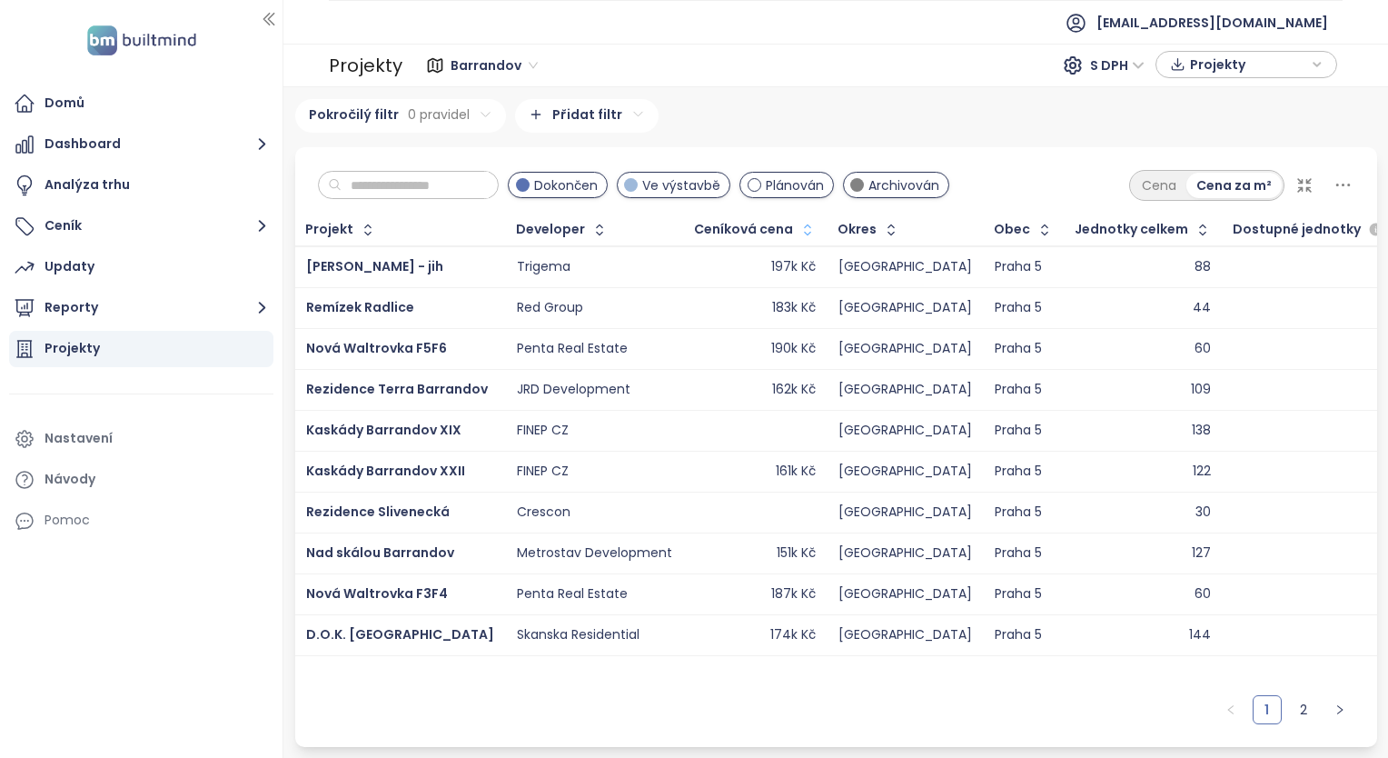
click at [799, 232] on icon "button" at bounding box center [808, 230] width 18 height 18
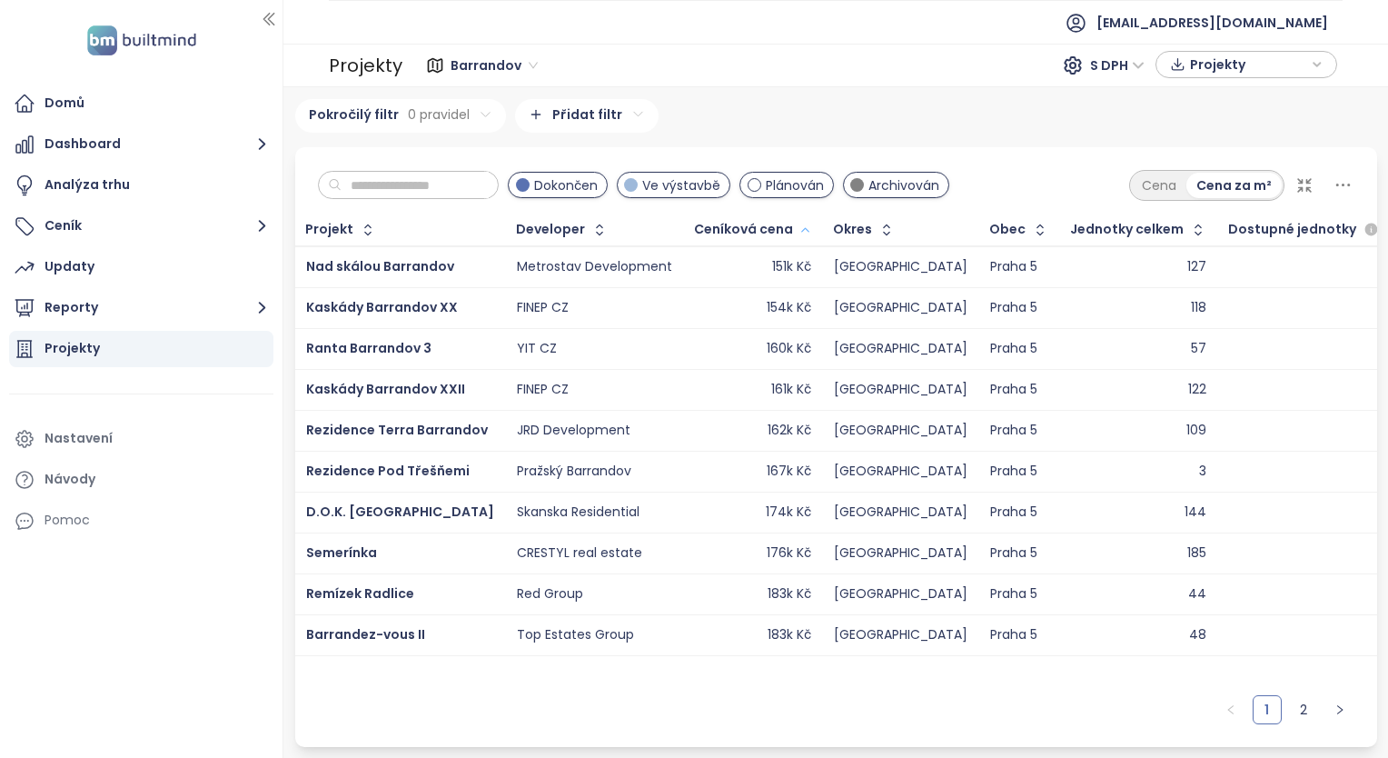
click at [799, 232] on icon "button" at bounding box center [806, 230] width 14 height 22
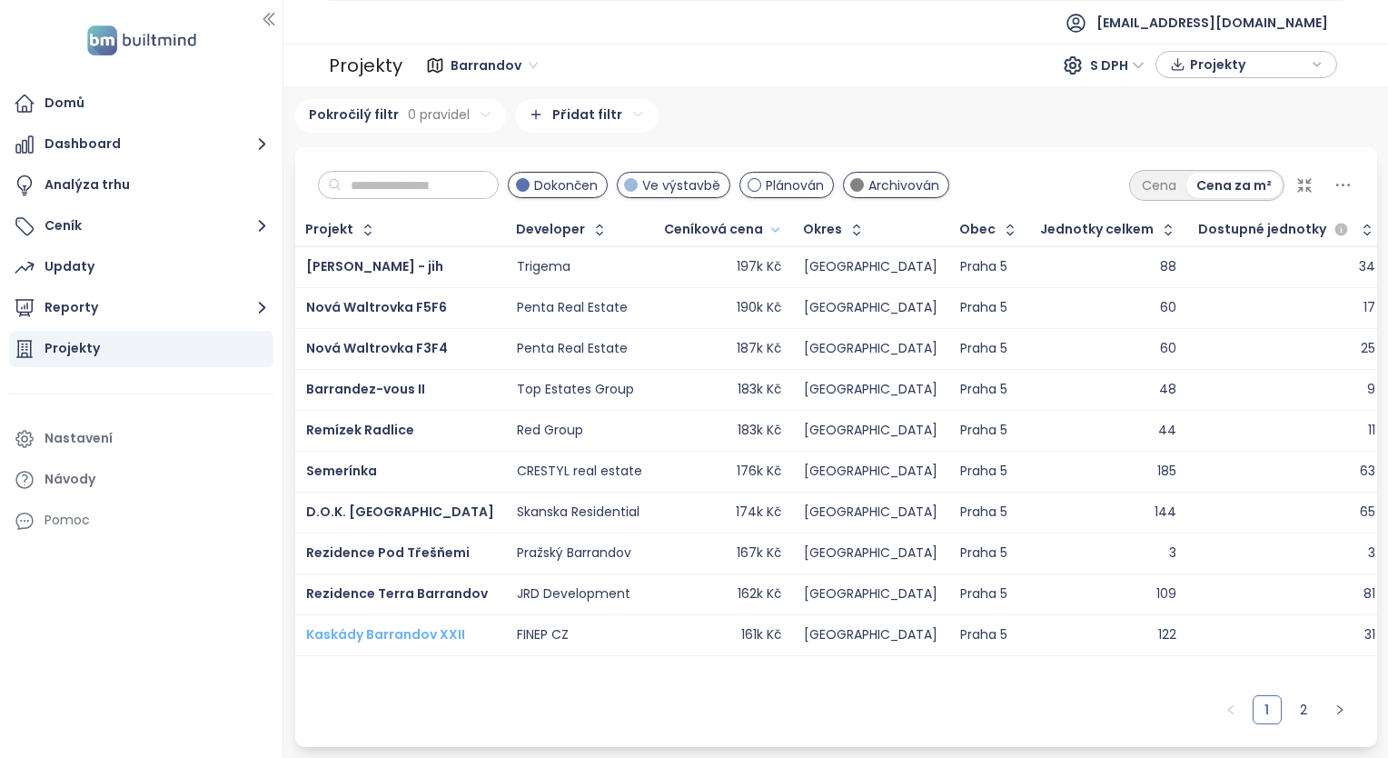
click at [448, 631] on span "Kaskády Barrandov XXII" at bounding box center [385, 634] width 159 height 18
click at [1297, 715] on link "2" at bounding box center [1303, 709] width 27 height 27
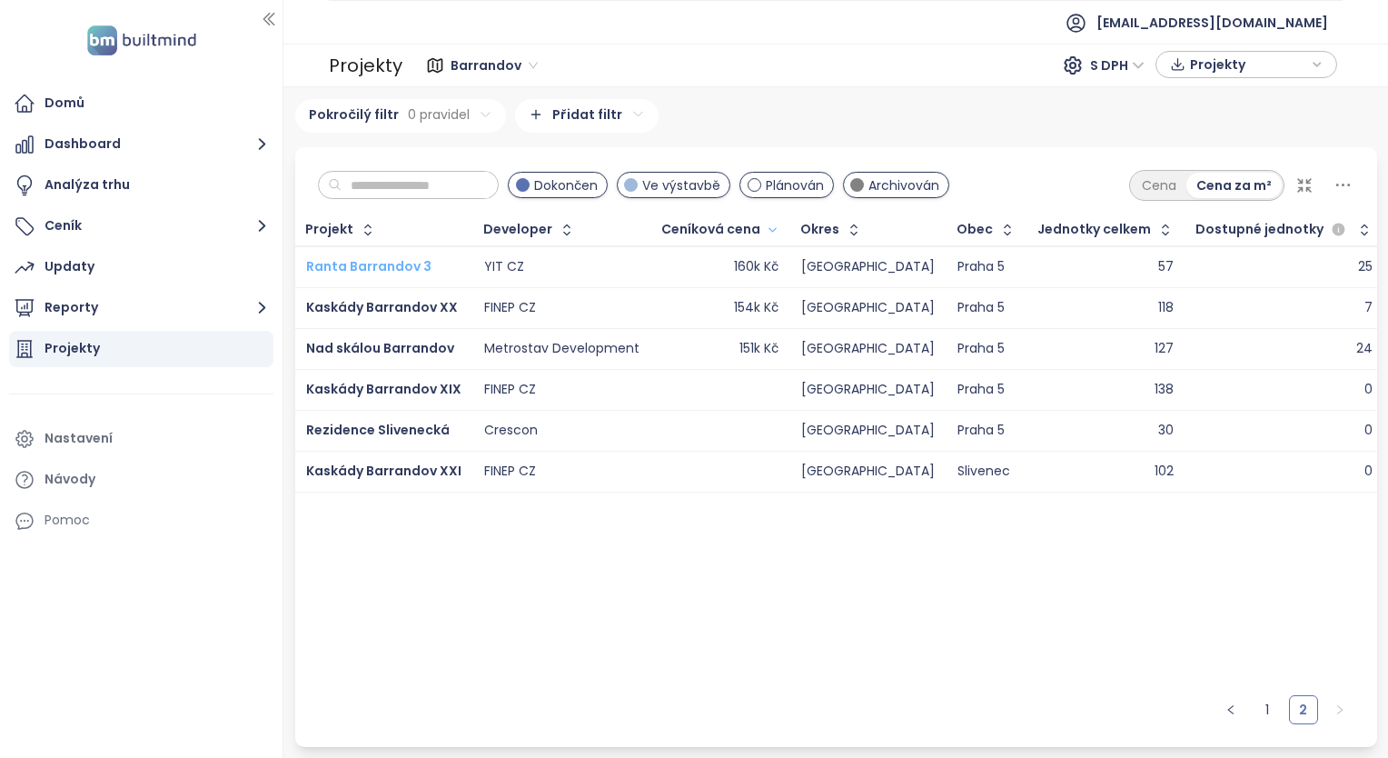
click at [396, 264] on span "Ranta Barrandov 3" at bounding box center [368, 266] width 125 height 18
